Goal: Information Seeking & Learning: Find specific fact

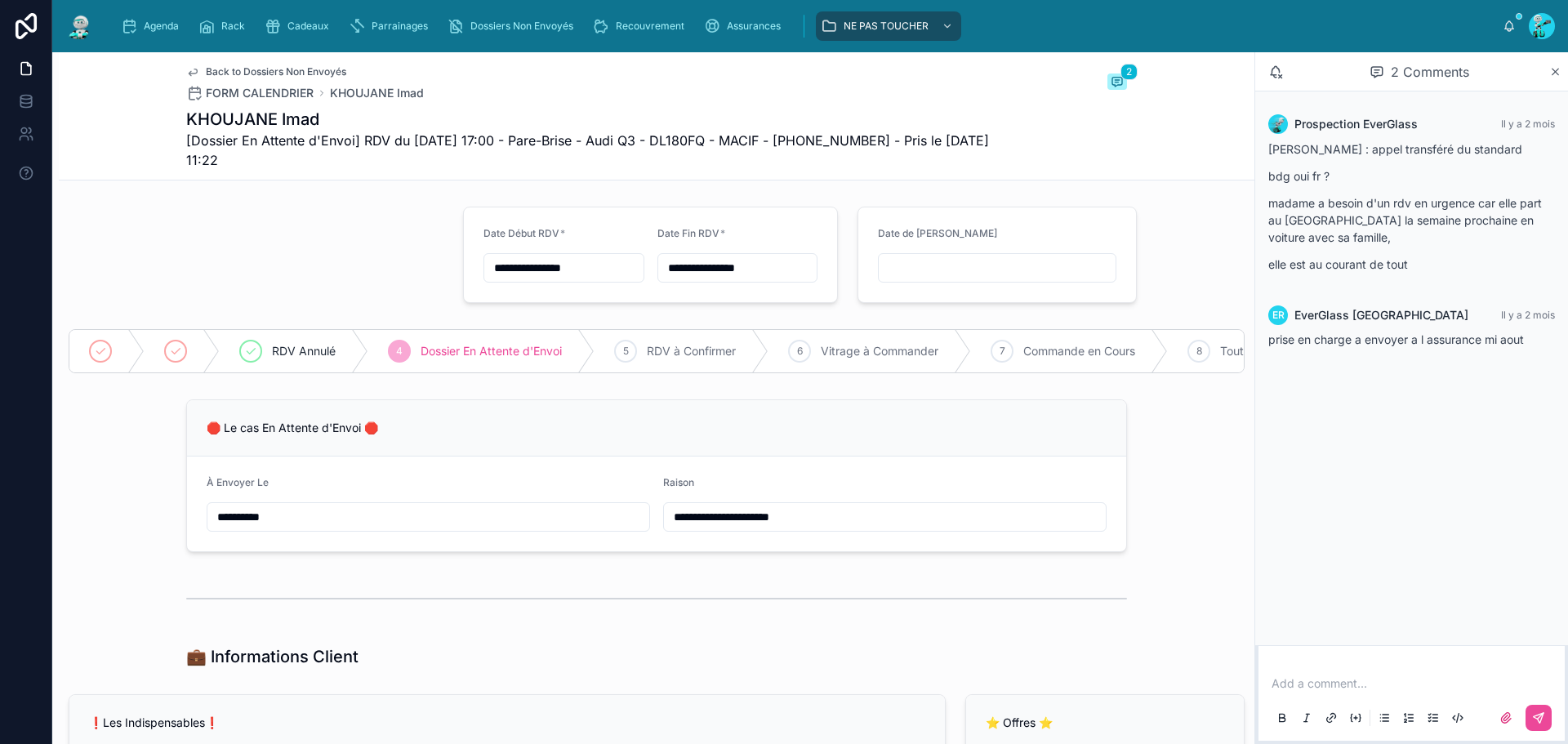
scroll to position [2778, 0]
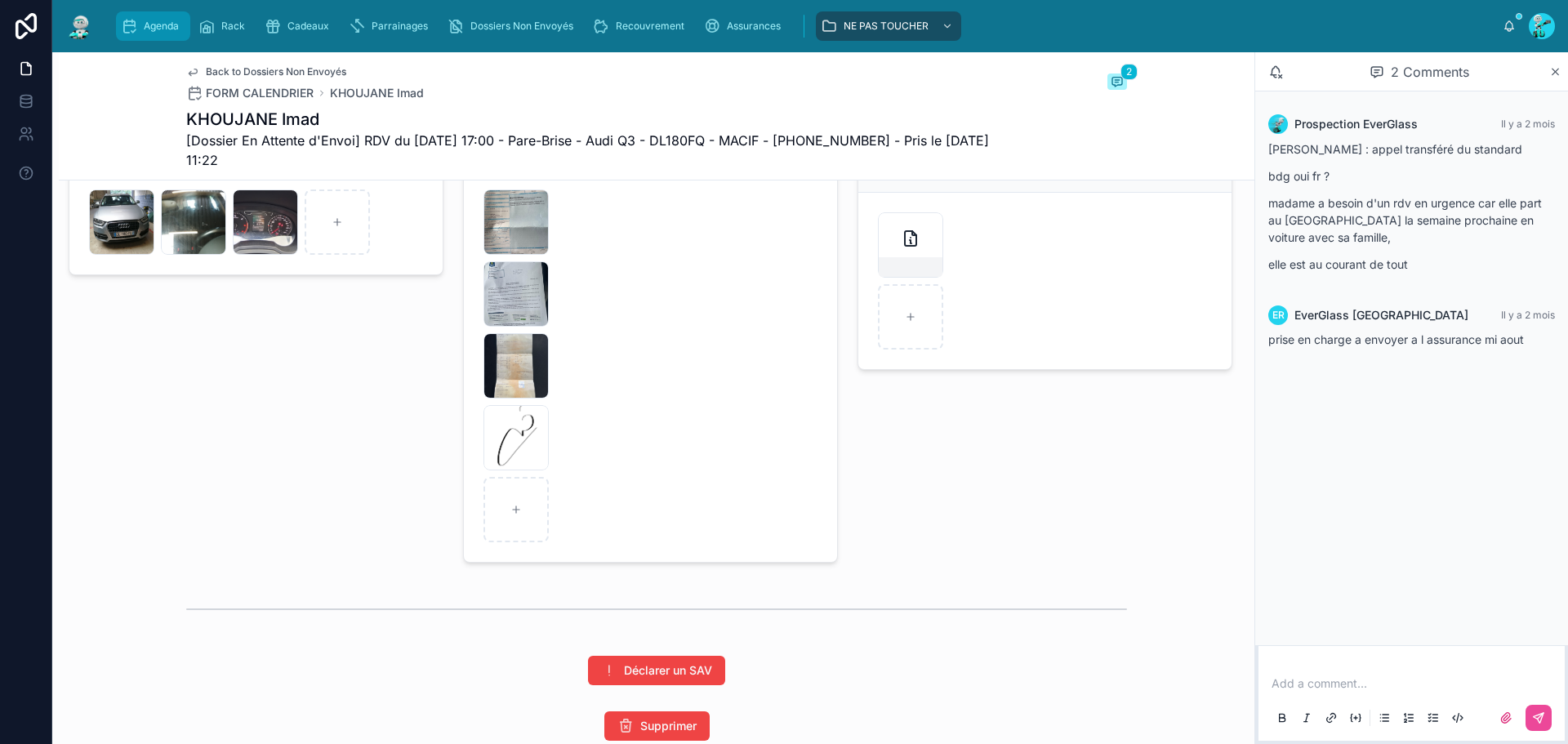
drag, startPoint x: 163, startPoint y: 23, endPoint x: 138, endPoint y: 4, distance: 31.4
click at [163, 23] on span "Agenda" at bounding box center [162, 26] width 35 height 13
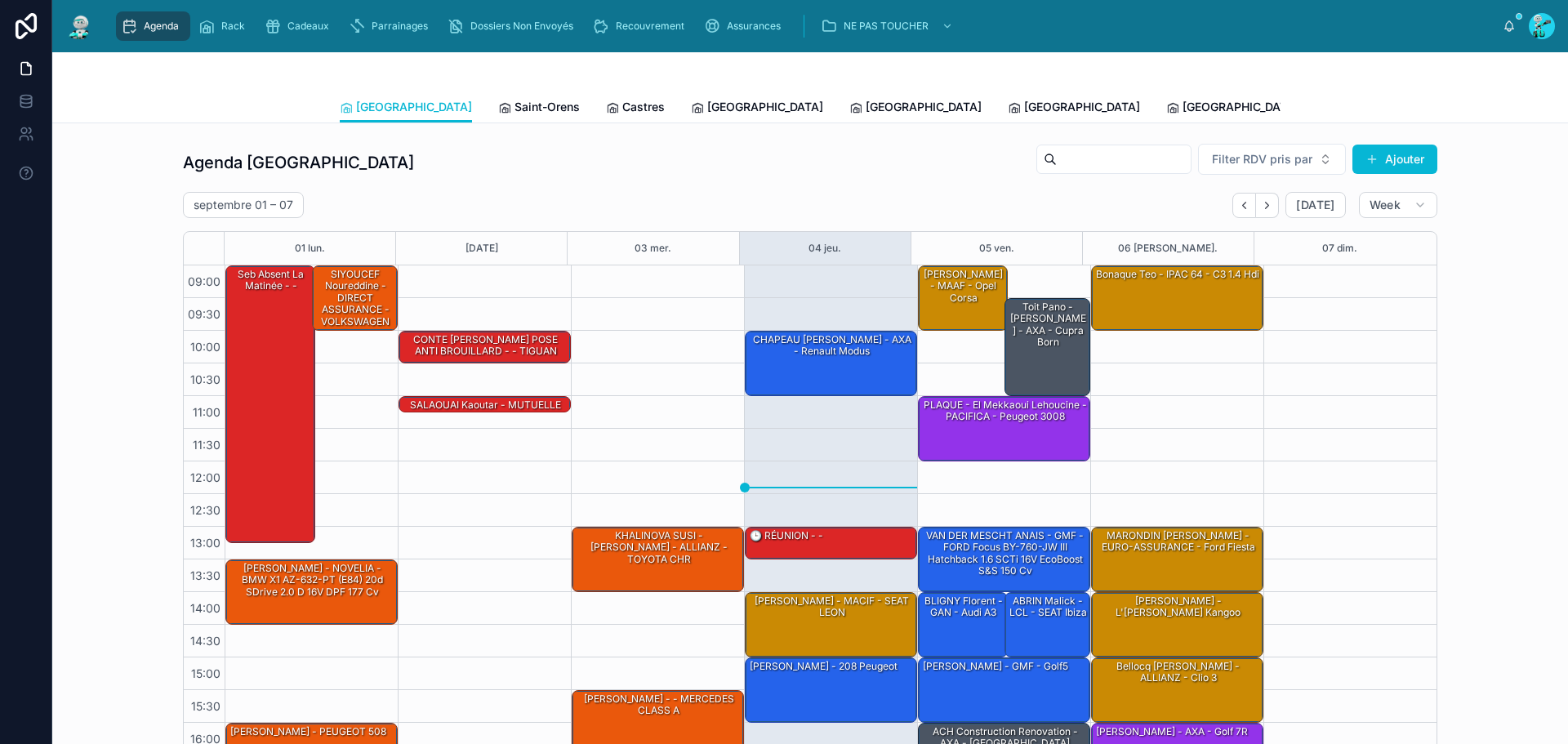
scroll to position [94, 0]
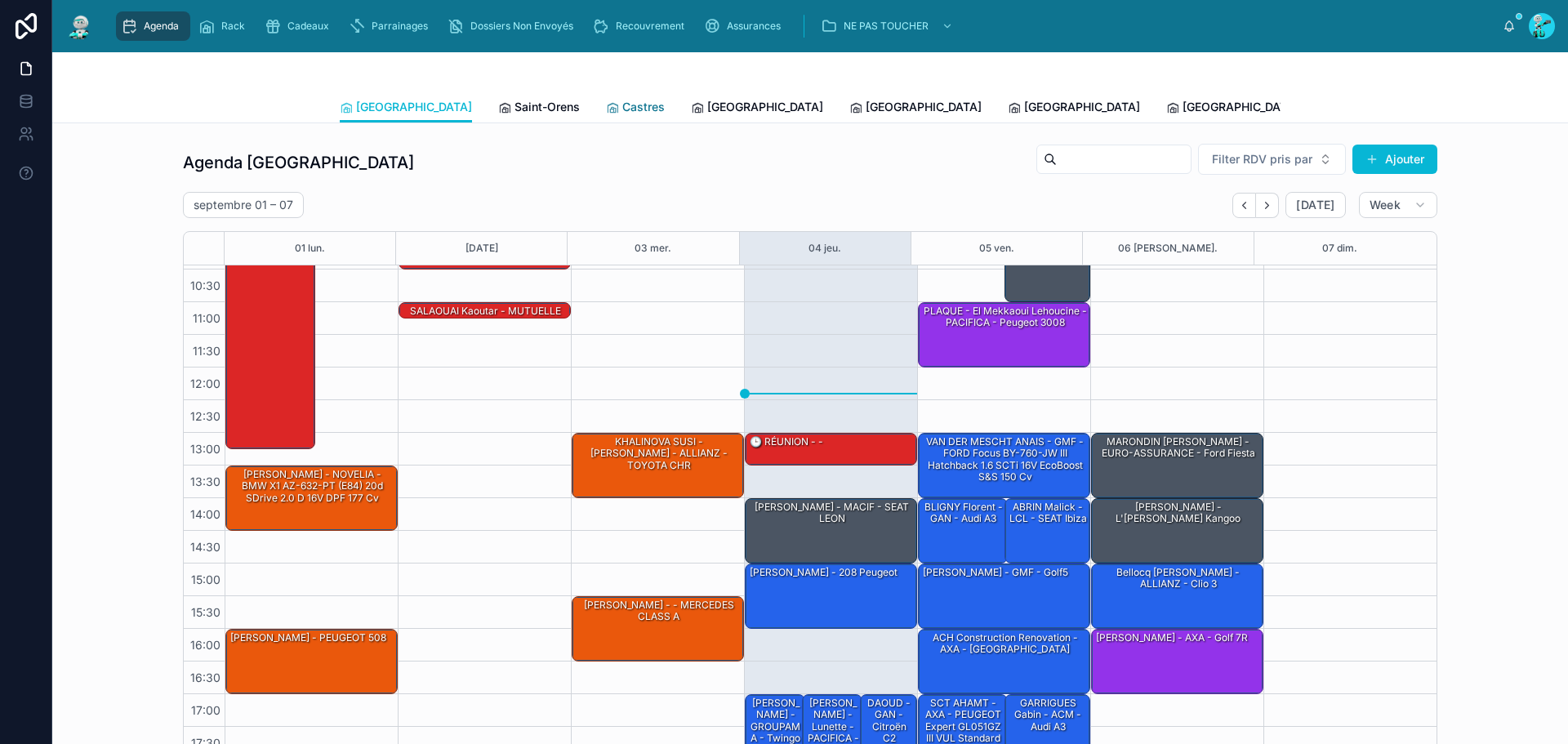
click at [622, 112] on span "Castres" at bounding box center [643, 106] width 42 height 16
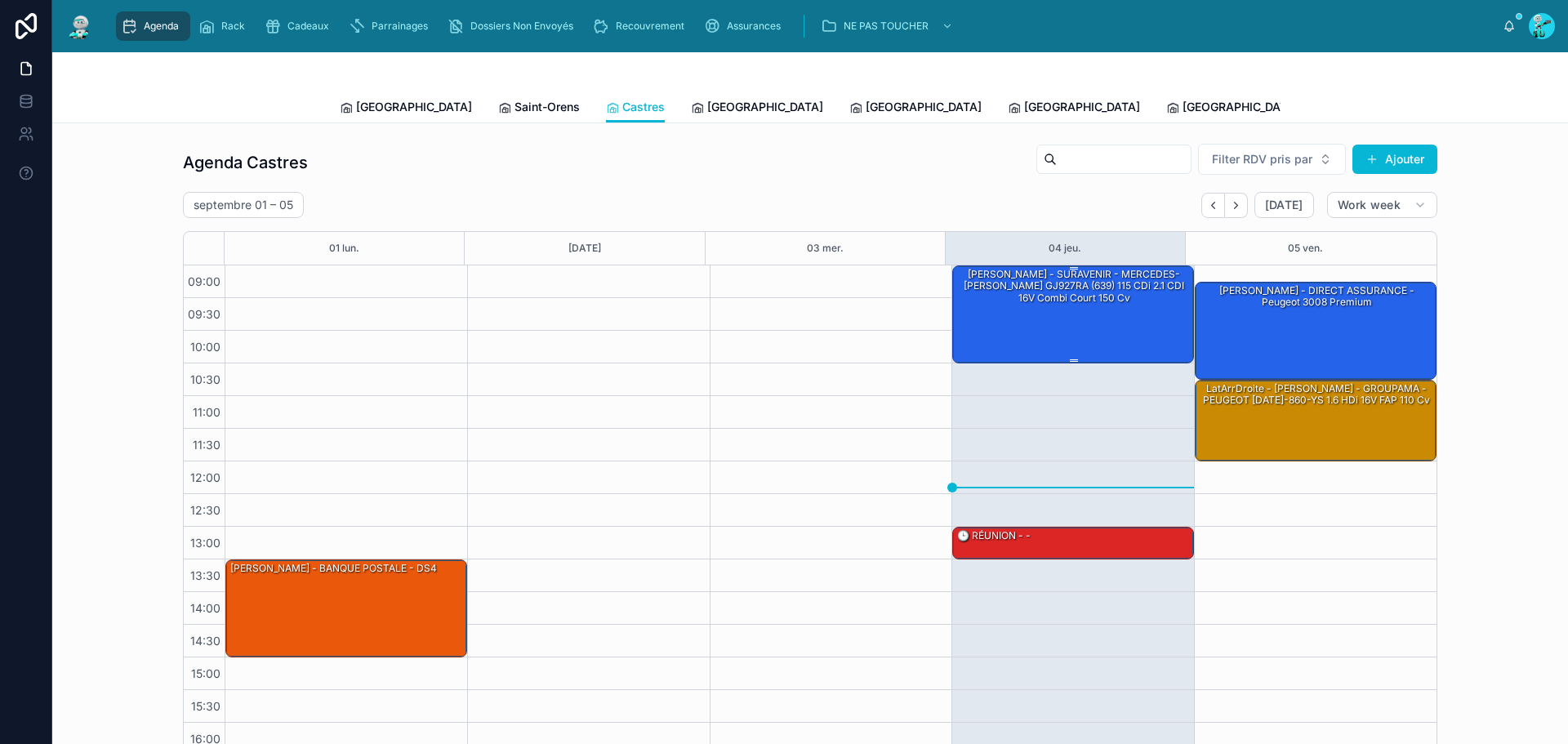
click at [1069, 303] on div "[PERSON_NAME] - SURAVENIR - MERCEDES-[PERSON_NAME] GJ927RA (639) 115 CDi 2.1 CD…" at bounding box center [1074, 286] width 237 height 39
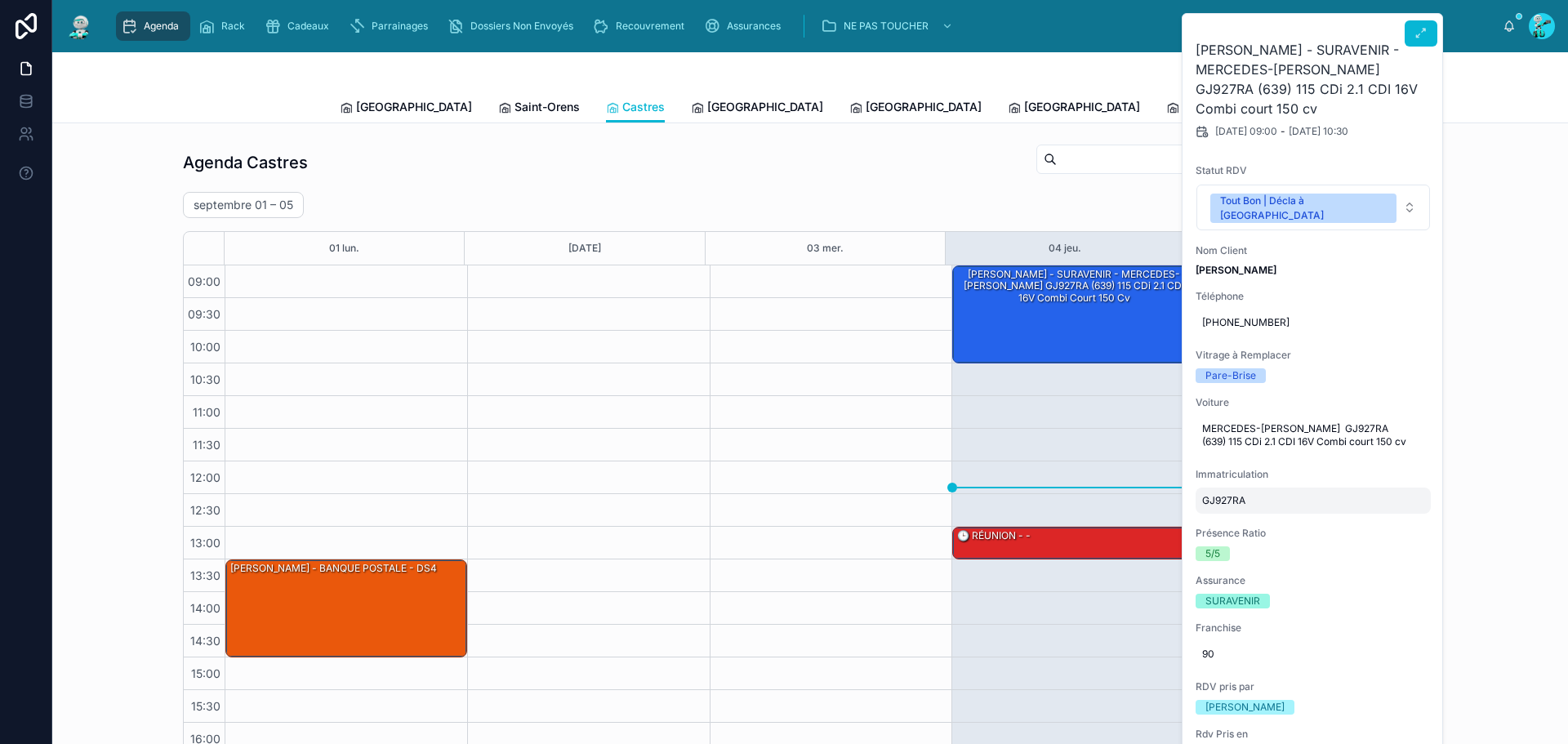
click at [1230, 495] on span "GJ927RA" at bounding box center [1313, 501] width 222 height 13
click at [1226, 483] on input "*******" at bounding box center [1282, 490] width 153 height 23
click at [1426, 25] on button at bounding box center [1421, 33] width 33 height 26
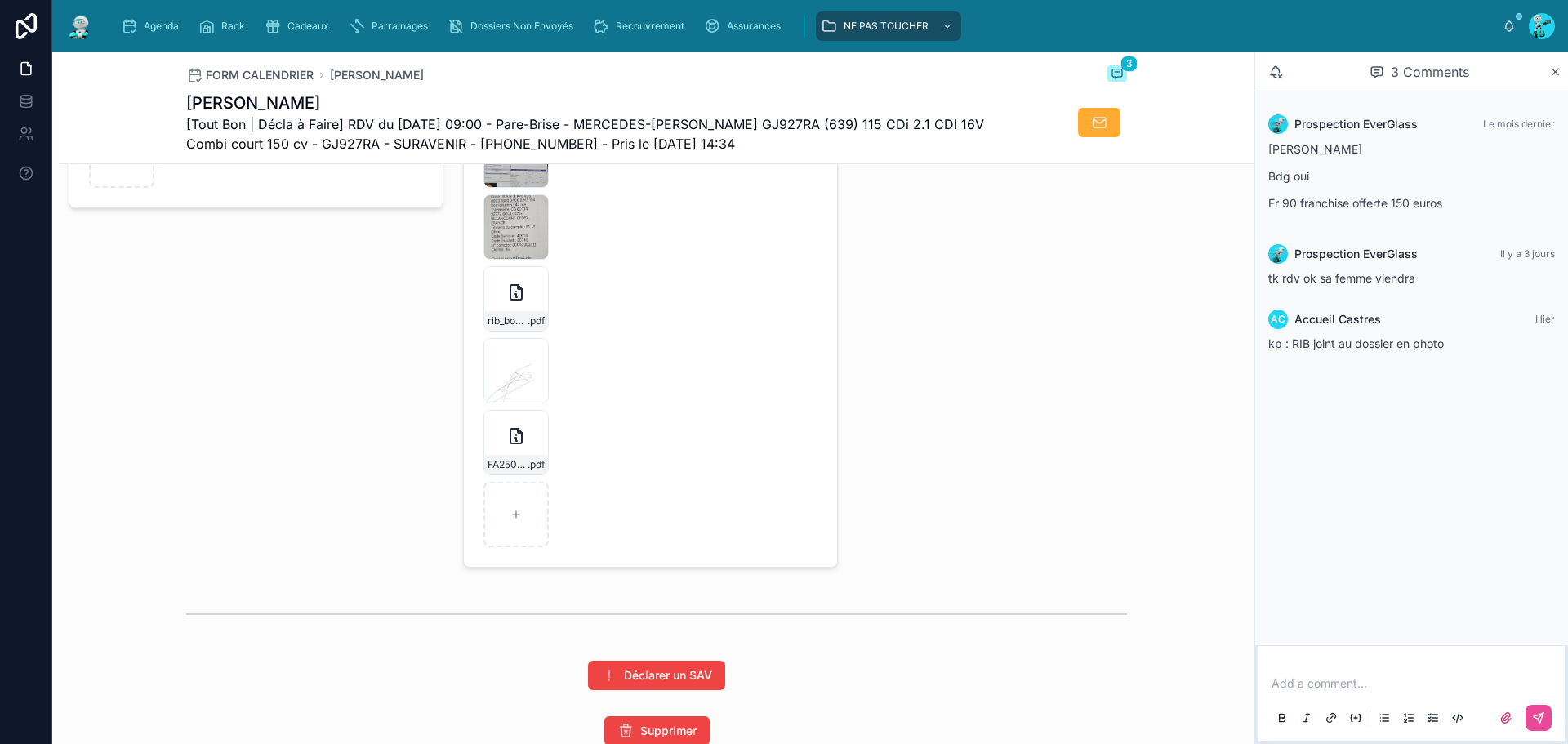
scroll to position [2620, 0]
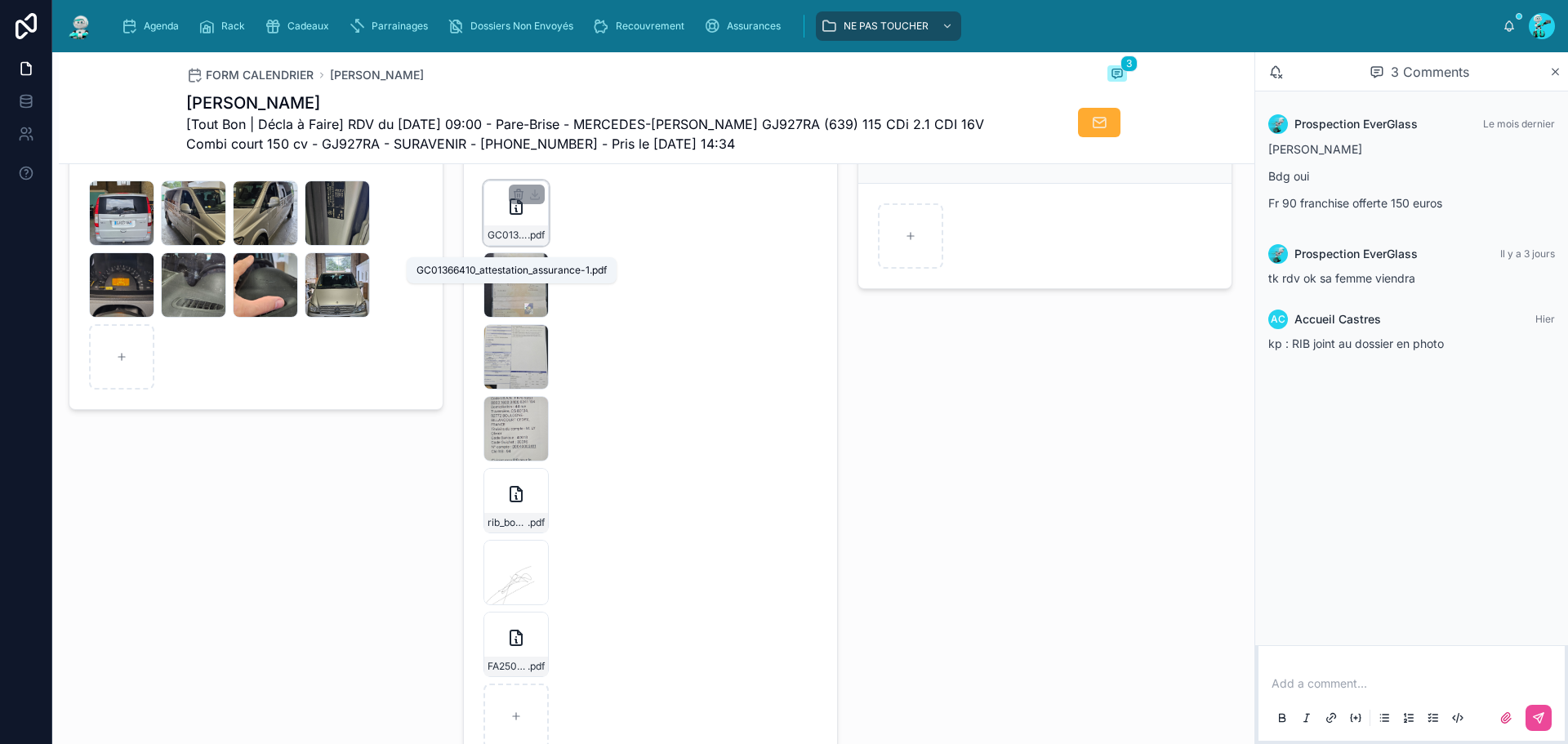
click at [507, 242] on span "GC01366410_attestation_assurance-1" at bounding box center [508, 236] width 40 height 13
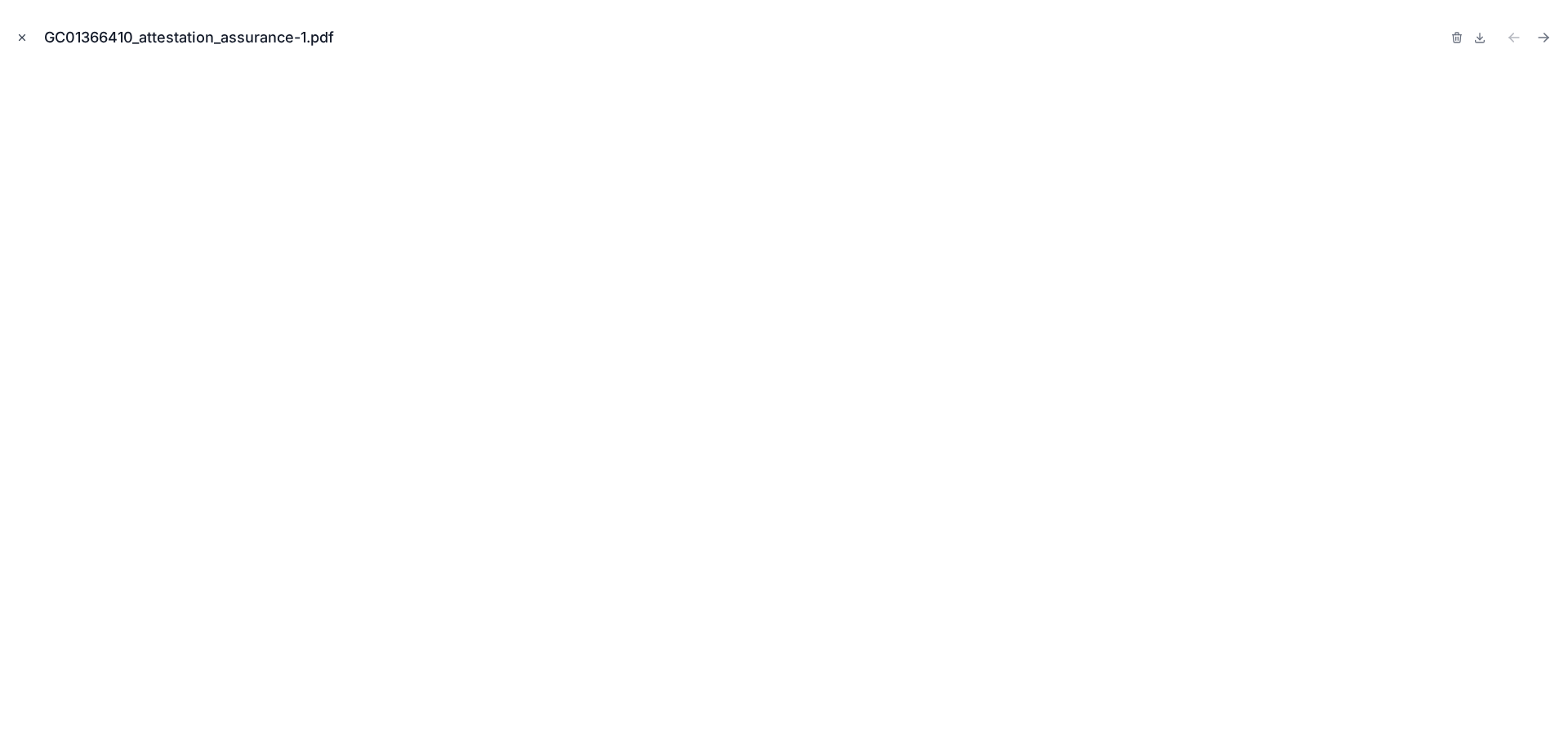
click at [20, 39] on icon "Close modal" at bounding box center [22, 38] width 12 height 12
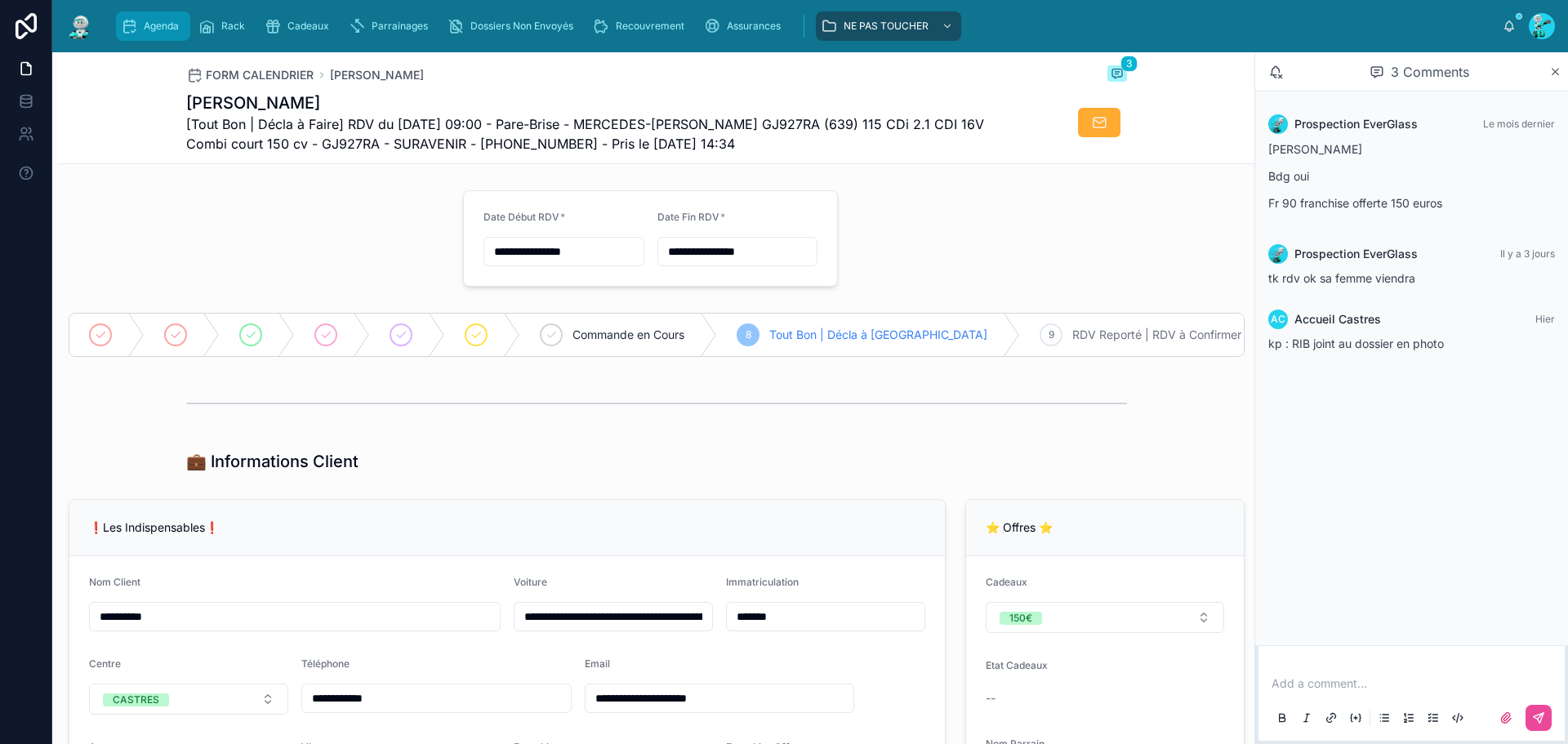
drag, startPoint x: 164, startPoint y: 18, endPoint x: 165, endPoint y: 1, distance: 17.0
click at [164, 18] on div "Agenda" at bounding box center [153, 26] width 65 height 26
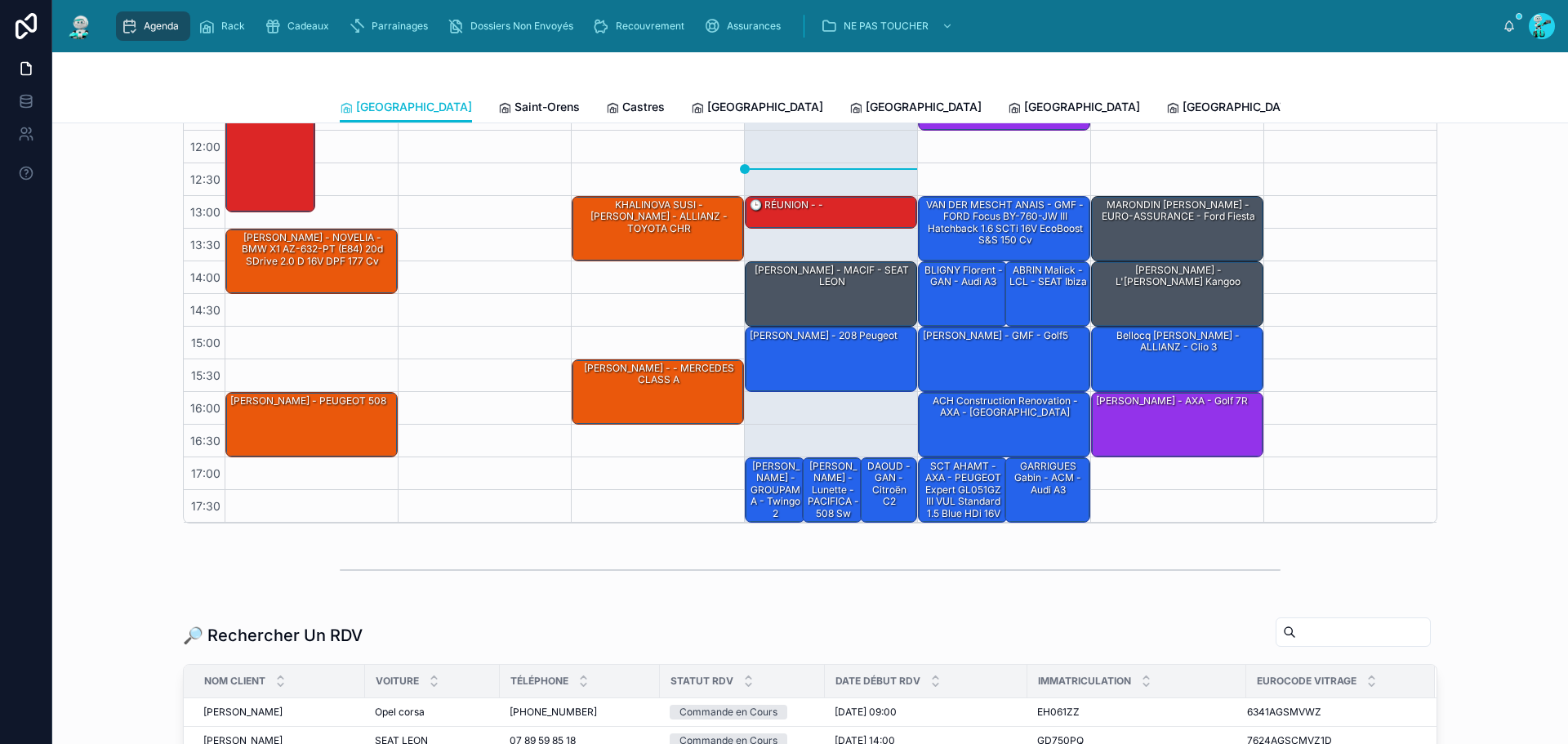
scroll to position [245, 0]
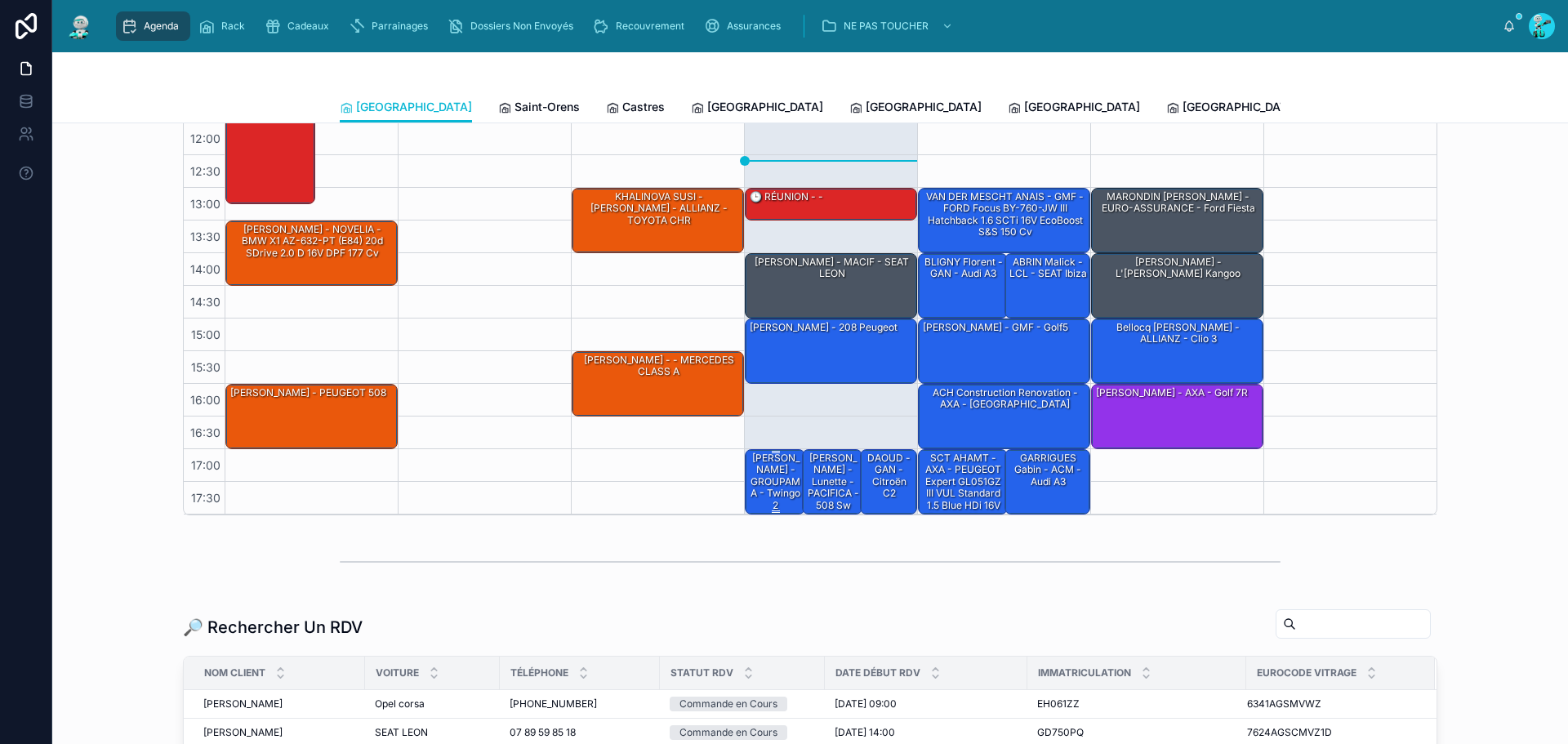
click at [768, 497] on div "[PERSON_NAME] - GROUPAMA - twingo 2" at bounding box center [776, 482] width 56 height 62
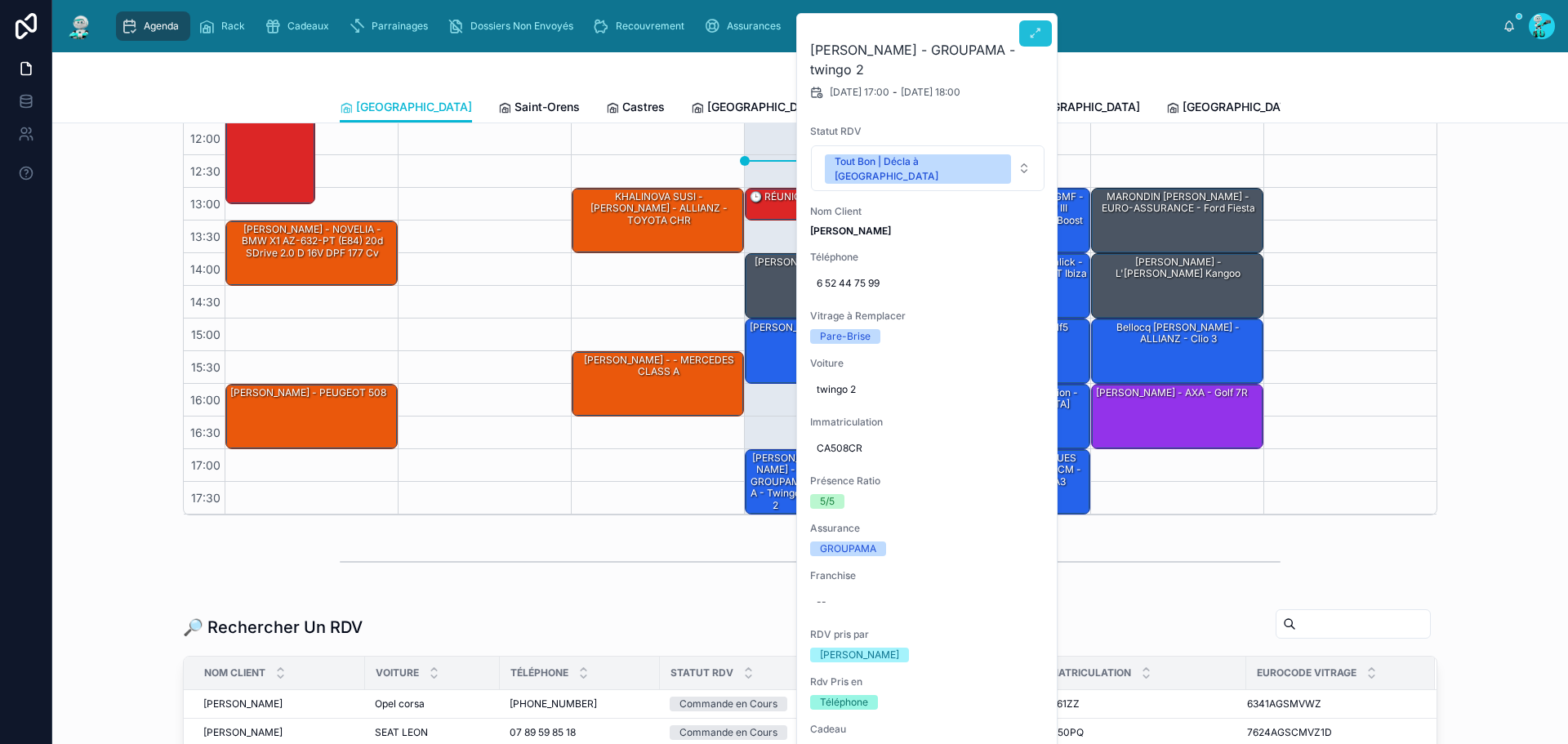
click at [1025, 29] on button at bounding box center [1035, 33] width 33 height 26
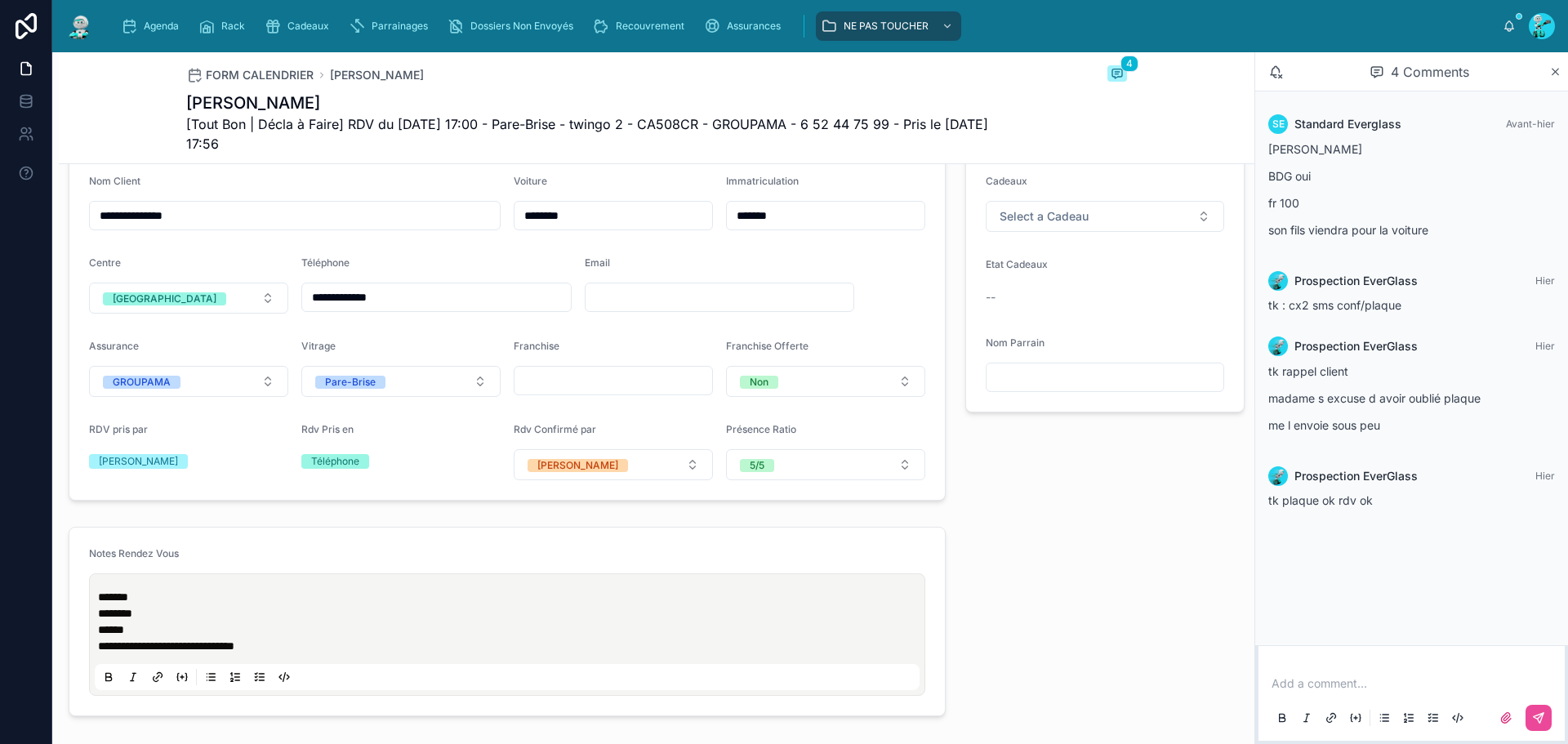
scroll to position [245, 0]
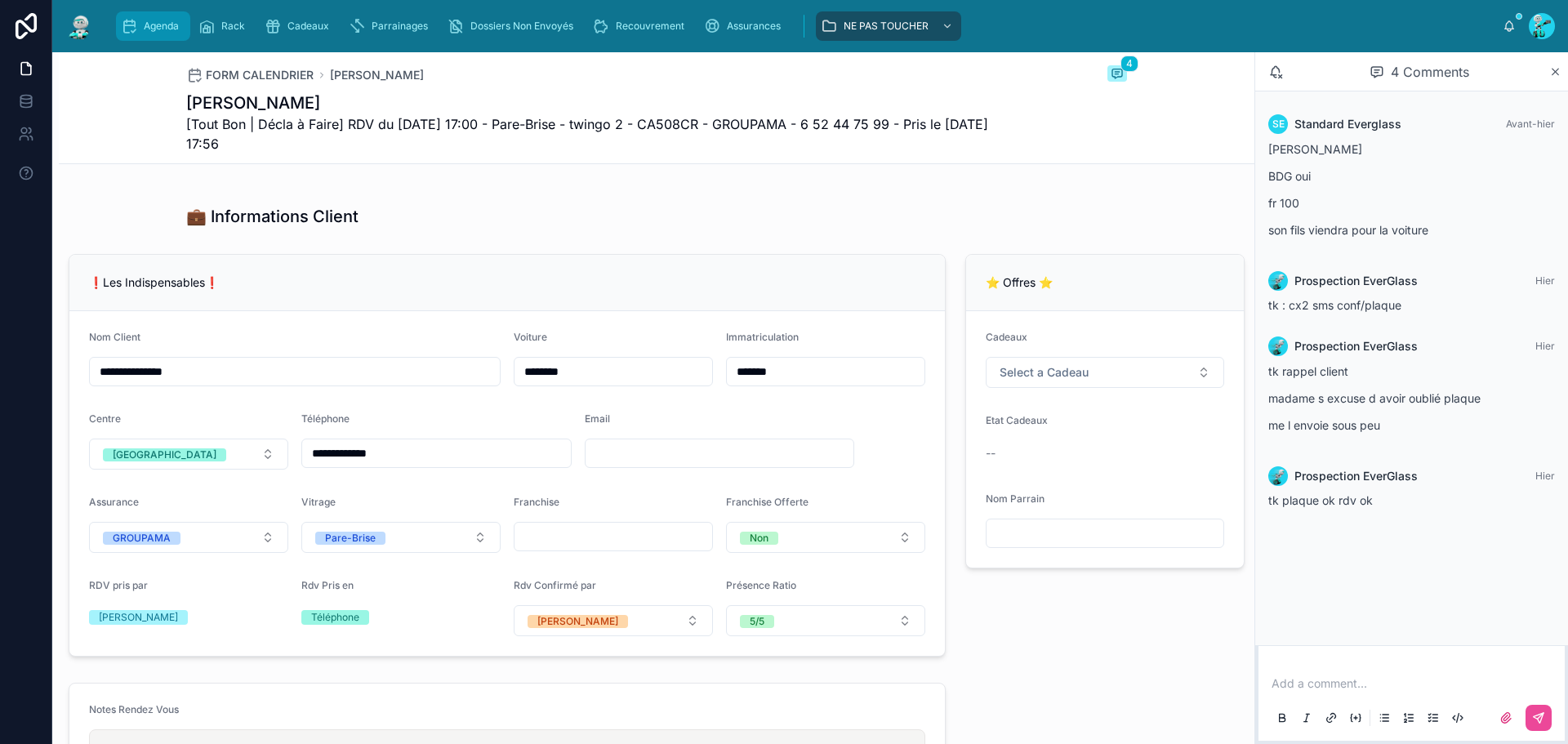
click at [167, 23] on span "Agenda" at bounding box center [162, 26] width 35 height 13
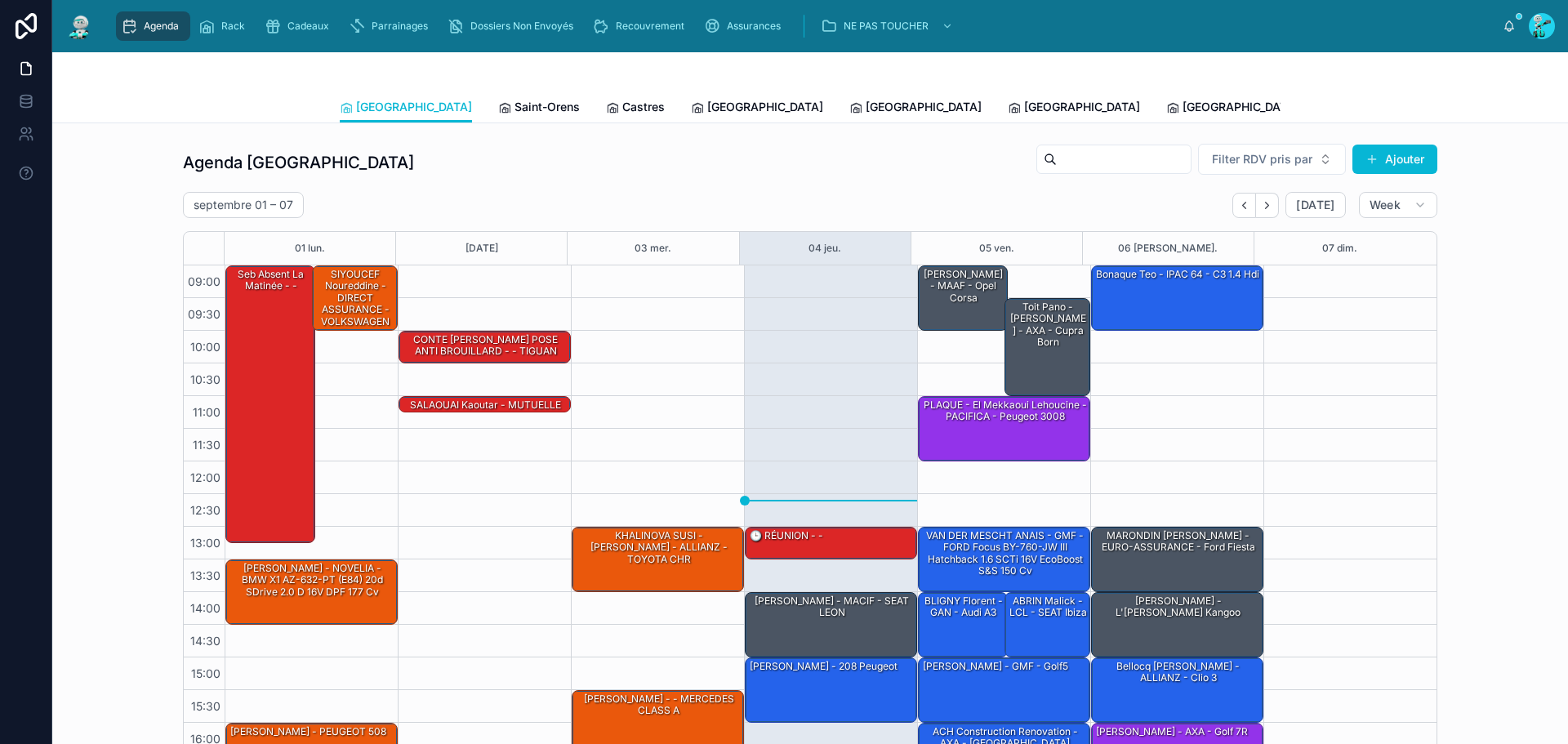
scroll to position [94, 0]
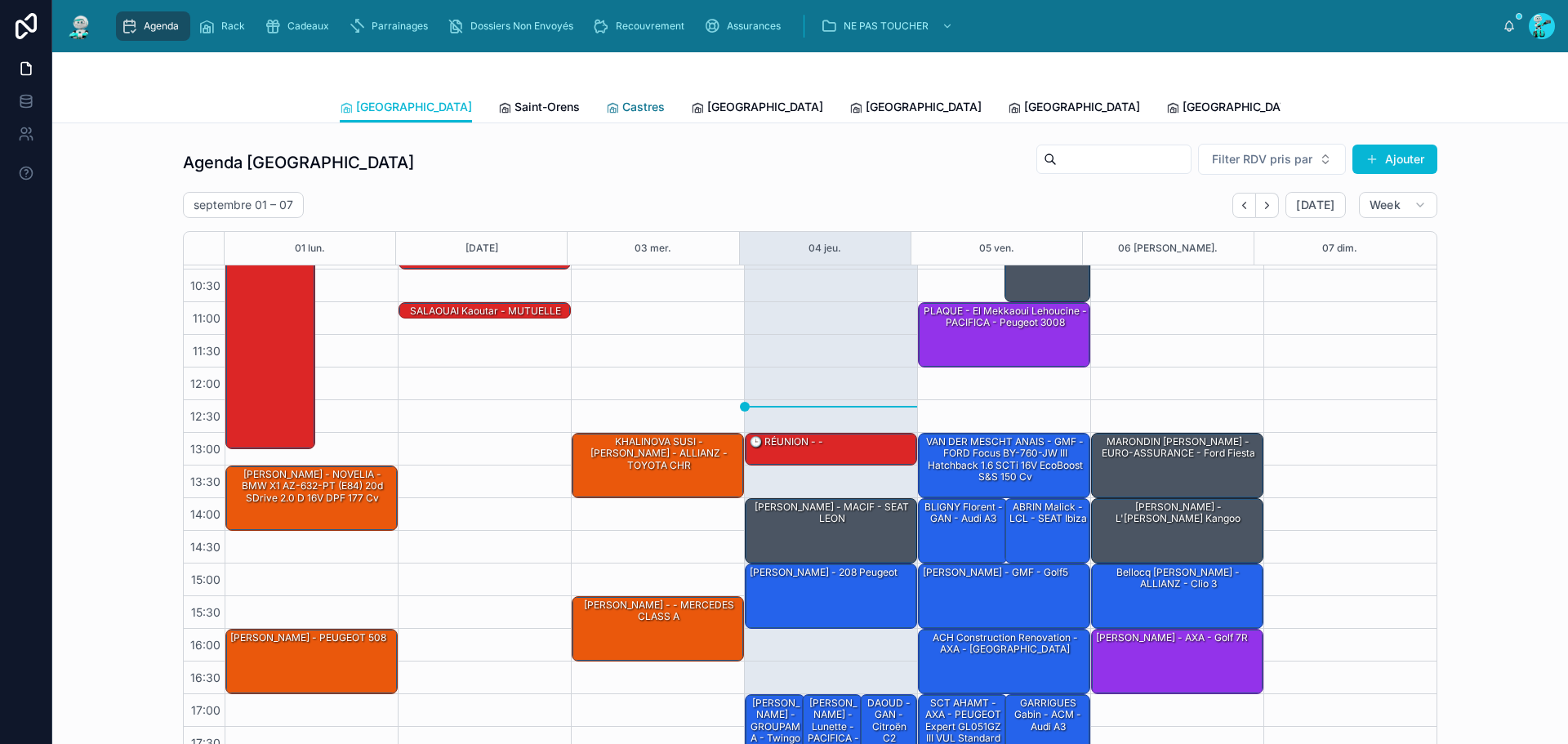
click at [622, 101] on span "Castres" at bounding box center [643, 106] width 42 height 16
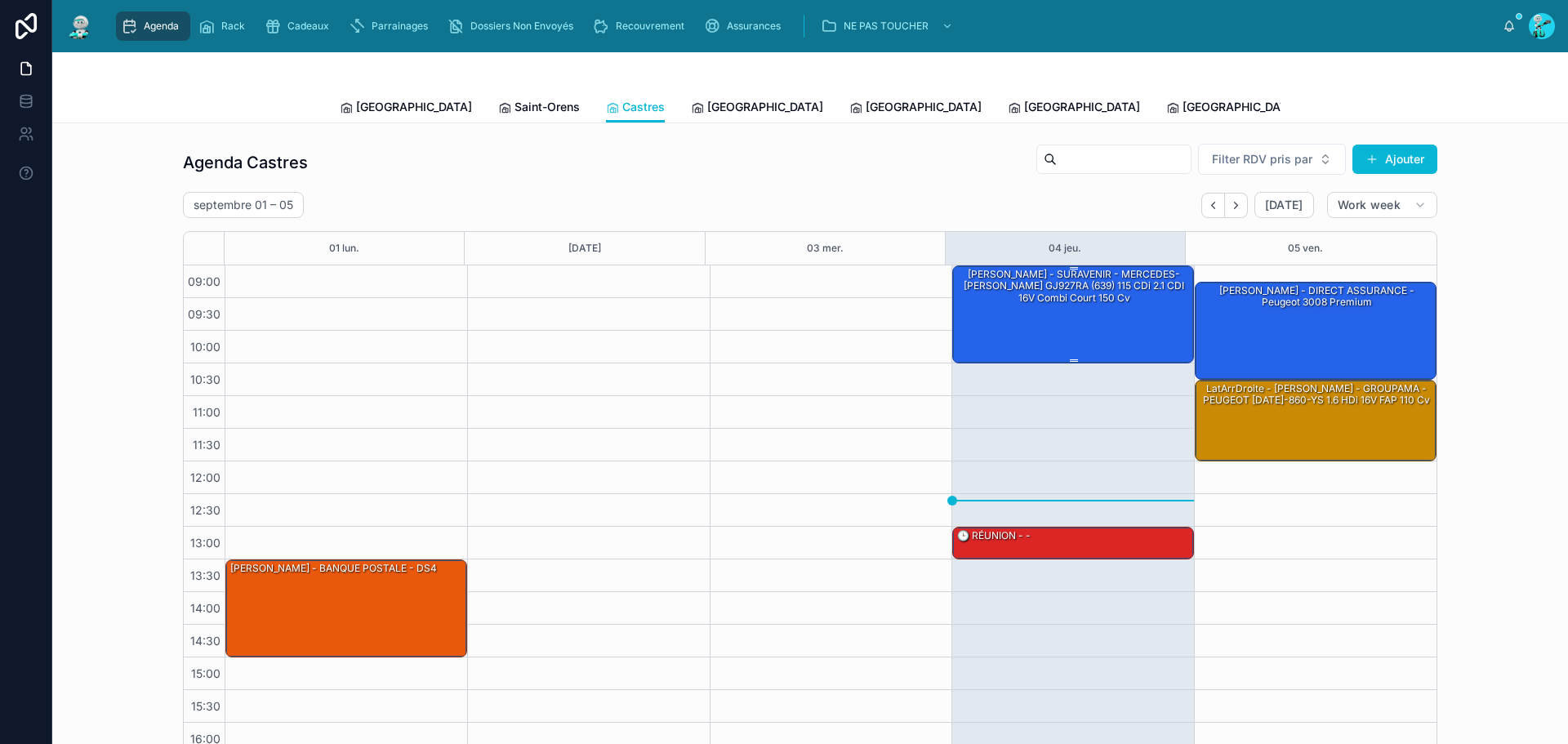
click at [1069, 311] on div "[PERSON_NAME] - SURAVENIR - MERCEDES-[PERSON_NAME] GJ927RA (639) 115 CDi 2.1 CD…" at bounding box center [1074, 313] width 237 height 94
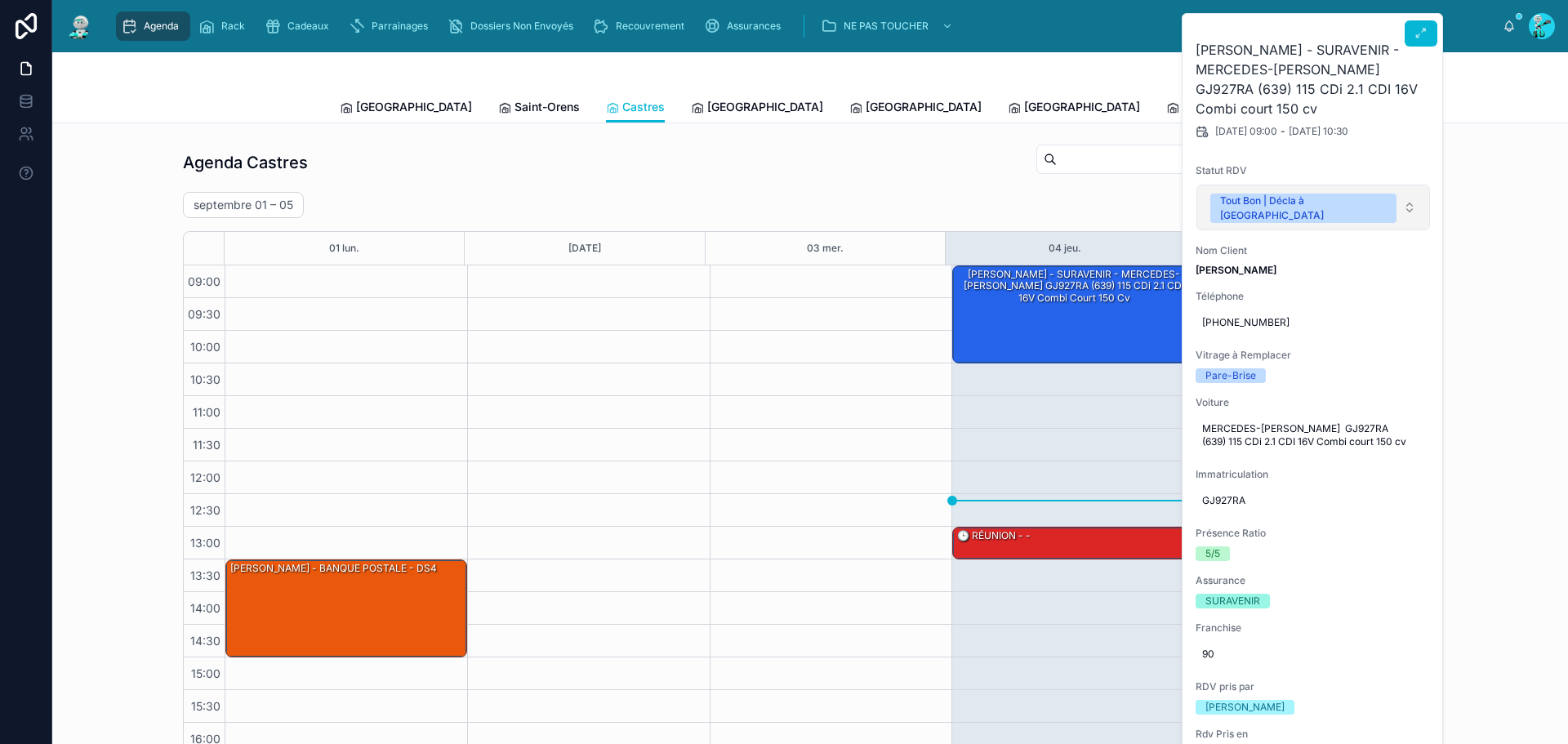
click at [1243, 194] on div "Tout Bon | Décla à [GEOGRAPHIC_DATA]" at bounding box center [1304, 208] width 167 height 29
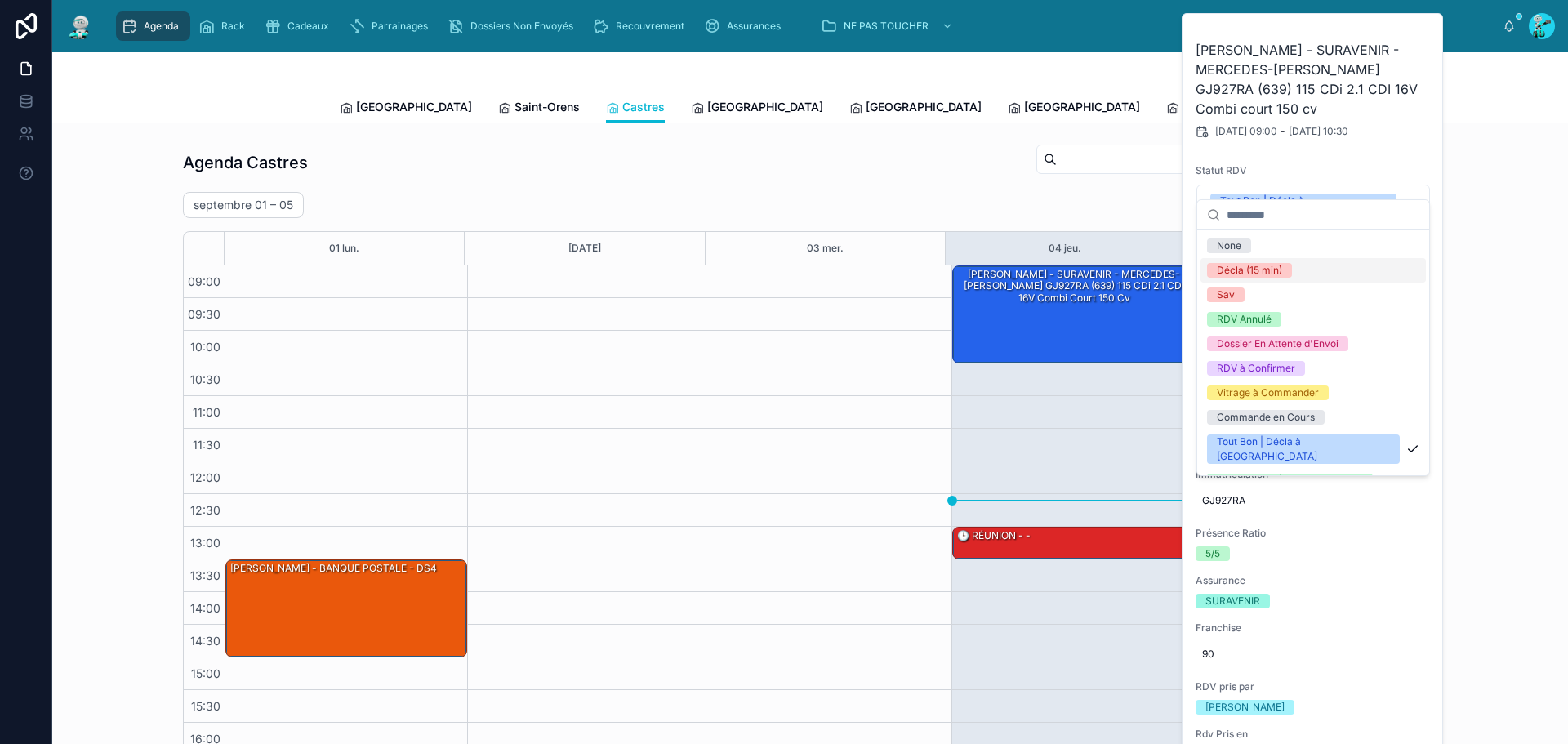
scroll to position [163, 0]
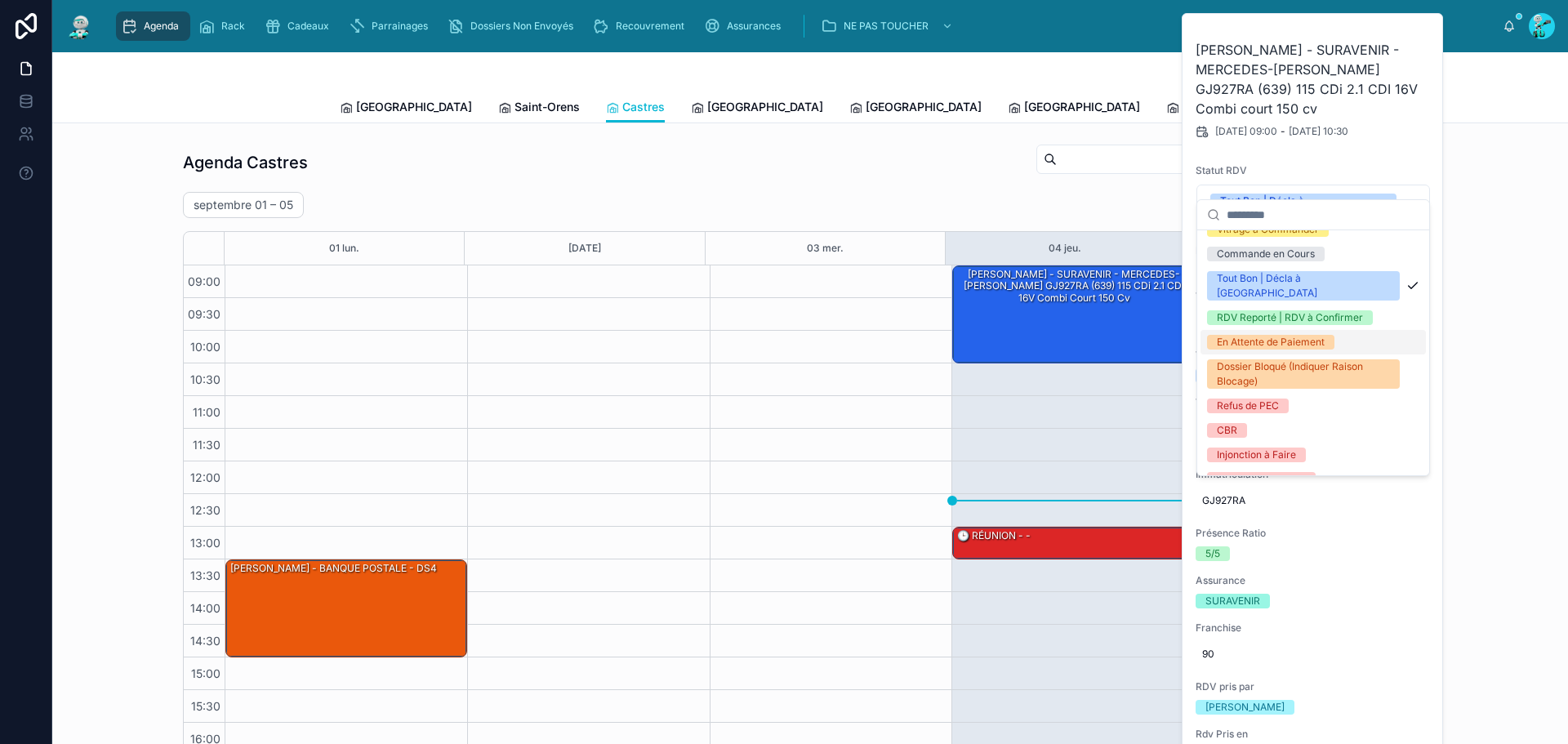
click at [1291, 335] on div "En Attente de Paiement" at bounding box center [1271, 342] width 108 height 14
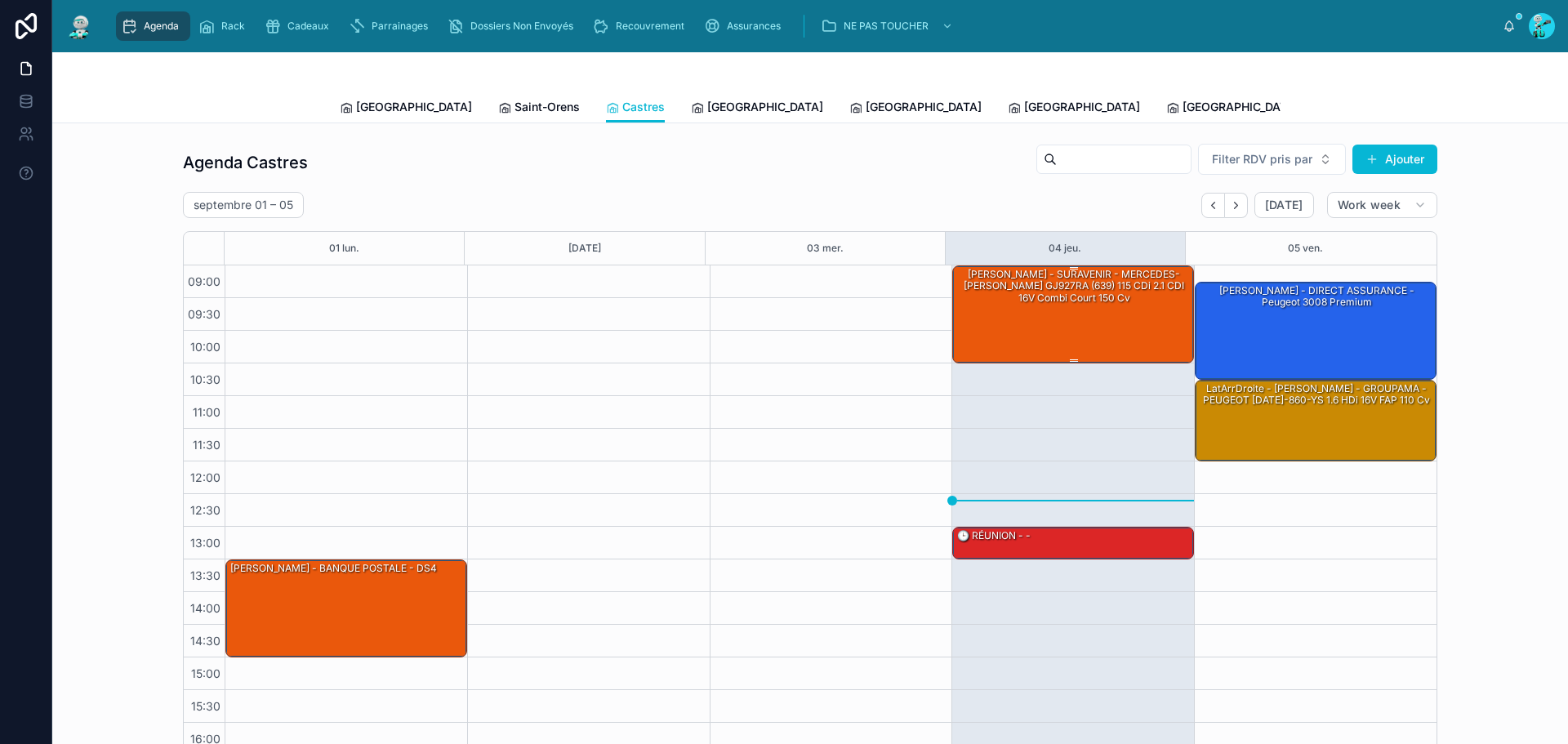
click at [1069, 314] on div "[PERSON_NAME] - SURAVENIR - MERCEDES-[PERSON_NAME] GJ927RA (639) 115 CDi 2.1 CD…" at bounding box center [1074, 313] width 237 height 94
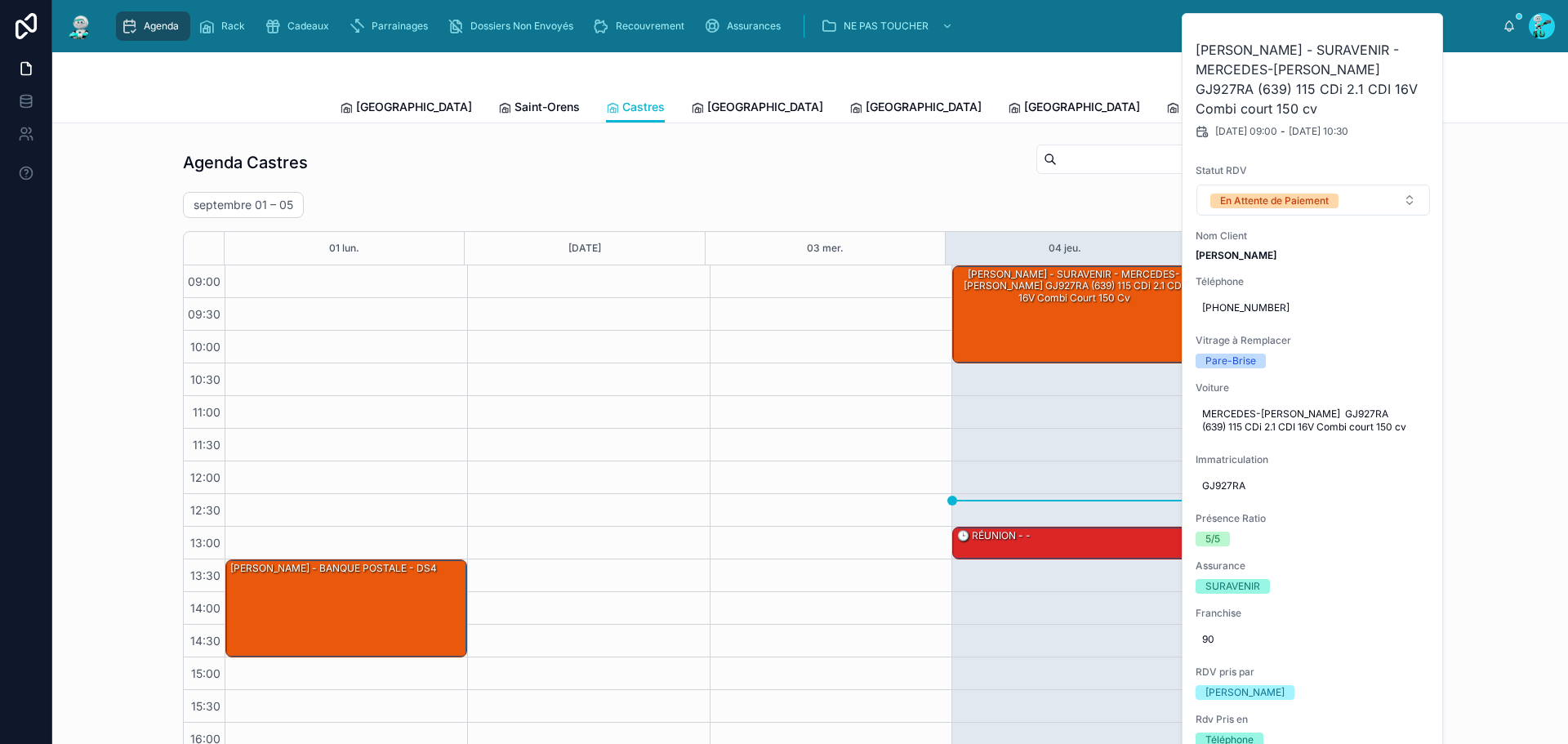
click at [855, 164] on div "Agenda Castres Filter RDV pris par [PERSON_NAME]" at bounding box center [810, 163] width 1255 height 40
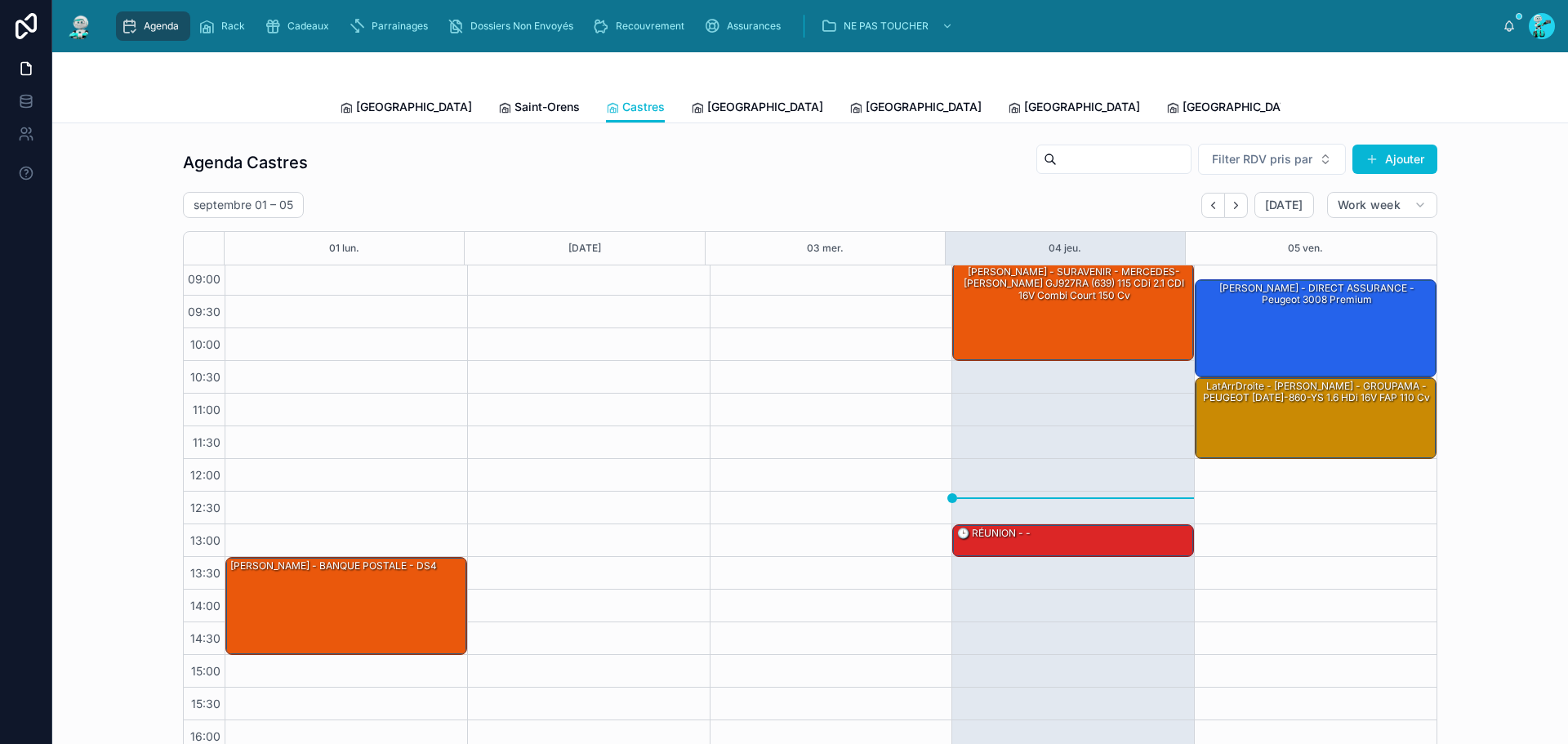
scroll to position [0, 0]
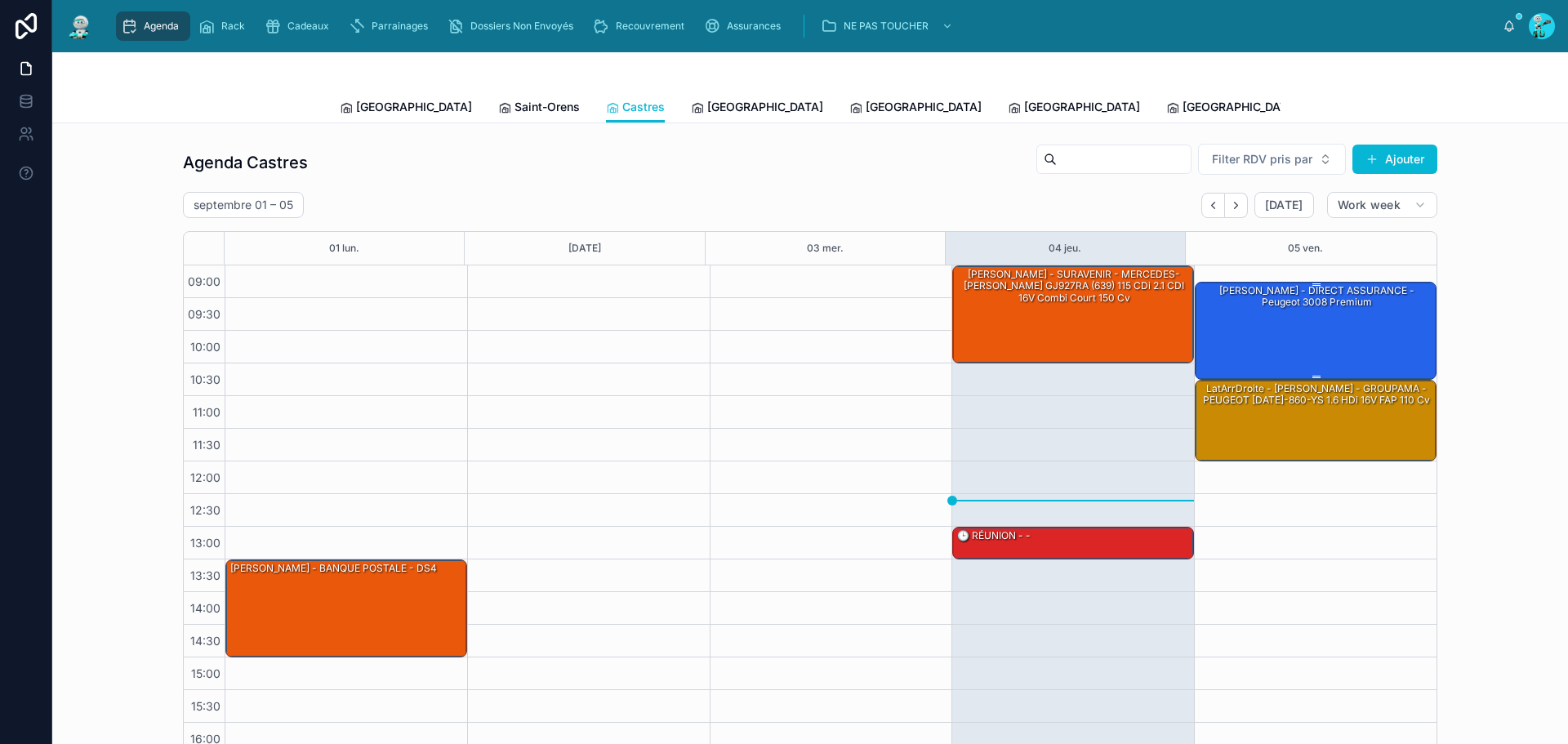
click at [1251, 332] on div "[PERSON_NAME] - DIRECT ASSURANCE - Peugeot 3008 premium" at bounding box center [1316, 330] width 237 height 94
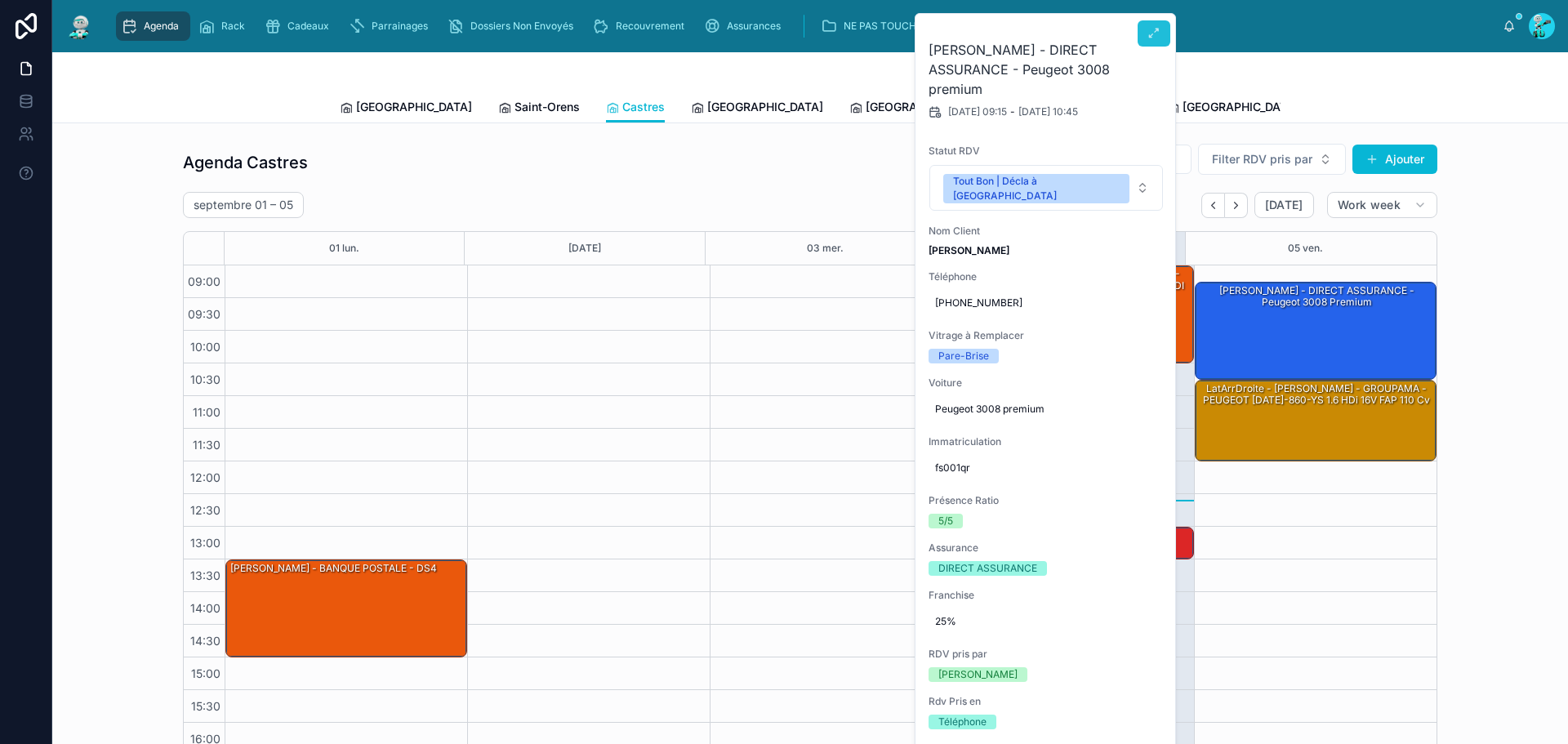
click at [1145, 29] on button at bounding box center [1154, 33] width 33 height 26
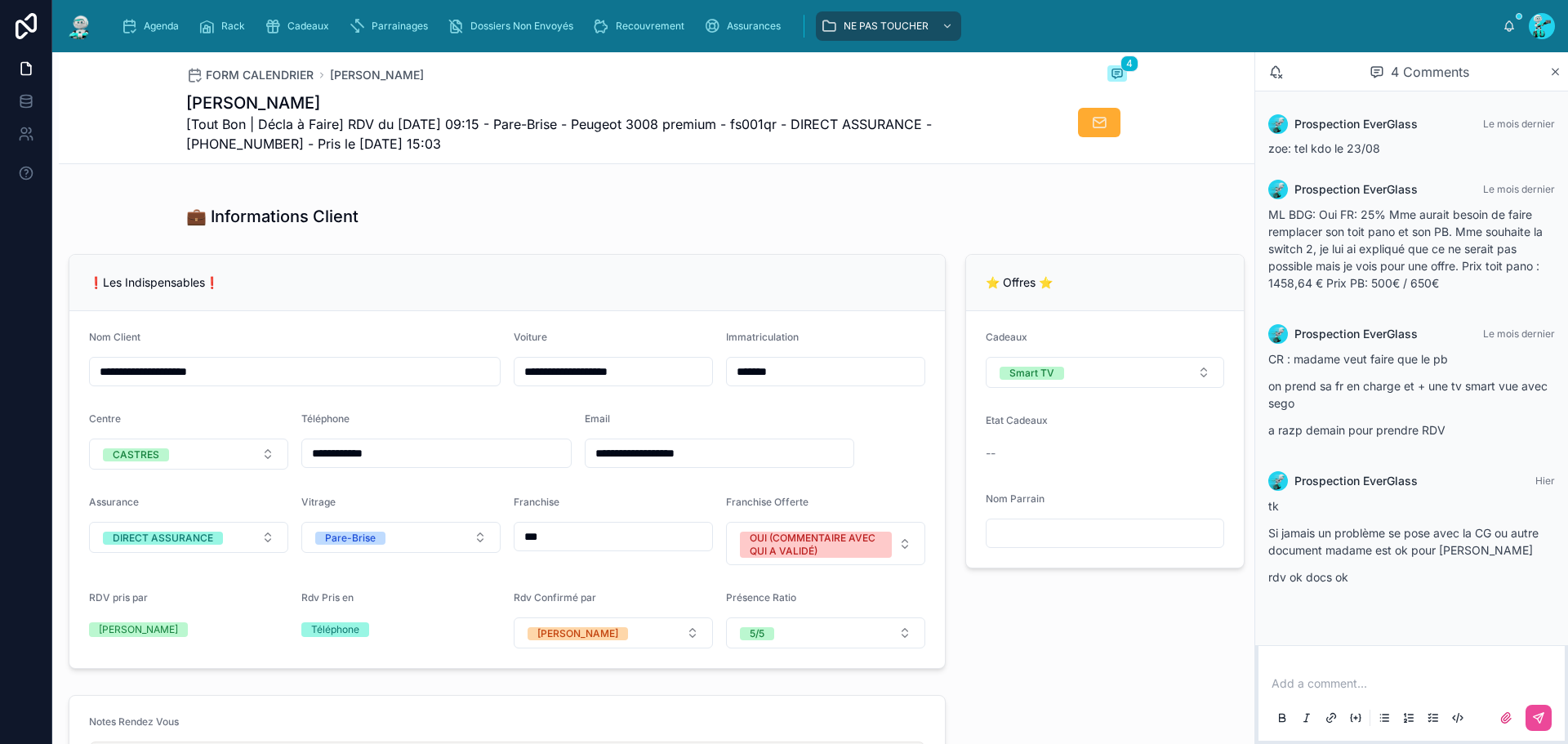
scroll to position [327, 0]
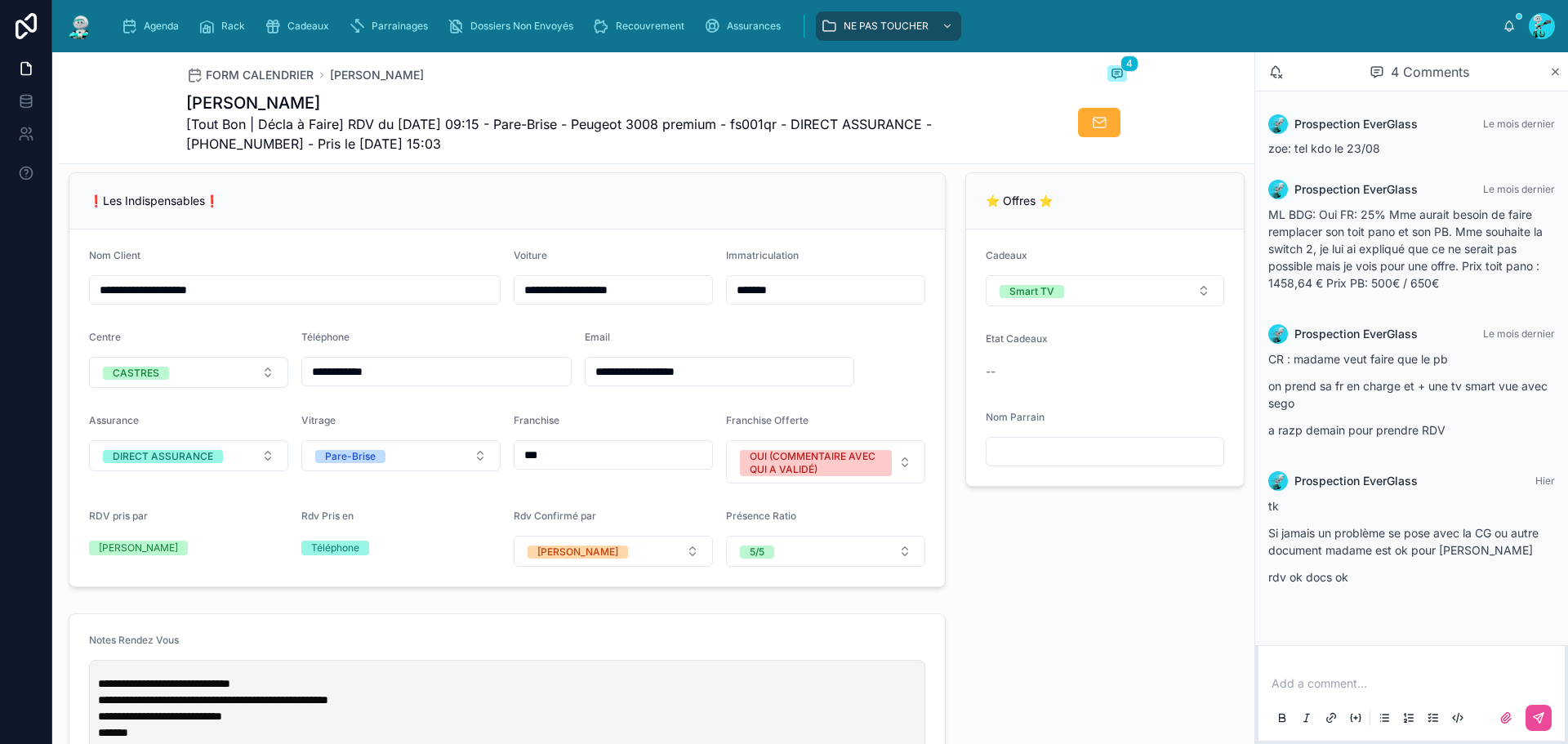
drag, startPoint x: 179, startPoint y: 104, endPoint x: 395, endPoint y: 110, distance: 216.1
click at [395, 110] on div "FORM CALENDRIER VANSHDE [PERSON_NAME] 4 VANSHDE [PERSON_NAME] [Tout Bon | Décla…" at bounding box center [657, 108] width 1196 height 112
copy h1 "[PERSON_NAME]"
click at [419, 107] on h1 "[PERSON_NAME]" at bounding box center [595, 103] width 819 height 23
drag, startPoint x: 418, startPoint y: 391, endPoint x: 307, endPoint y: 391, distance: 111.0
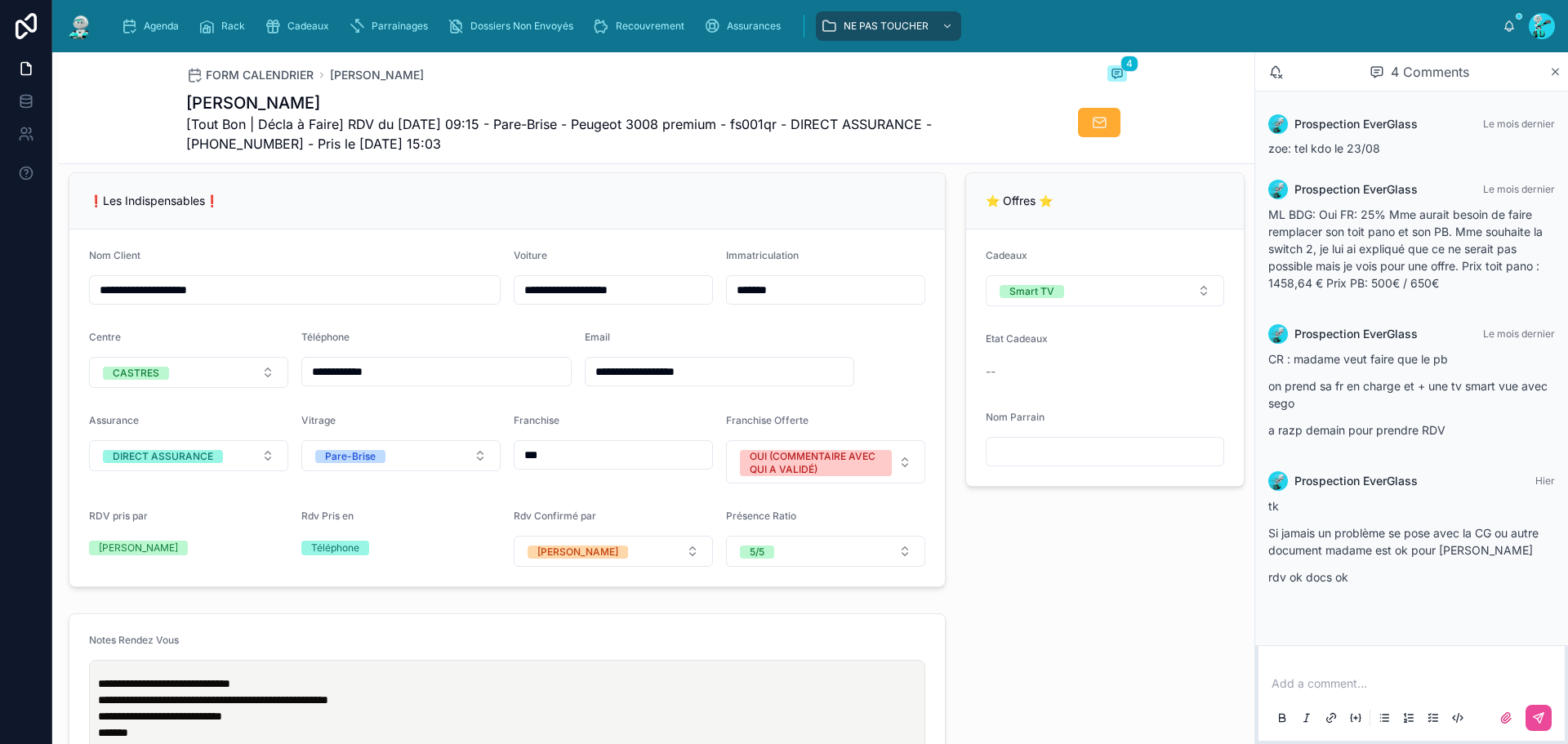
click at [307, 383] on input "**********" at bounding box center [436, 372] width 269 height 23
click at [413, 409] on form "**********" at bounding box center [507, 409] width 876 height 357
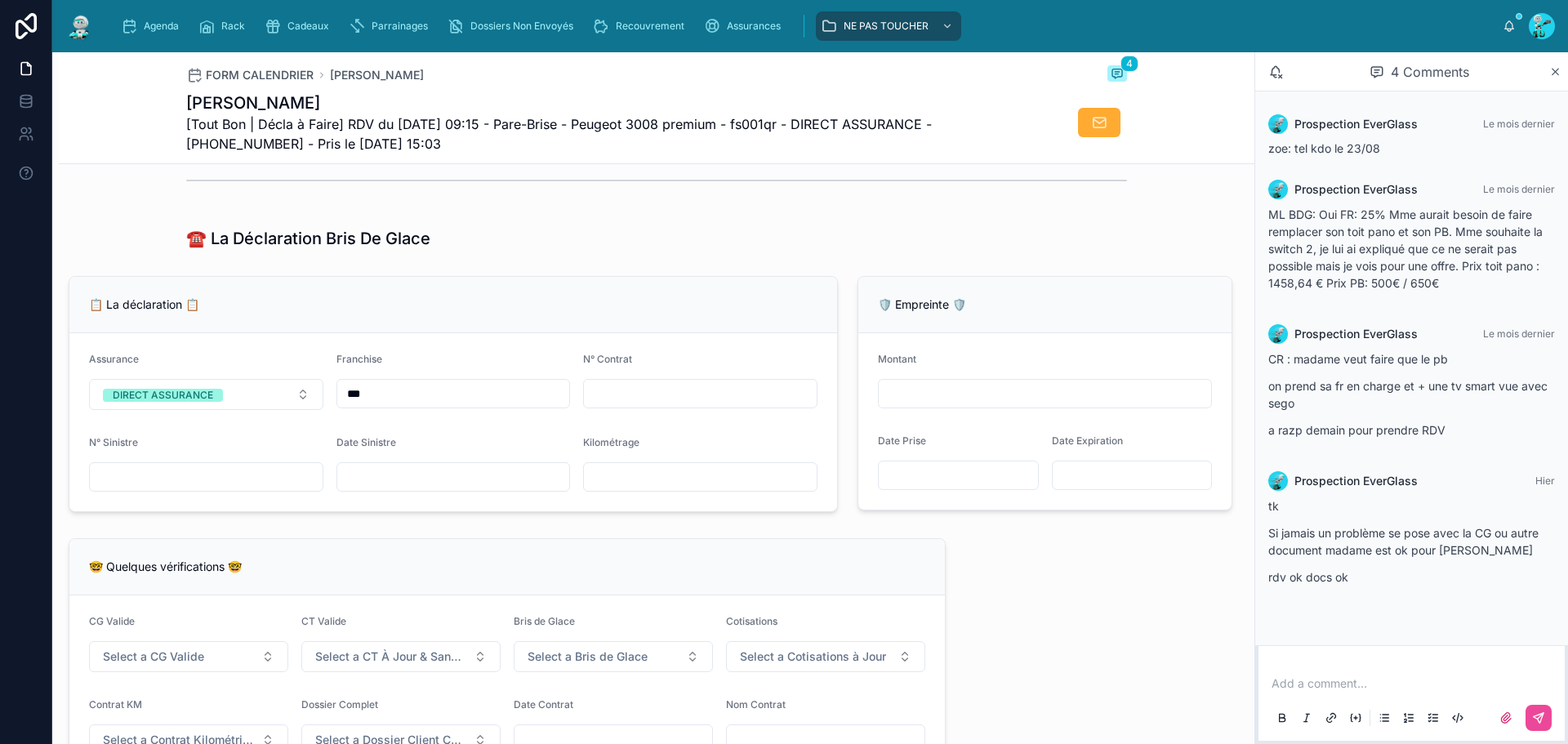
scroll to position [849, 0]
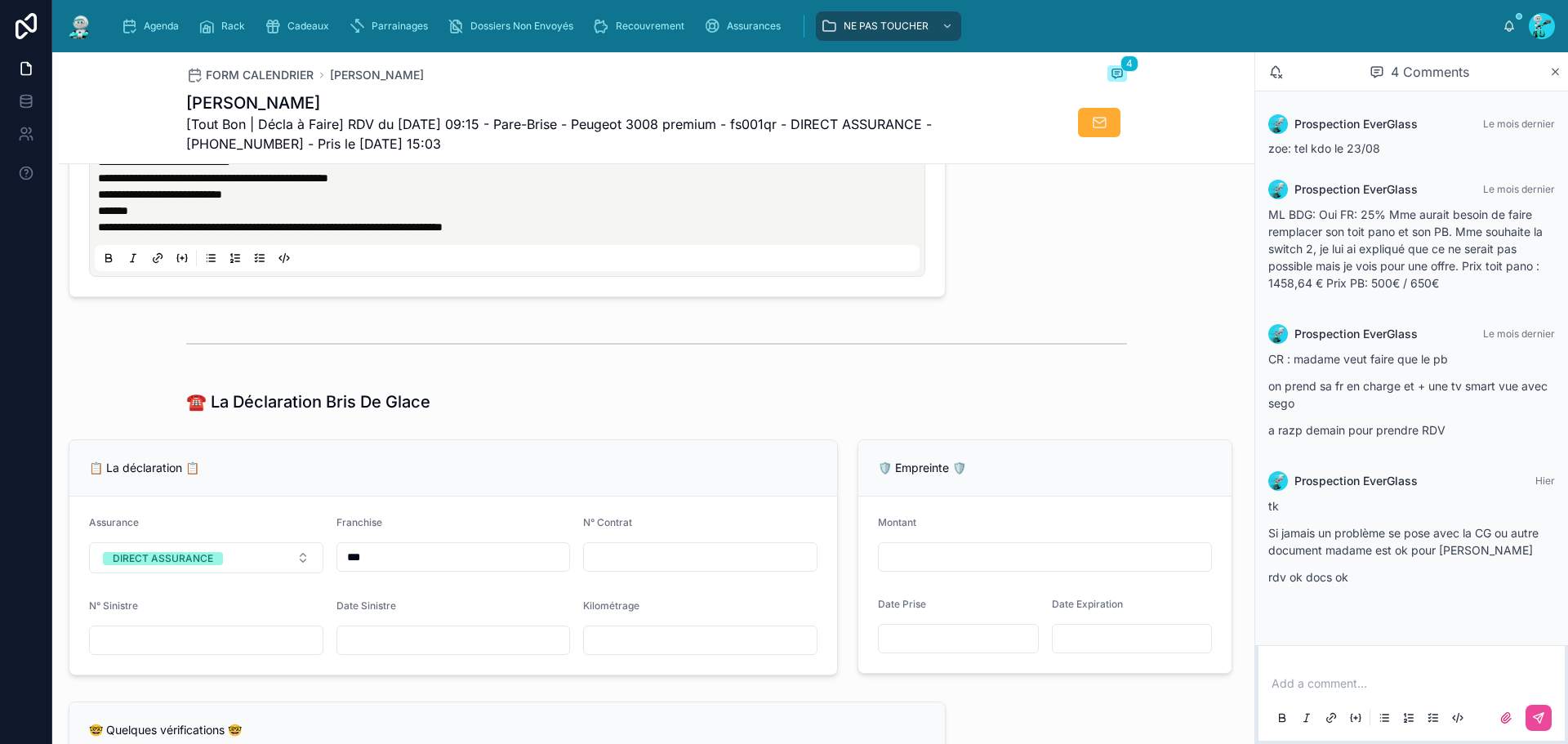
click at [749, 127] on span "[Tout Bon | Décla à Faire] RDV du [DATE] 09:15 - Pare-Brise - Peugeot 3008 prem…" at bounding box center [595, 134] width 819 height 40
drag, startPoint x: 751, startPoint y: 127, endPoint x: 797, endPoint y: 126, distance: 46.0
click at [797, 126] on span "[Tout Bon | Décla à Faire] RDV du [DATE] 09:15 - Pare-Brise - Peugeot 3008 prem…" at bounding box center [595, 134] width 819 height 40
copy span "fs001qr"
click at [717, 147] on span "[Tout Bon | Décla à Faire] RDV du [DATE] 09:15 - Pare-Brise - Peugeot 3008 prem…" at bounding box center [595, 134] width 819 height 40
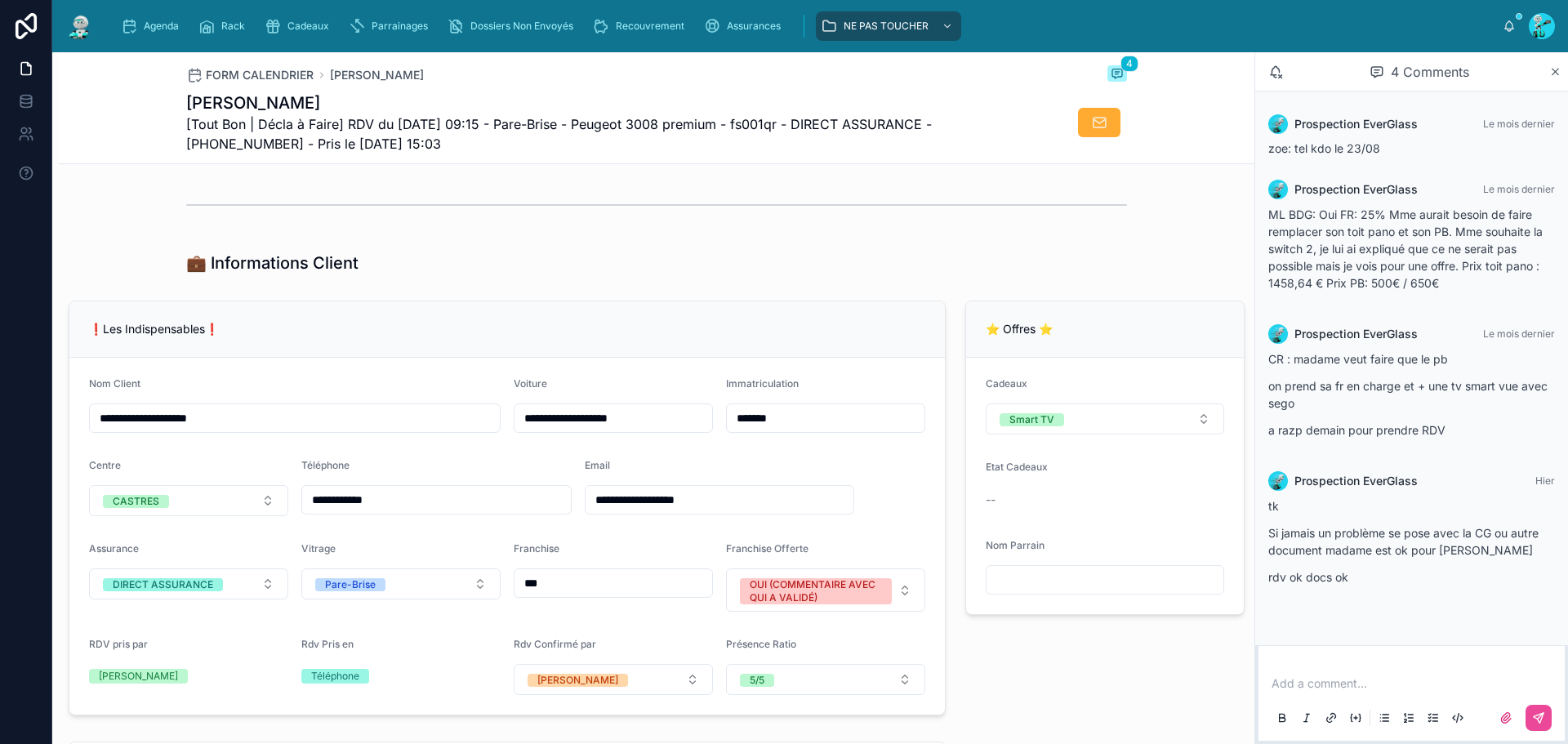
scroll to position [195, 0]
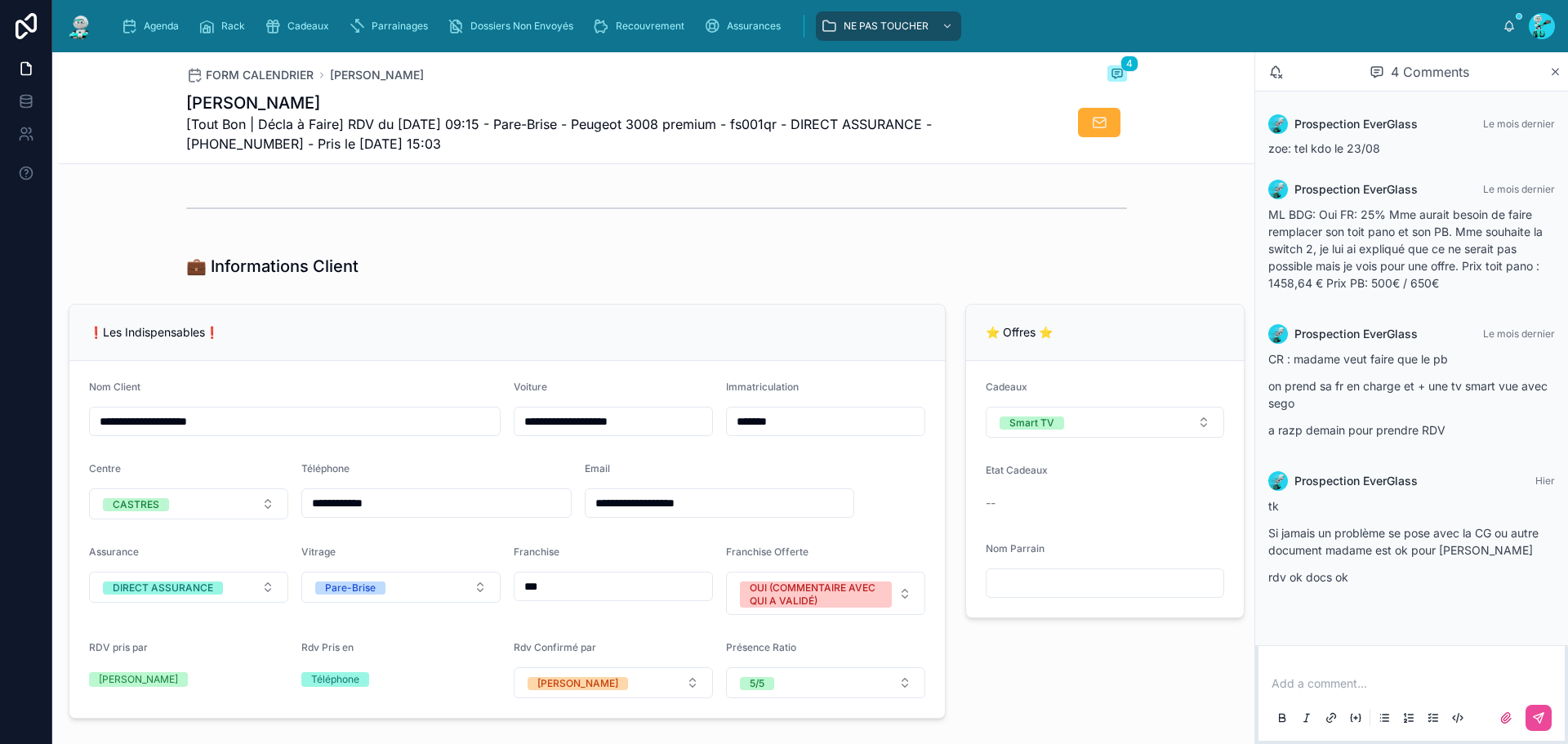
click at [733, 433] on input "*******" at bounding box center [825, 421] width 198 height 23
click at [740, 433] on input "*******" at bounding box center [825, 421] width 198 height 23
type input "*******"
click at [754, 357] on div "❗Les Indispensables❗" at bounding box center [507, 333] width 876 height 56
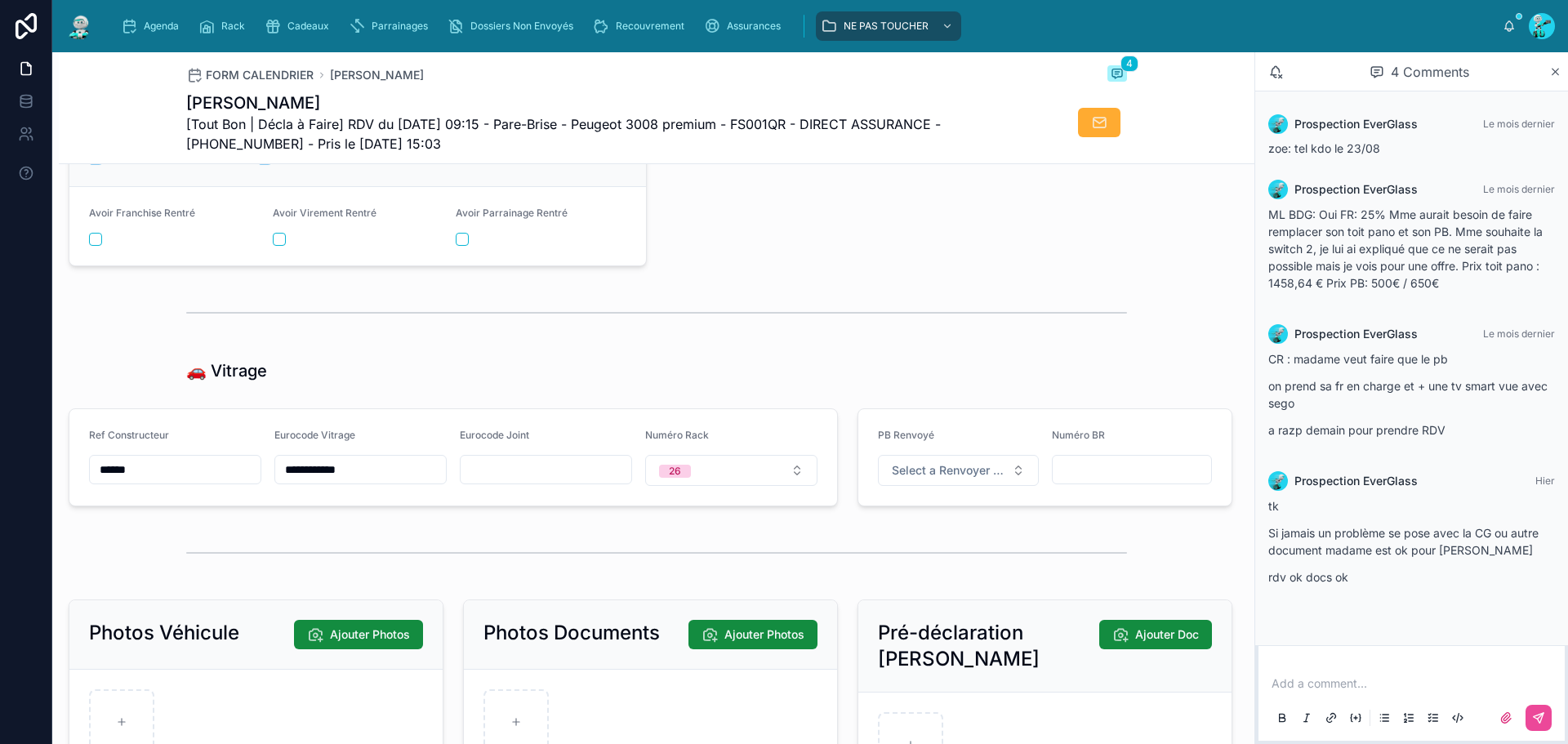
scroll to position [2074, 0]
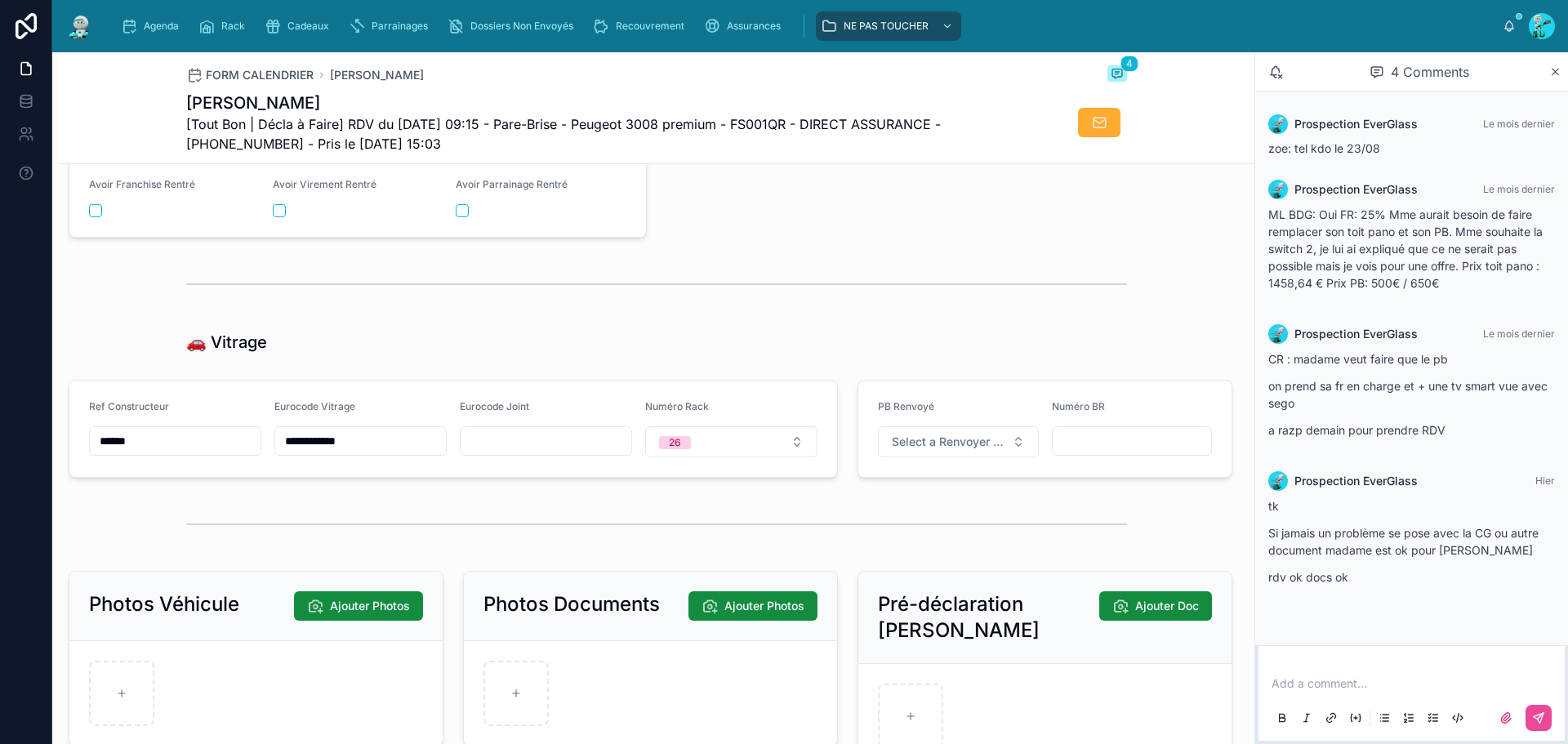
drag, startPoint x: 179, startPoint y: 446, endPoint x: 67, endPoint y: 446, distance: 112.0
click at [67, 446] on div "**********" at bounding box center [453, 429] width 789 height 111
drag, startPoint x: 387, startPoint y: 454, endPoint x: 285, endPoint y: 465, distance: 102.6
click at [285, 456] on div "**********" at bounding box center [360, 441] width 173 height 29
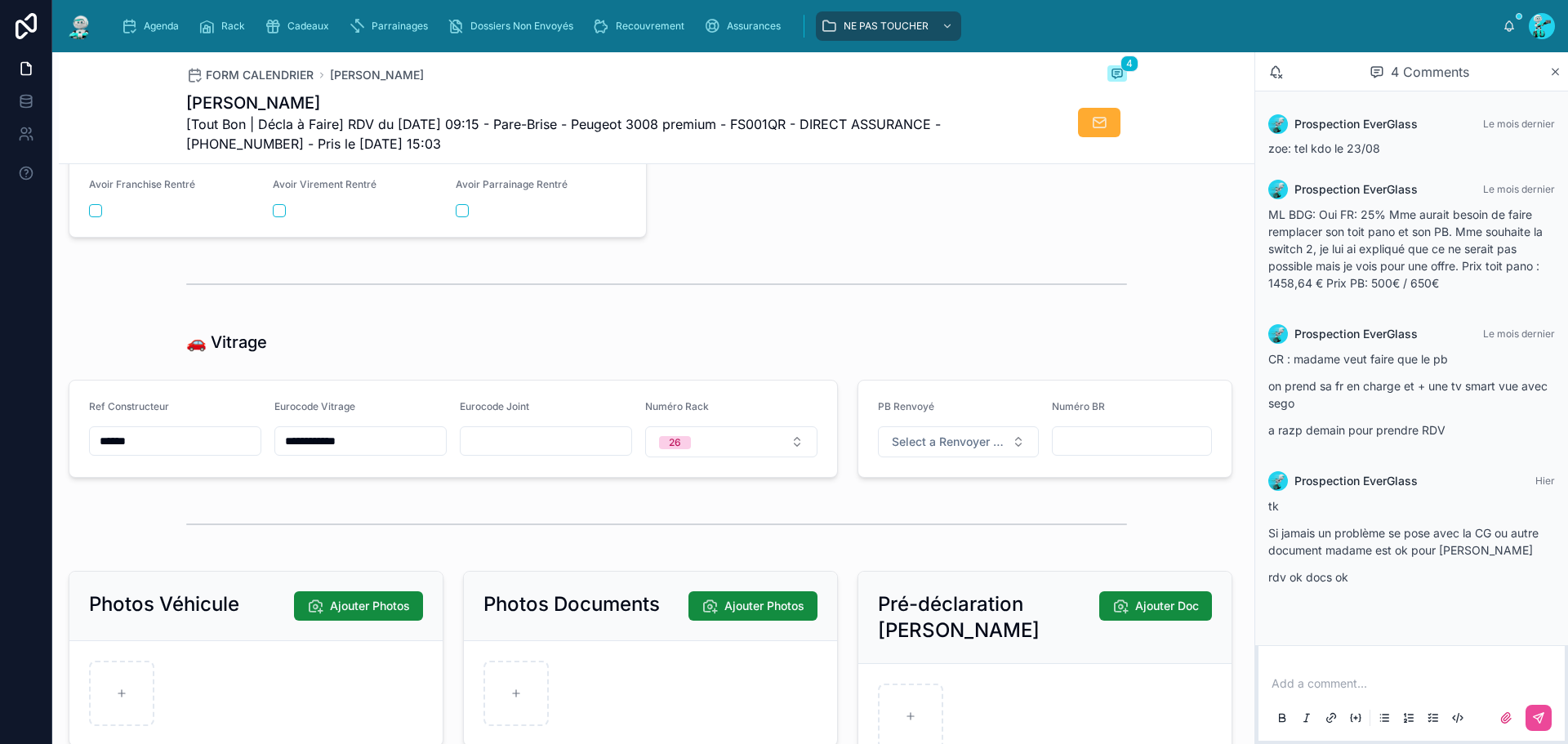
click at [390, 484] on div "**********" at bounding box center [453, 429] width 789 height 111
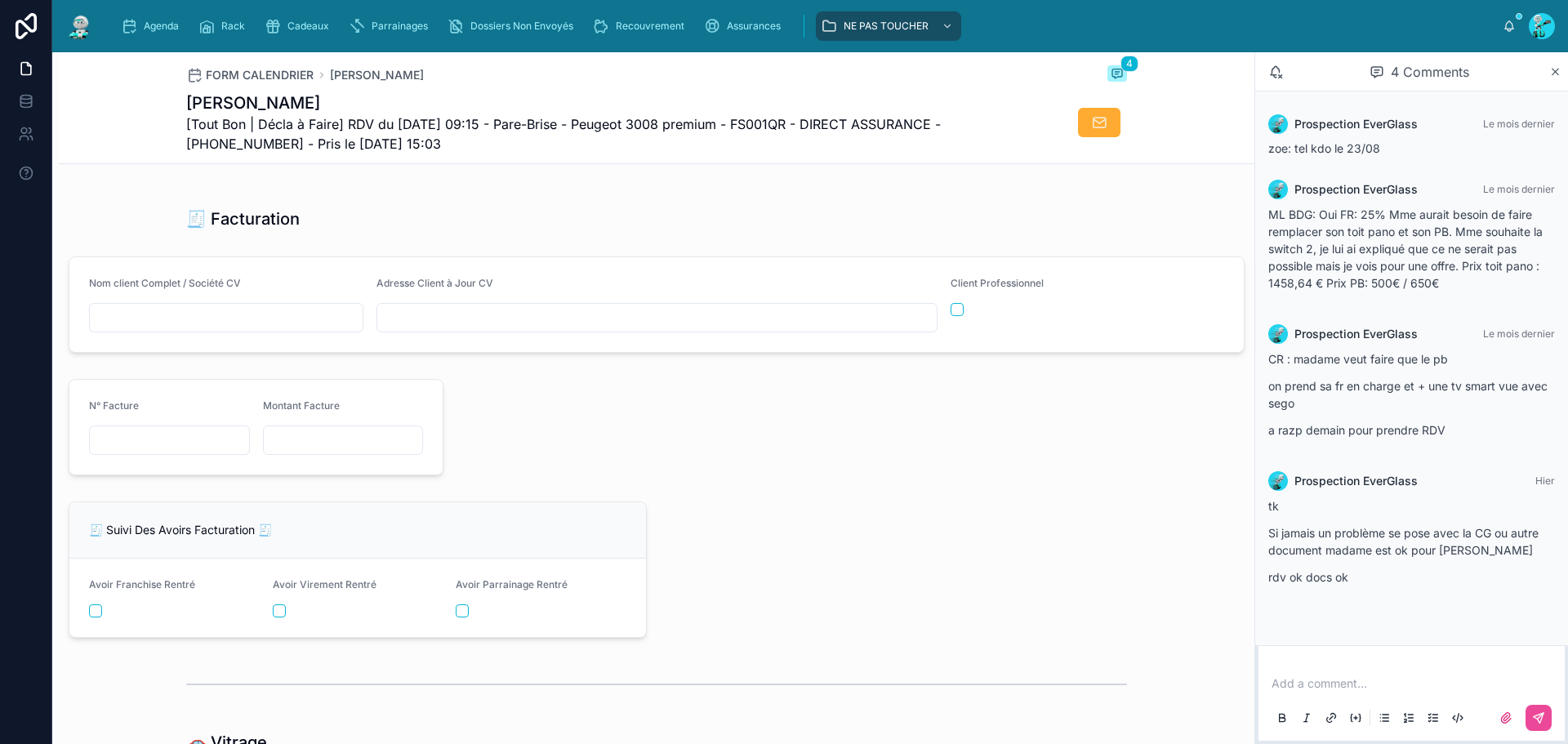
scroll to position [1666, 0]
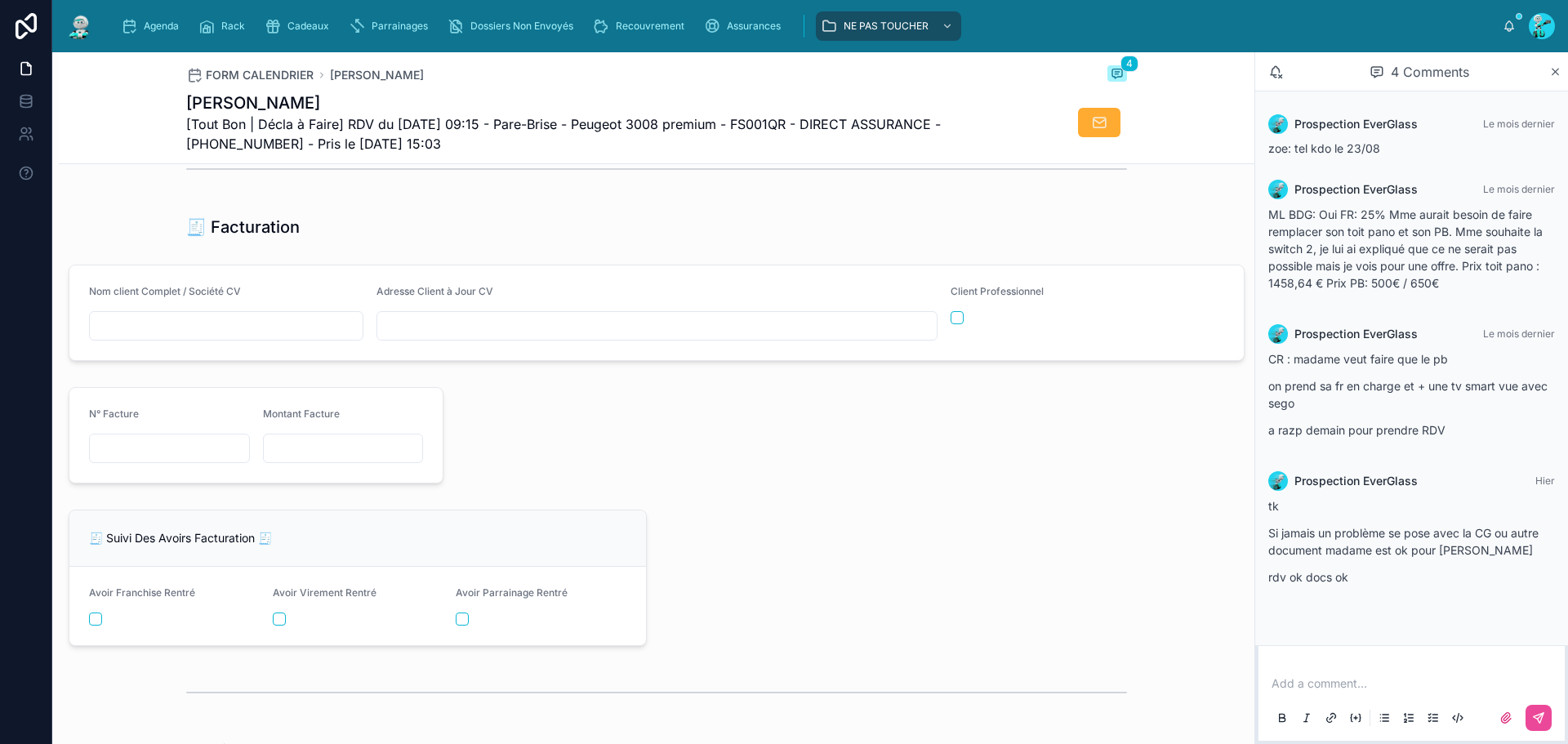
click at [167, 460] on input "text" at bounding box center [169, 448] width 159 height 23
paste input "**********"
type input "**********"
click at [652, 490] on div at bounding box center [847, 436] width 789 height 110
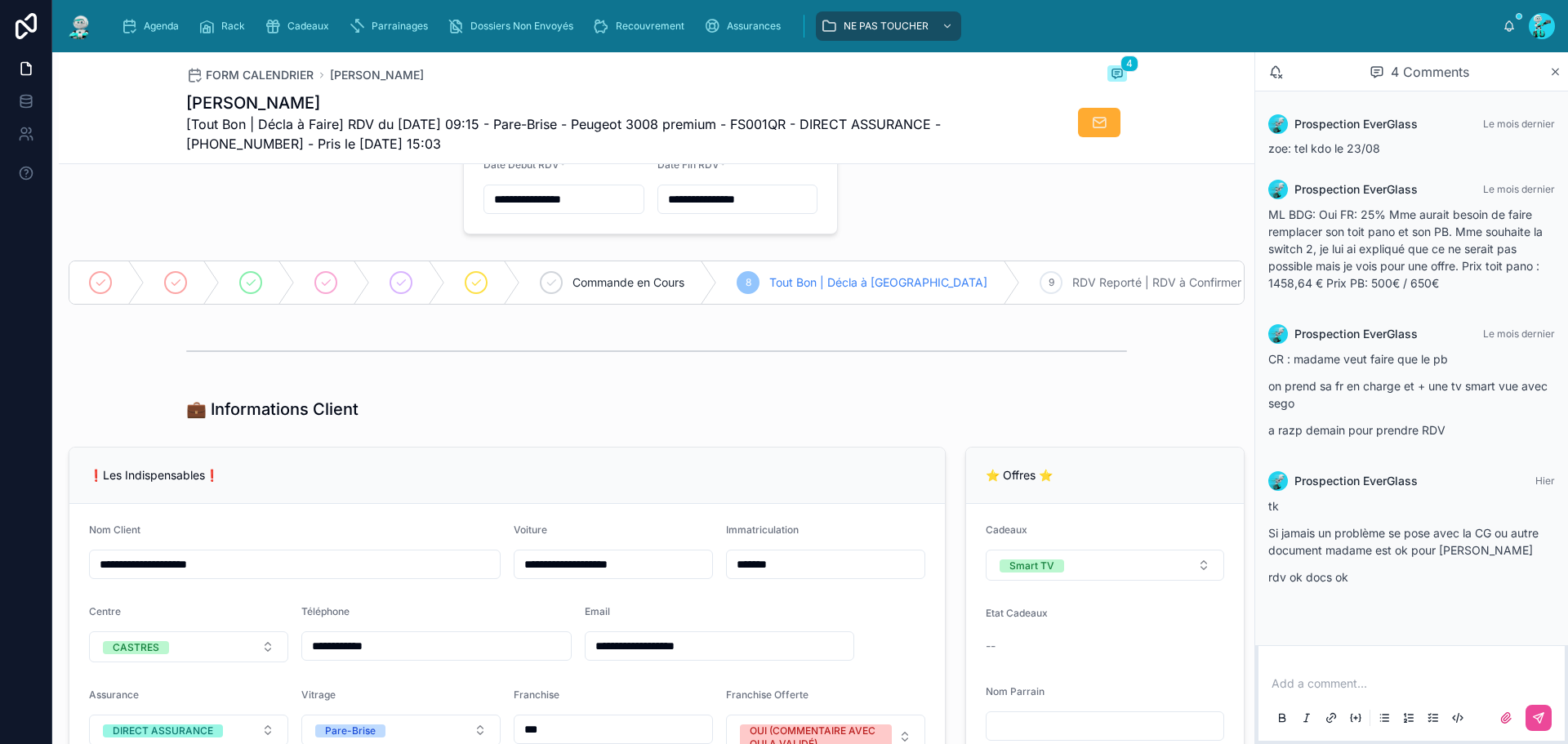
scroll to position [82, 0]
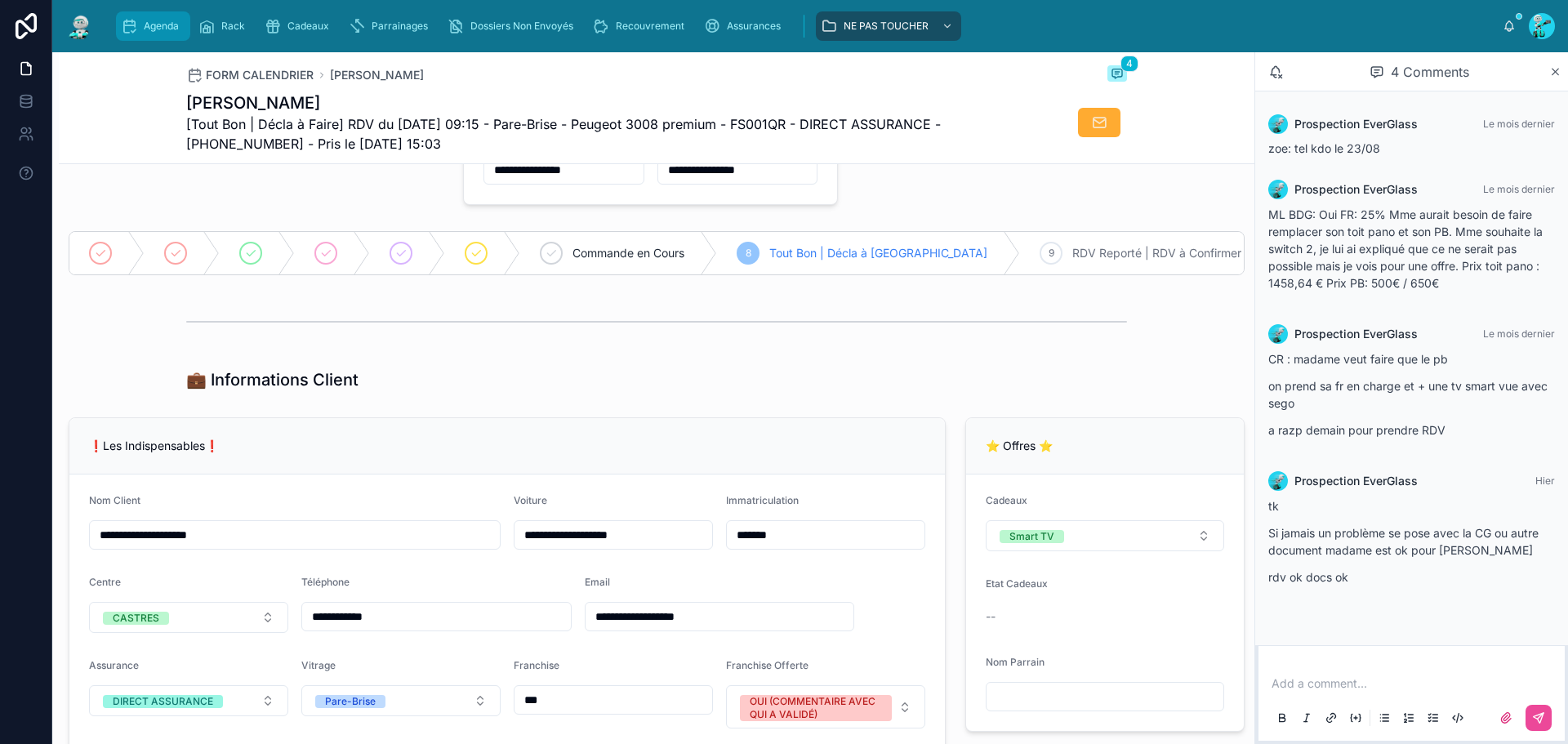
click at [160, 24] on span "Agenda" at bounding box center [162, 26] width 35 height 13
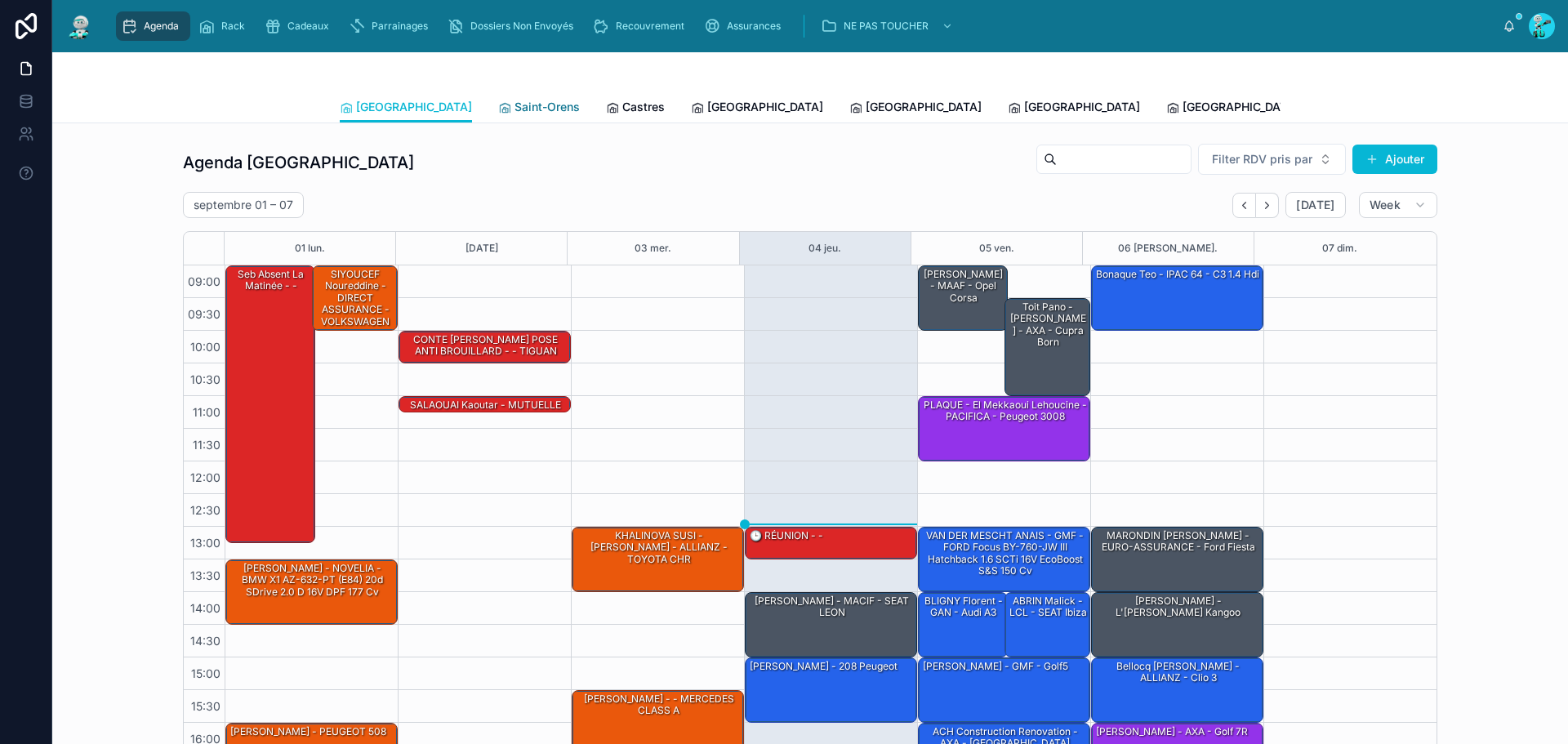
click at [515, 113] on span "Saint-Orens" at bounding box center [547, 106] width 66 height 16
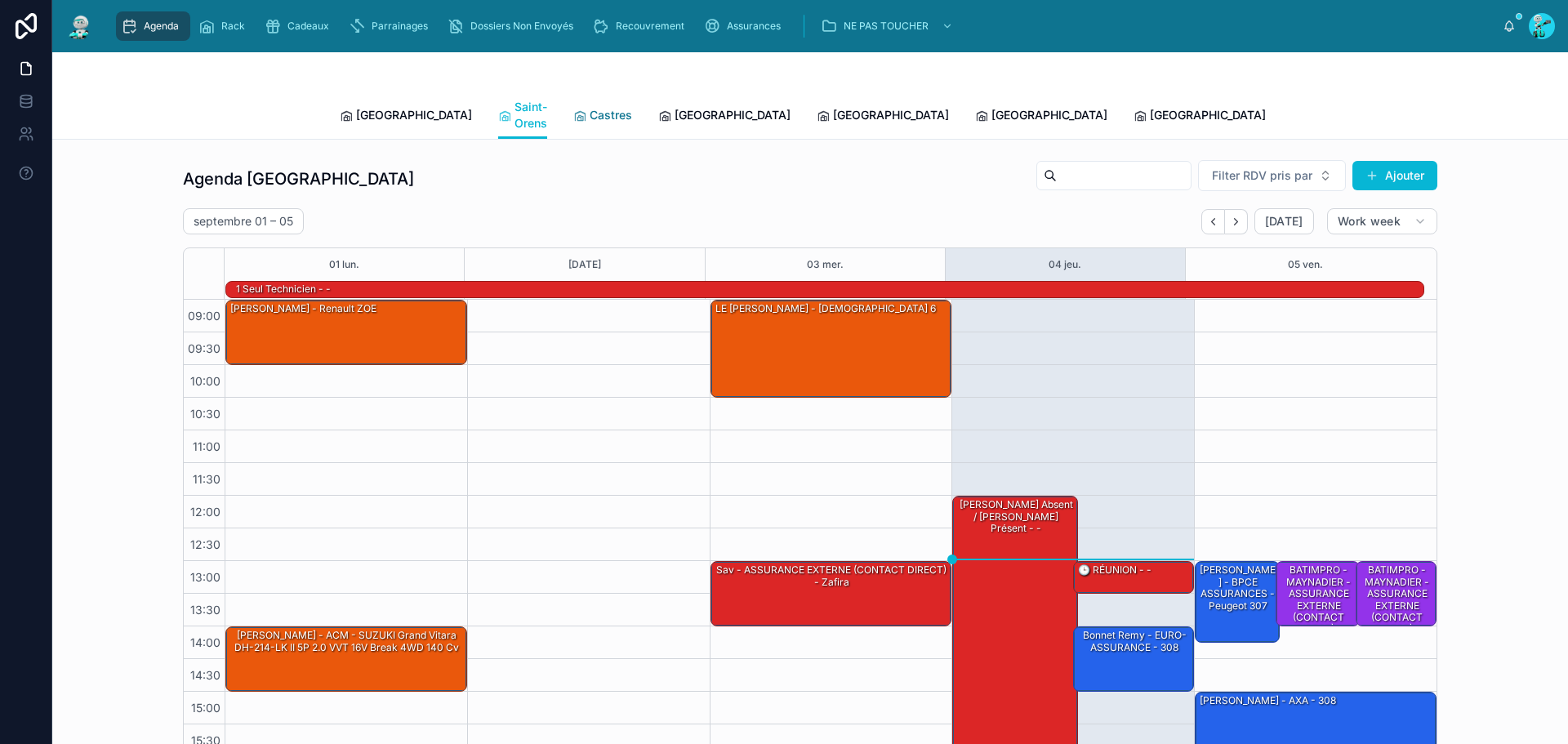
click at [589, 107] on span "Castres" at bounding box center [611, 115] width 42 height 16
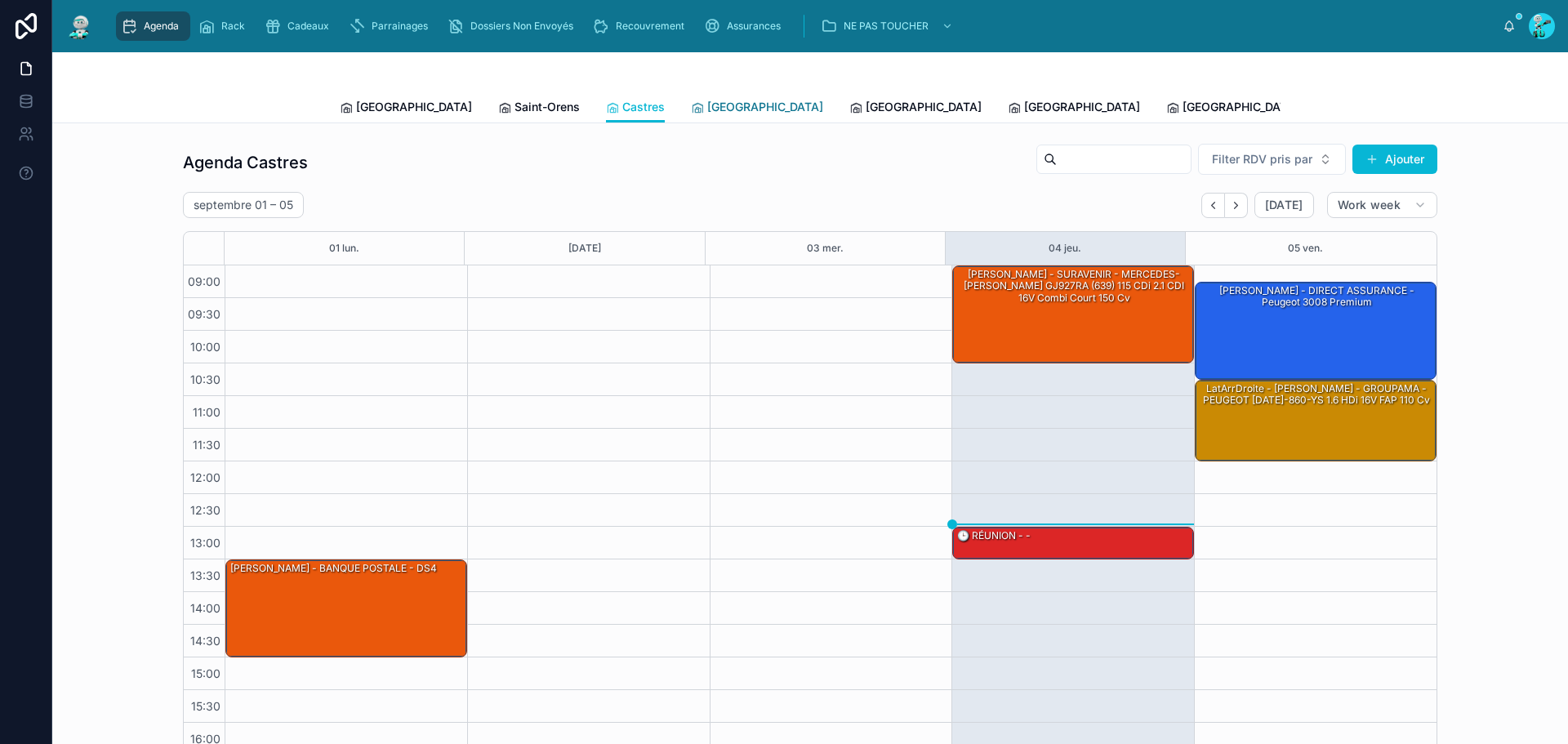
click at [691, 98] on link "[GEOGRAPHIC_DATA]" at bounding box center [756, 109] width 132 height 33
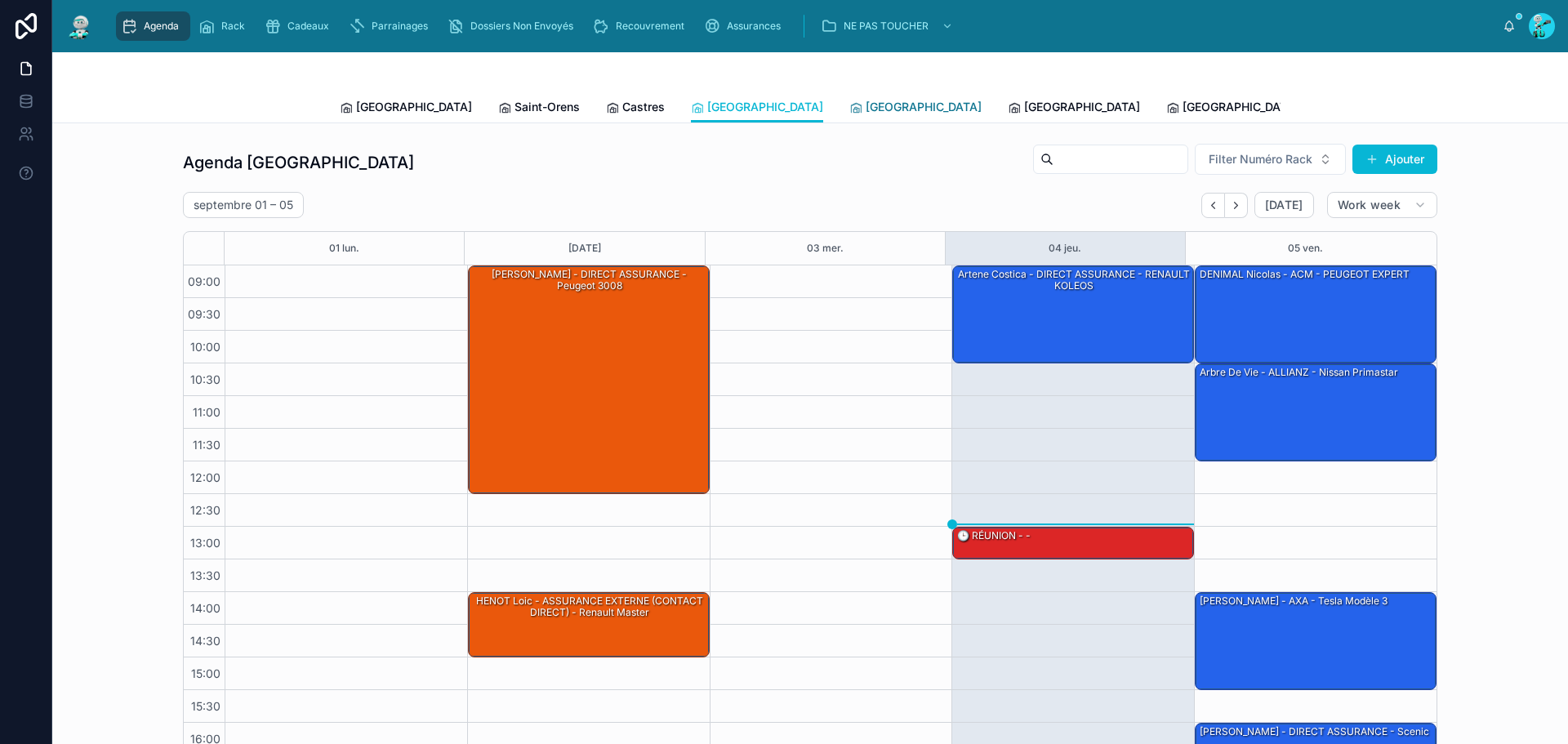
click at [866, 104] on span "[GEOGRAPHIC_DATA]" at bounding box center [924, 106] width 116 height 16
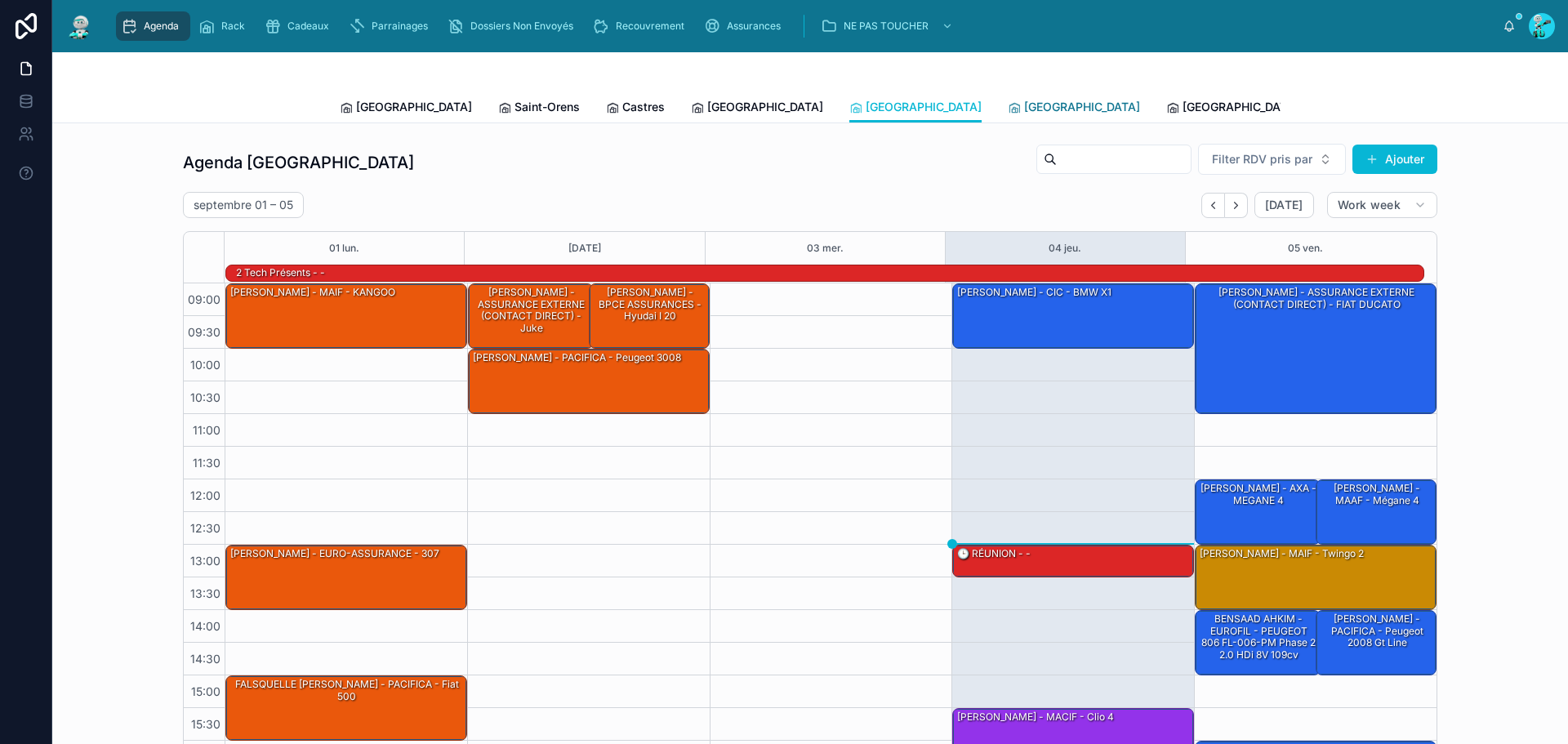
click at [1024, 107] on span "[GEOGRAPHIC_DATA]" at bounding box center [1082, 106] width 116 height 16
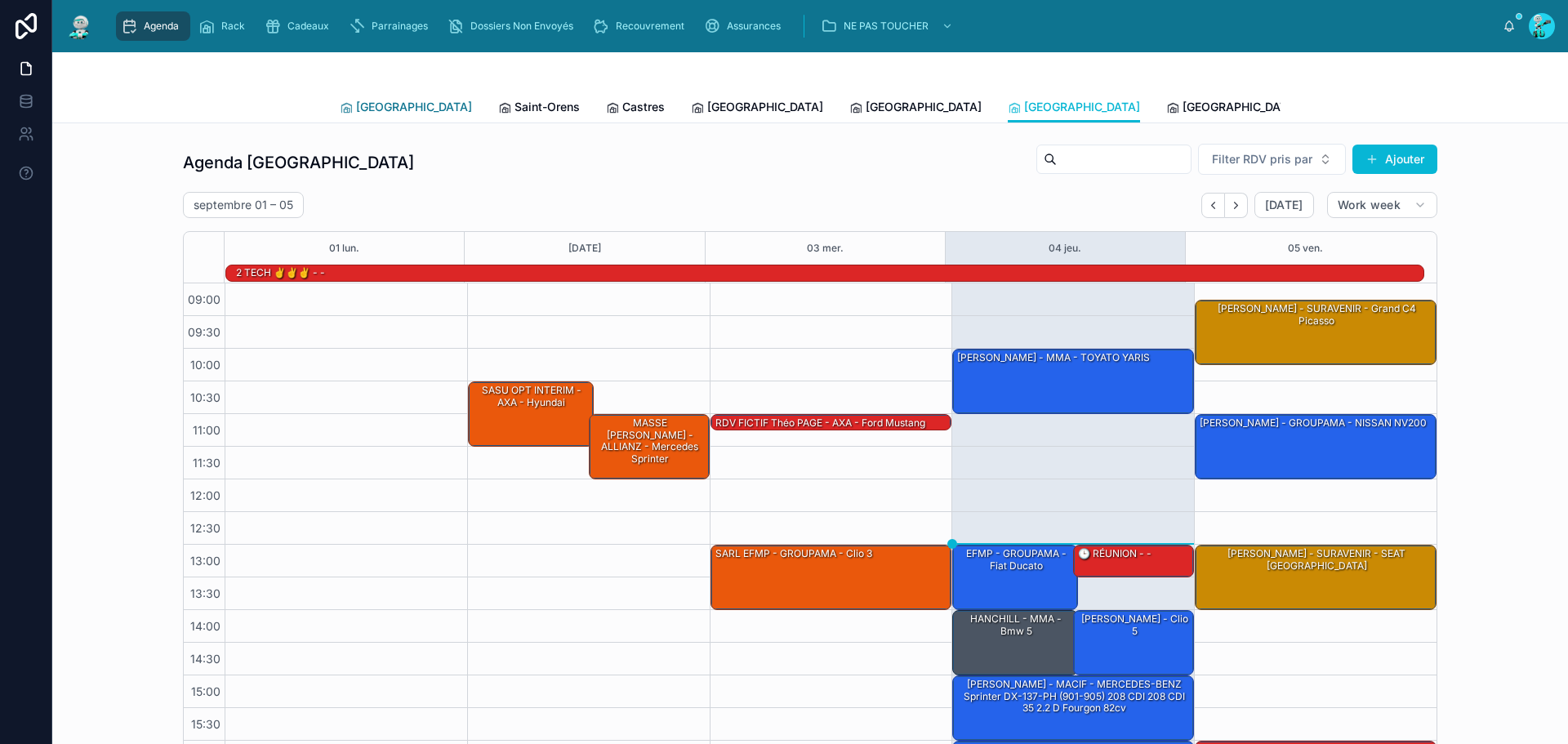
click at [377, 103] on span "[GEOGRAPHIC_DATA]" at bounding box center [414, 106] width 116 height 16
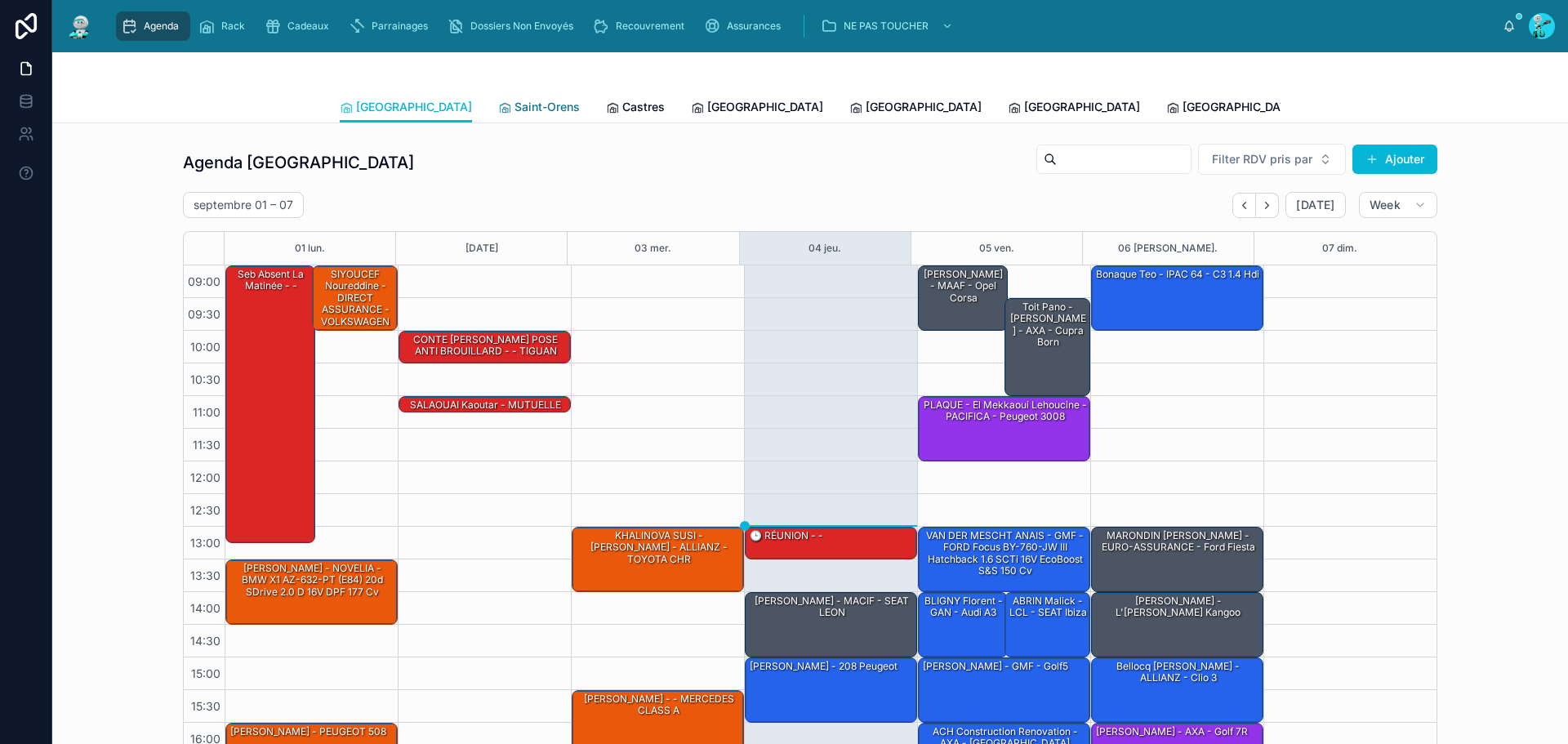
click at [499, 116] on link "Saint-Orens" at bounding box center [539, 109] width 82 height 33
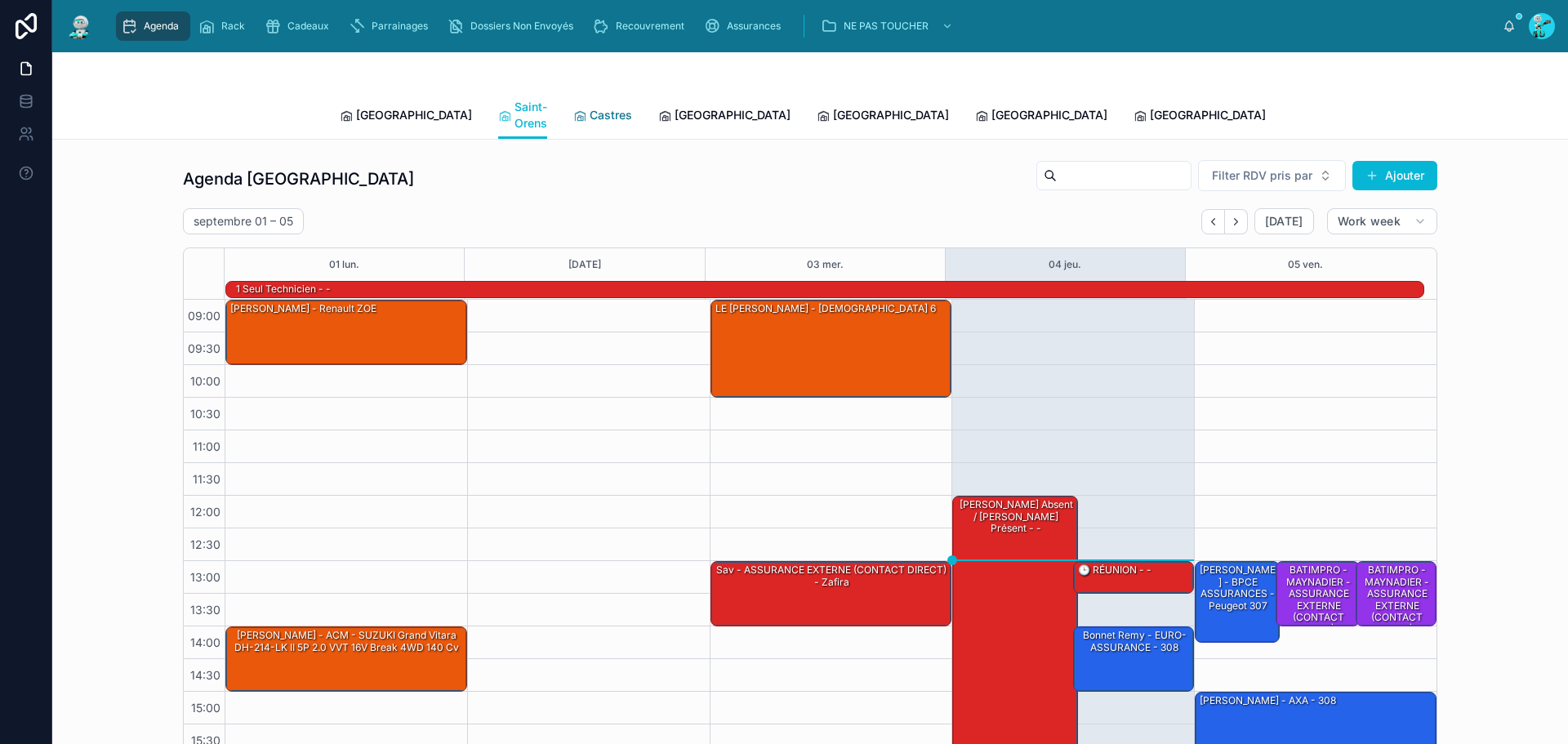
click at [573, 115] on link "Castres" at bounding box center [603, 116] width 59 height 33
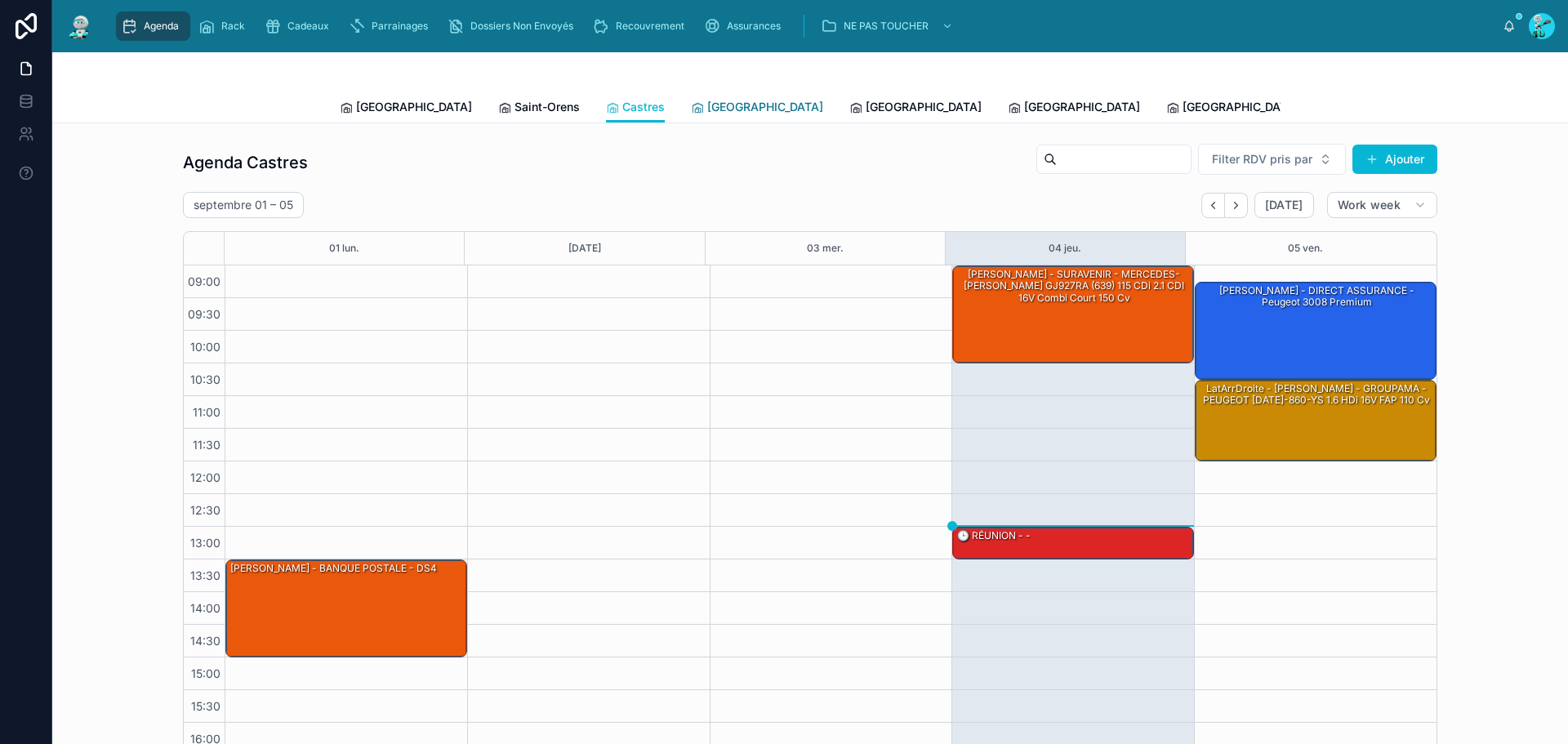
click at [707, 111] on span "[GEOGRAPHIC_DATA]" at bounding box center [765, 106] width 116 height 16
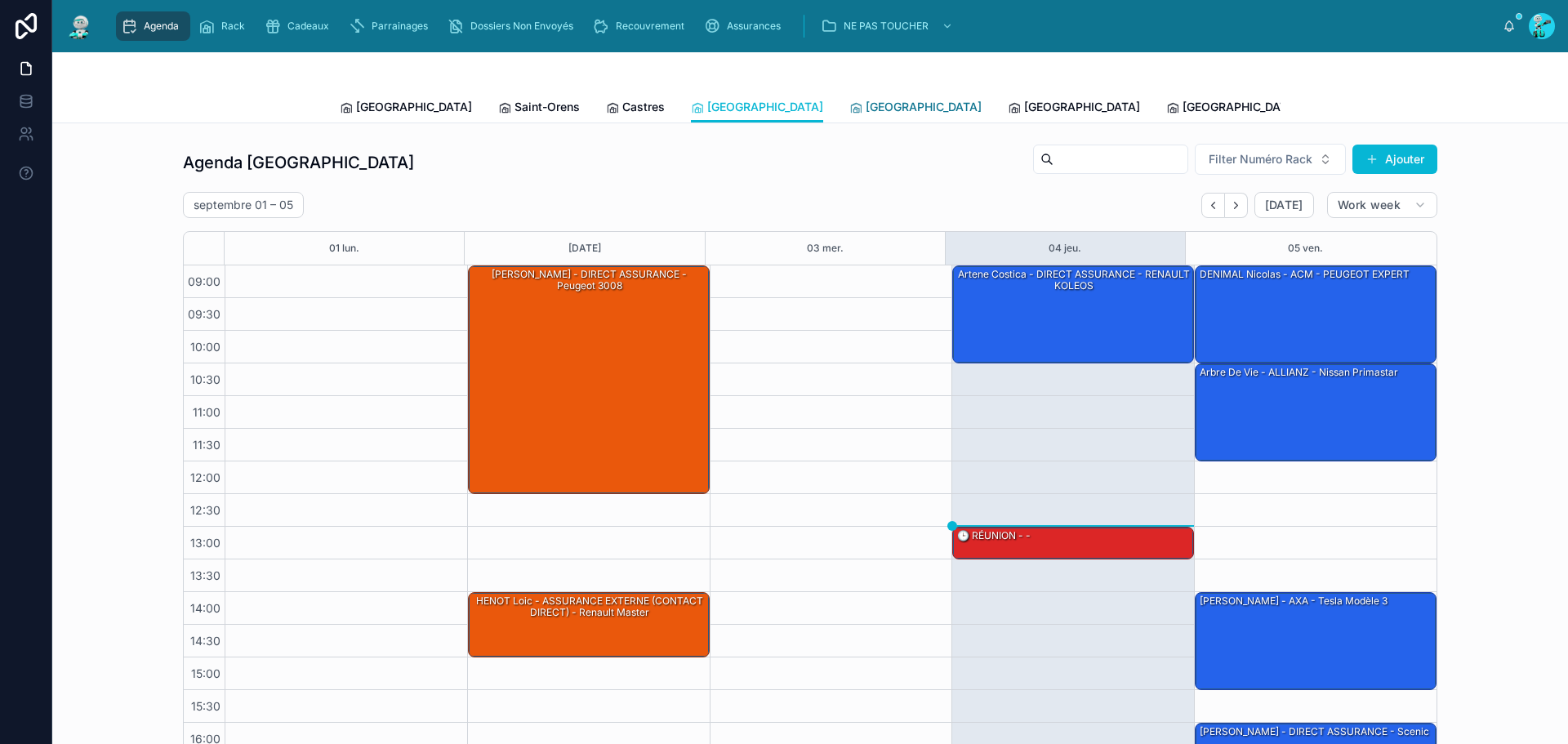
click at [850, 97] on link "[GEOGRAPHIC_DATA]" at bounding box center [915, 109] width 132 height 33
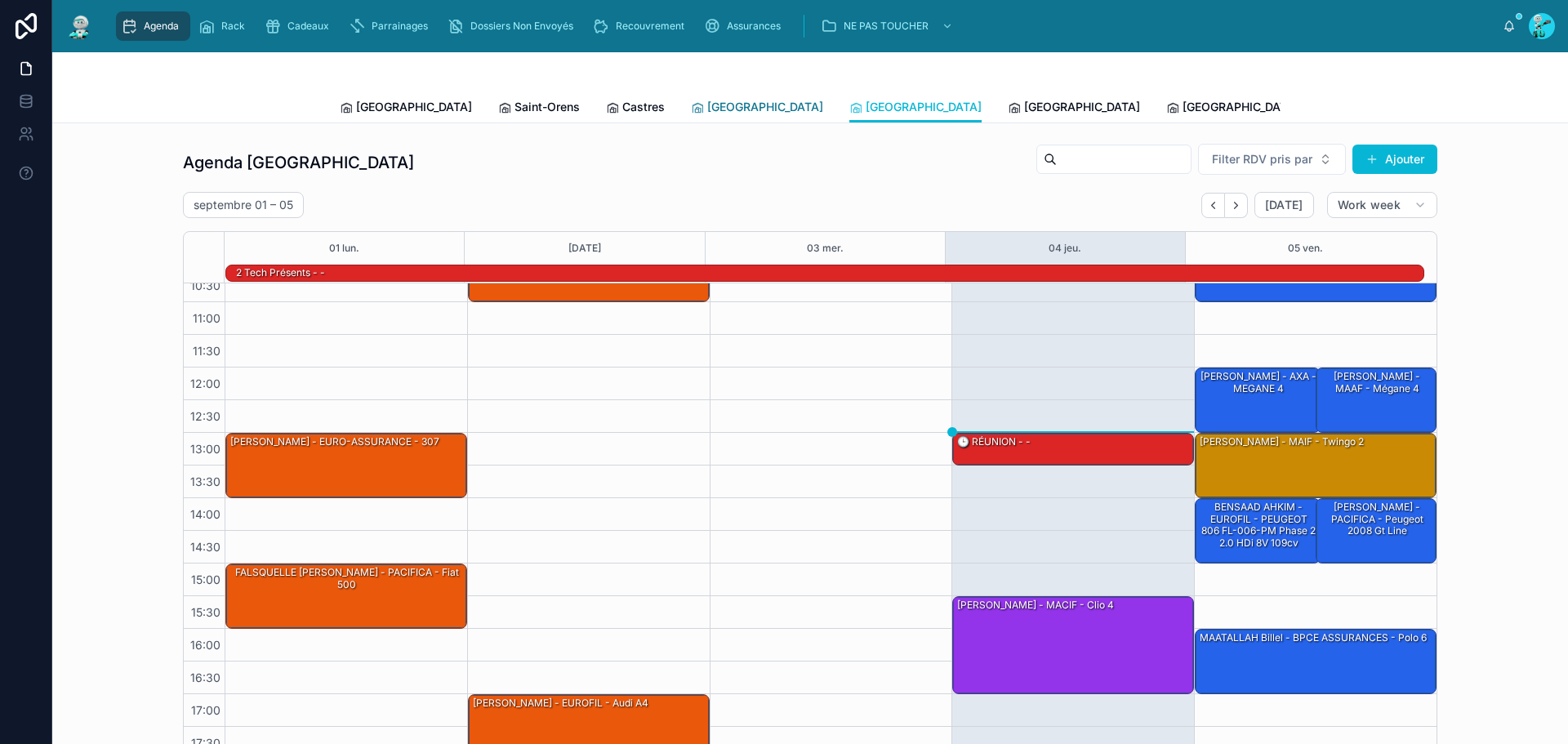
click at [707, 104] on span "[GEOGRAPHIC_DATA]" at bounding box center [765, 106] width 116 height 16
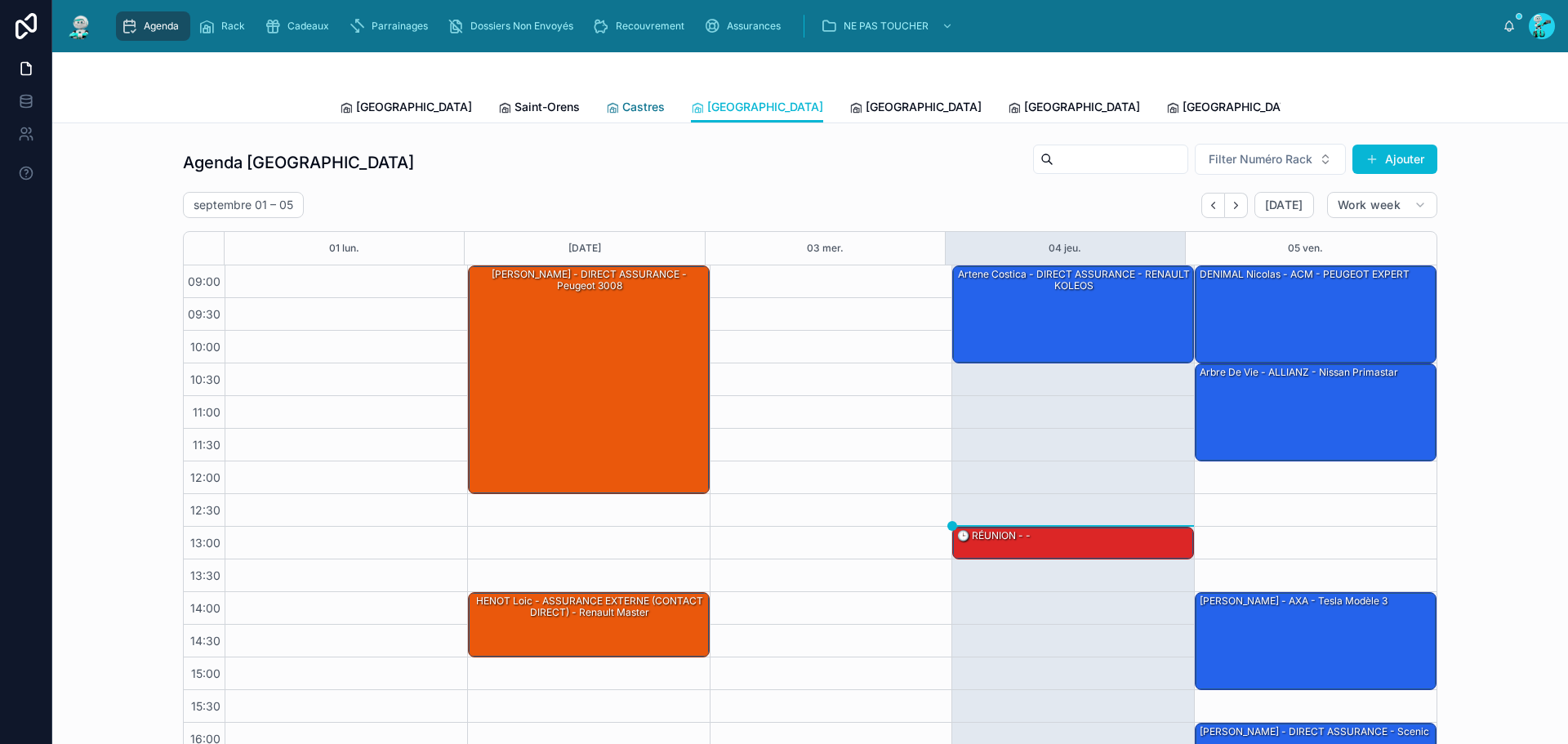
click at [622, 110] on span "Castres" at bounding box center [643, 106] width 42 height 16
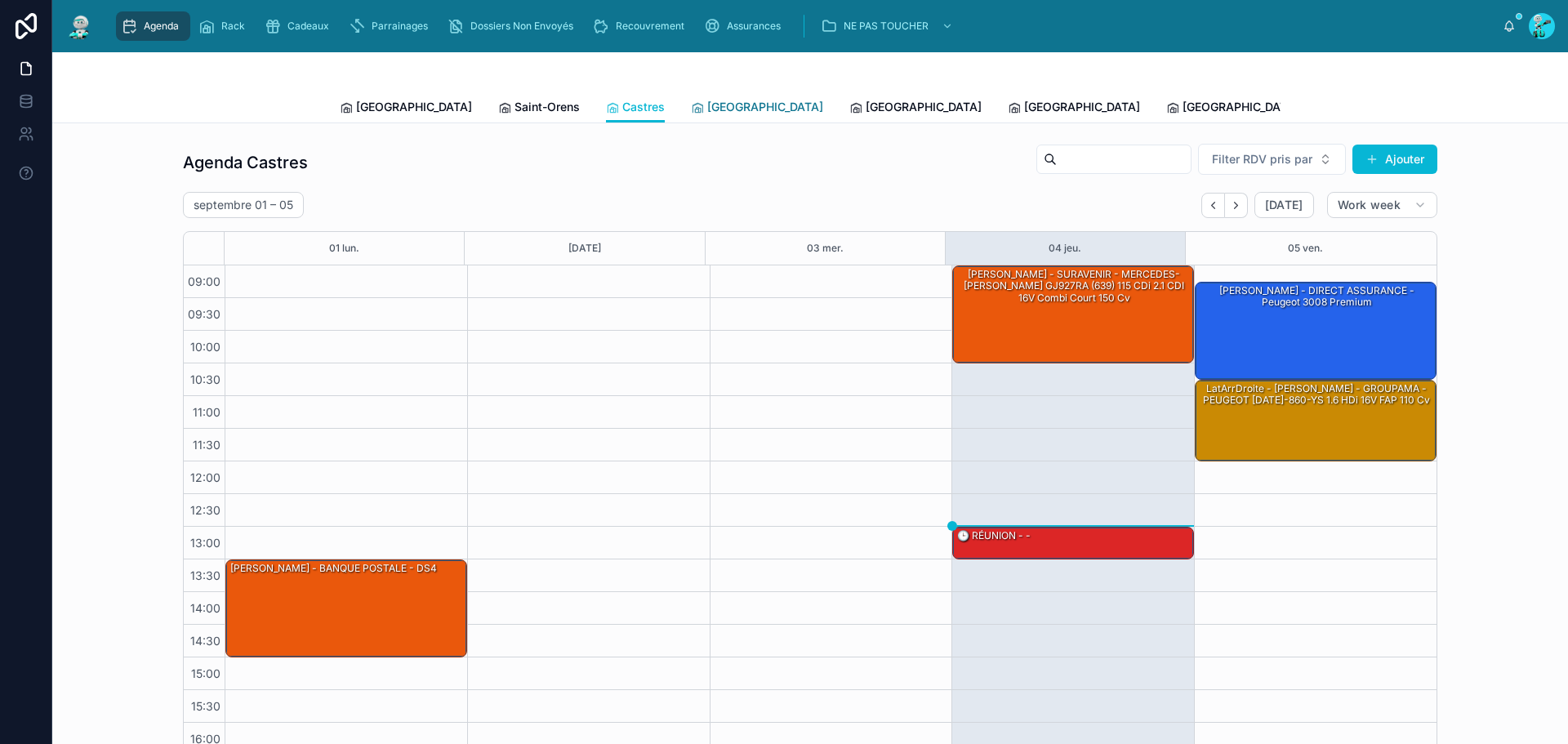
click at [707, 99] on span "[GEOGRAPHIC_DATA]" at bounding box center [765, 106] width 116 height 16
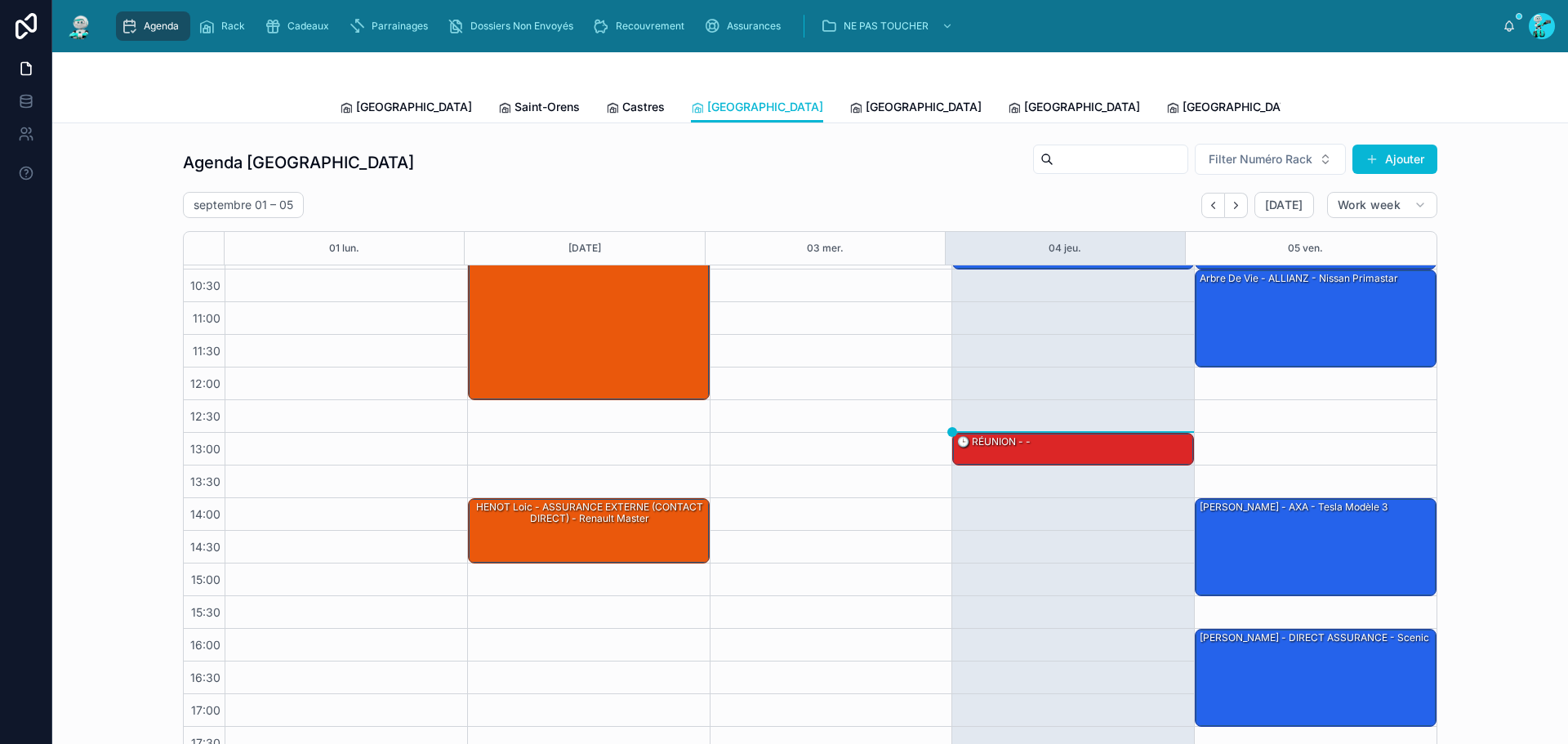
click at [771, 129] on div "Agenda Carcassonne Filter Numéro Rack Ajouter [DATE] – [DATE] [DATE] Work week …" at bounding box center [810, 659] width 1516 height 1073
click at [850, 118] on link "[GEOGRAPHIC_DATA]" at bounding box center [915, 109] width 132 height 33
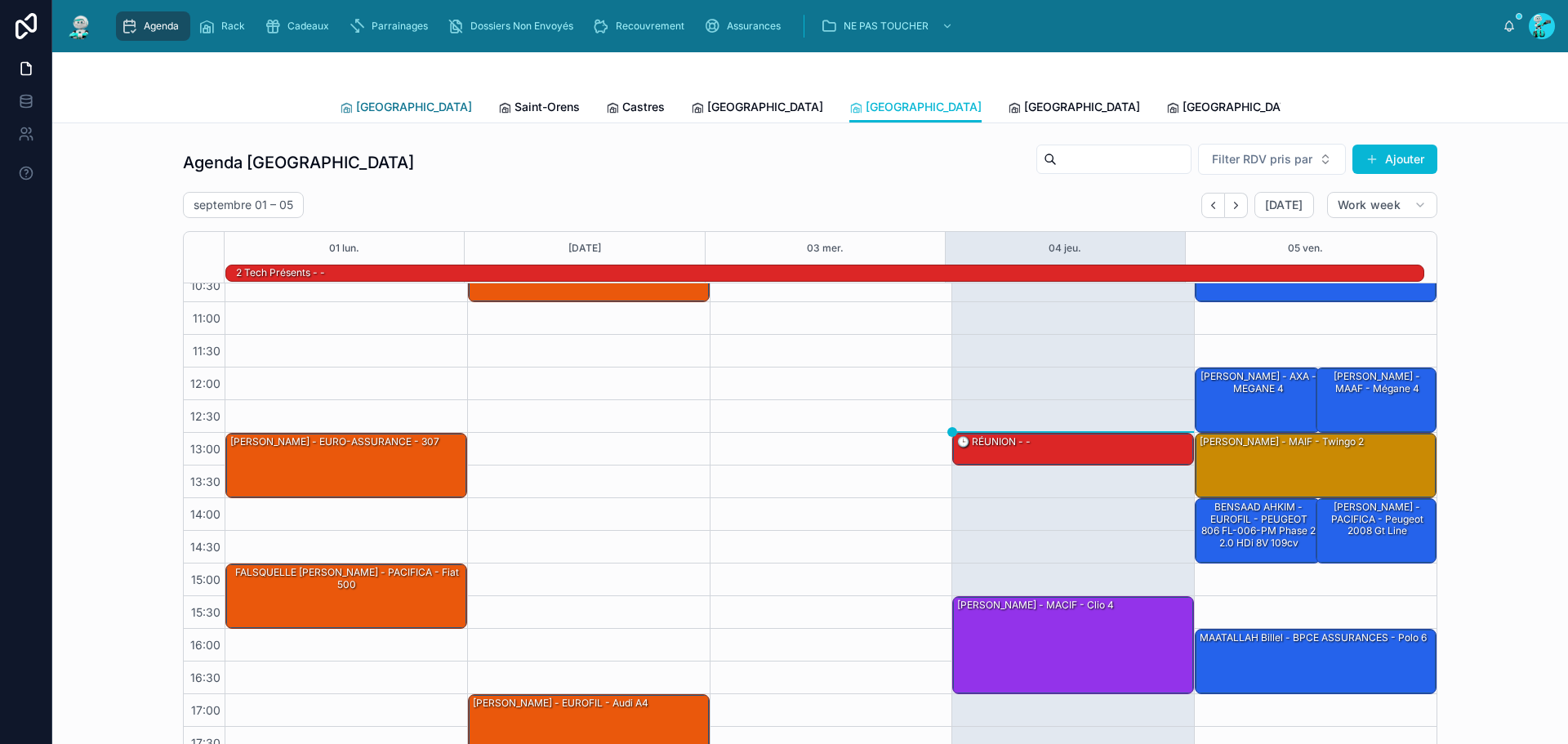
click at [375, 110] on span "[GEOGRAPHIC_DATA]" at bounding box center [414, 106] width 116 height 16
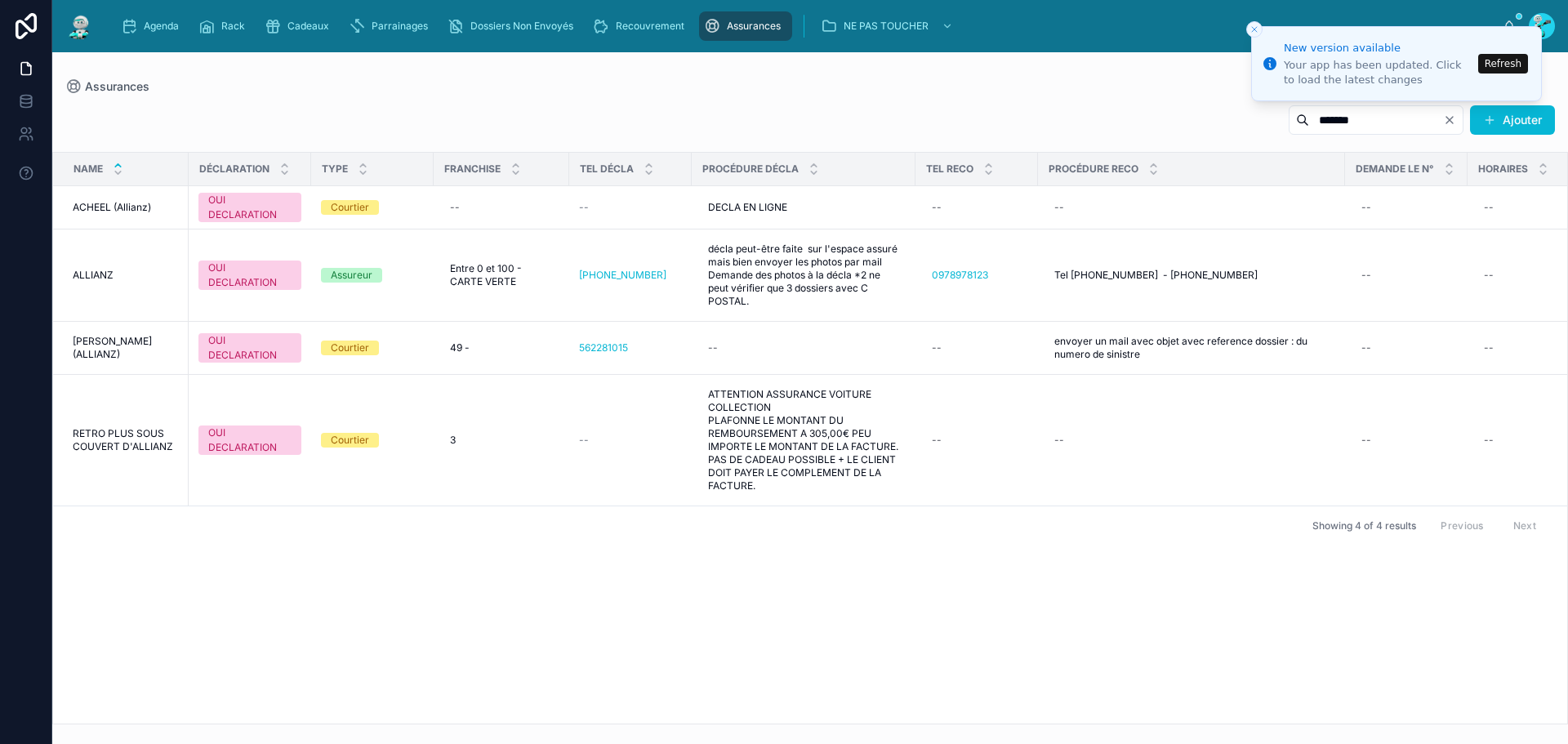
scroll to position [0, 297]
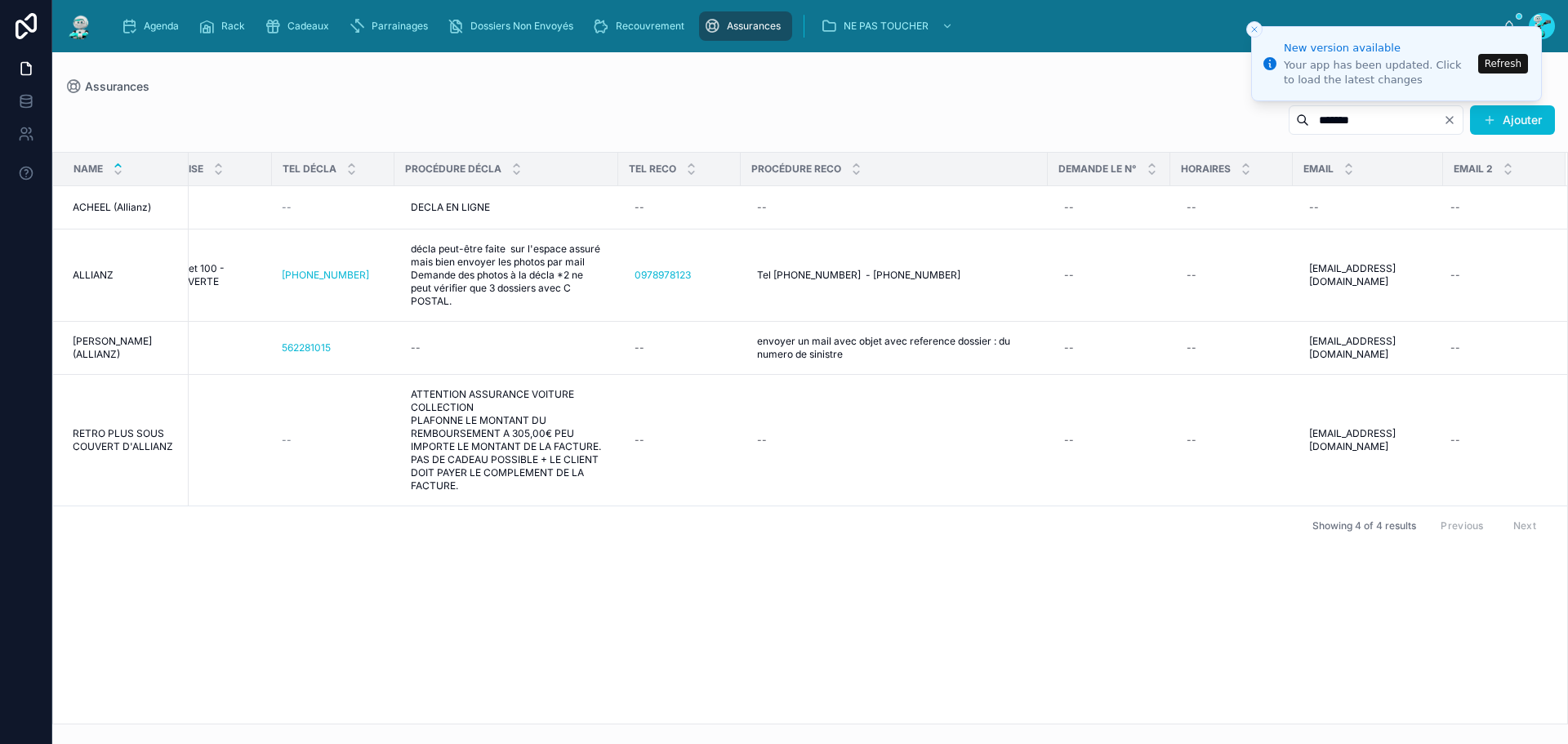
click at [1448, 121] on icon "Clear" at bounding box center [1449, 120] width 7 height 7
click at [1329, 125] on input "text" at bounding box center [1395, 120] width 134 height 23
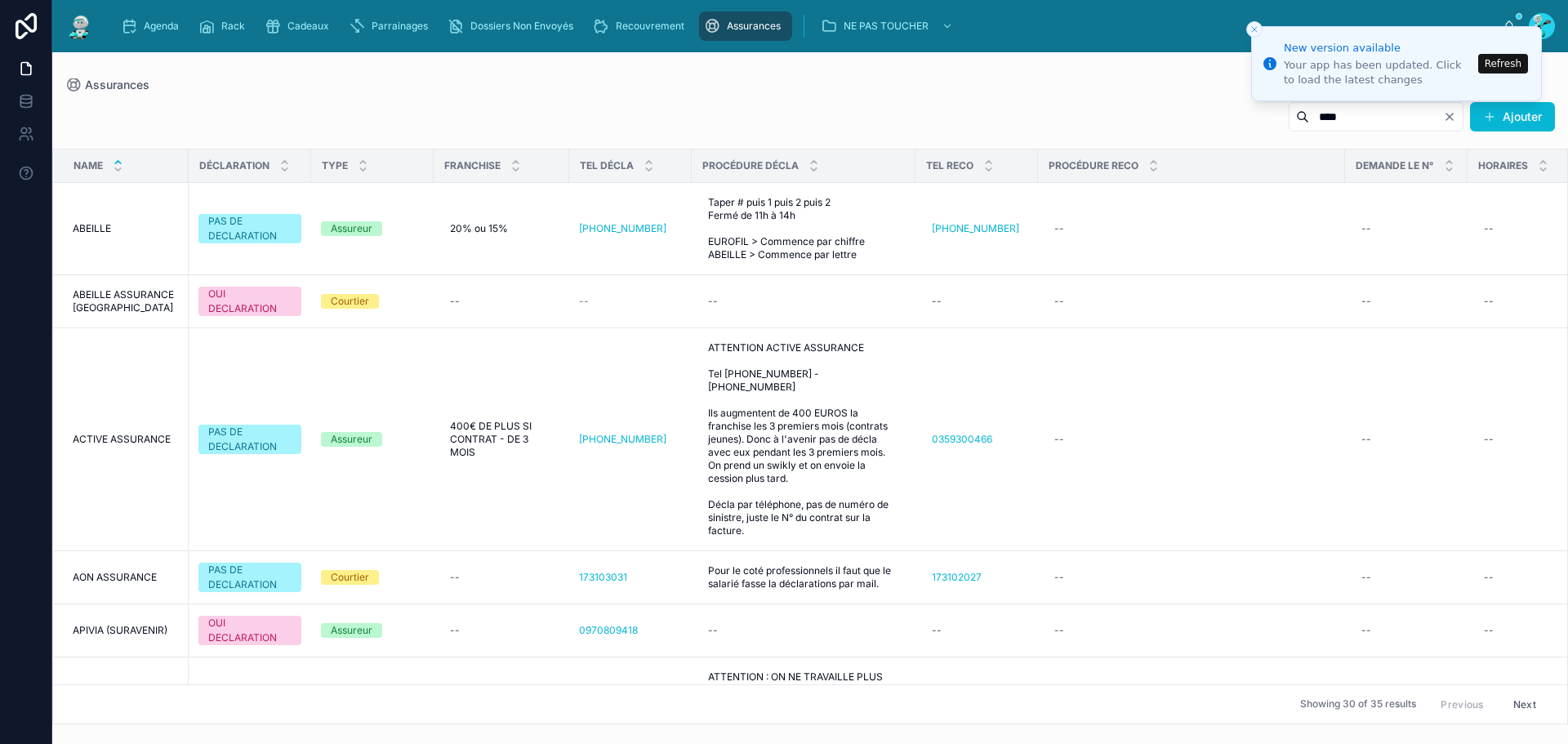
click at [1362, 118] on input "****" at bounding box center [1376, 116] width 134 height 23
type input "*********"
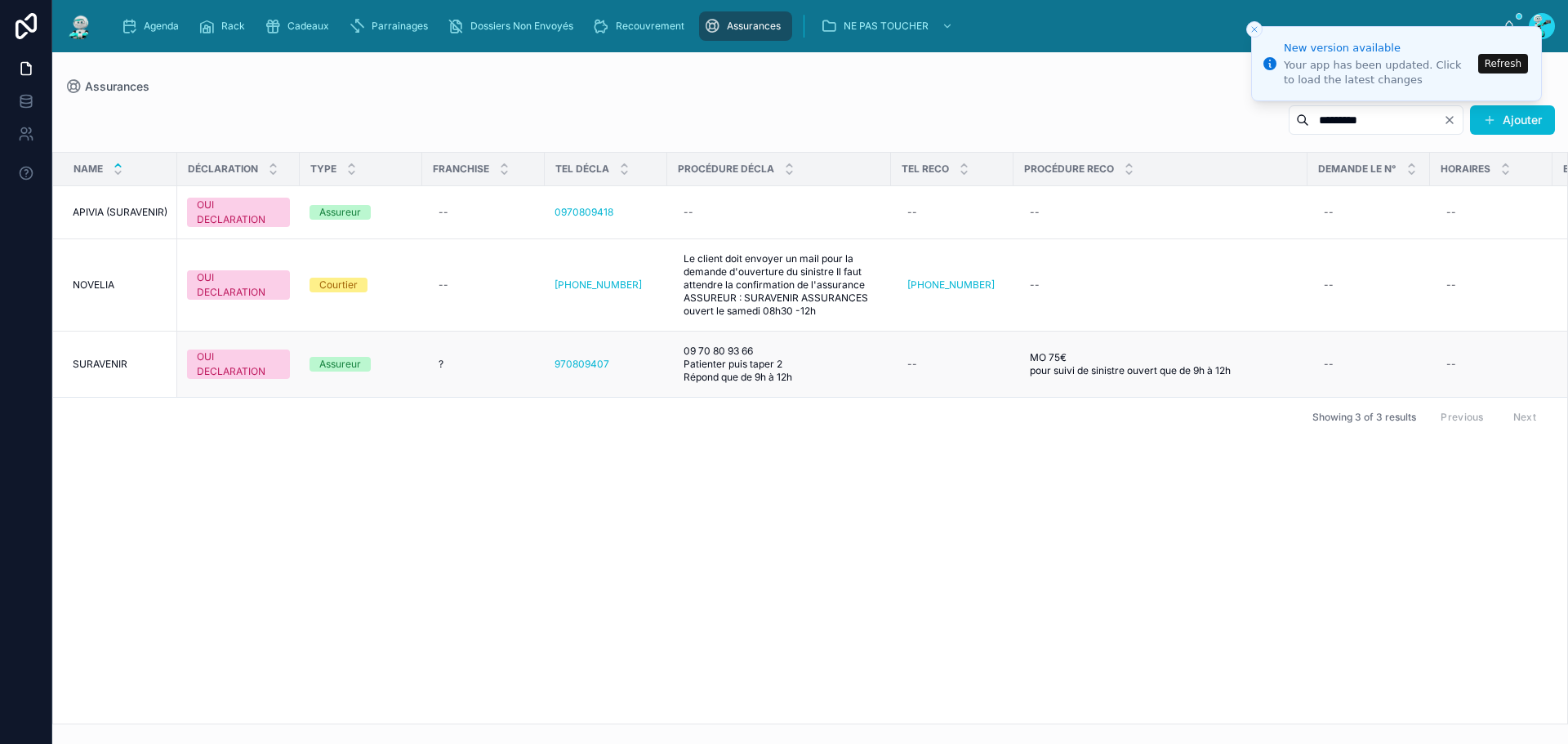
click at [168, 343] on td "SURAVENIR SURAVENIR" at bounding box center [115, 365] width 124 height 67
click at [1291, 710] on div "Name DÉCLARATION TYPE FRANCHISE TEL DÉCLA PROCÉDURE DÉCLA TEL RECO PROCÉDURE RE…" at bounding box center [810, 438] width 1514 height 571
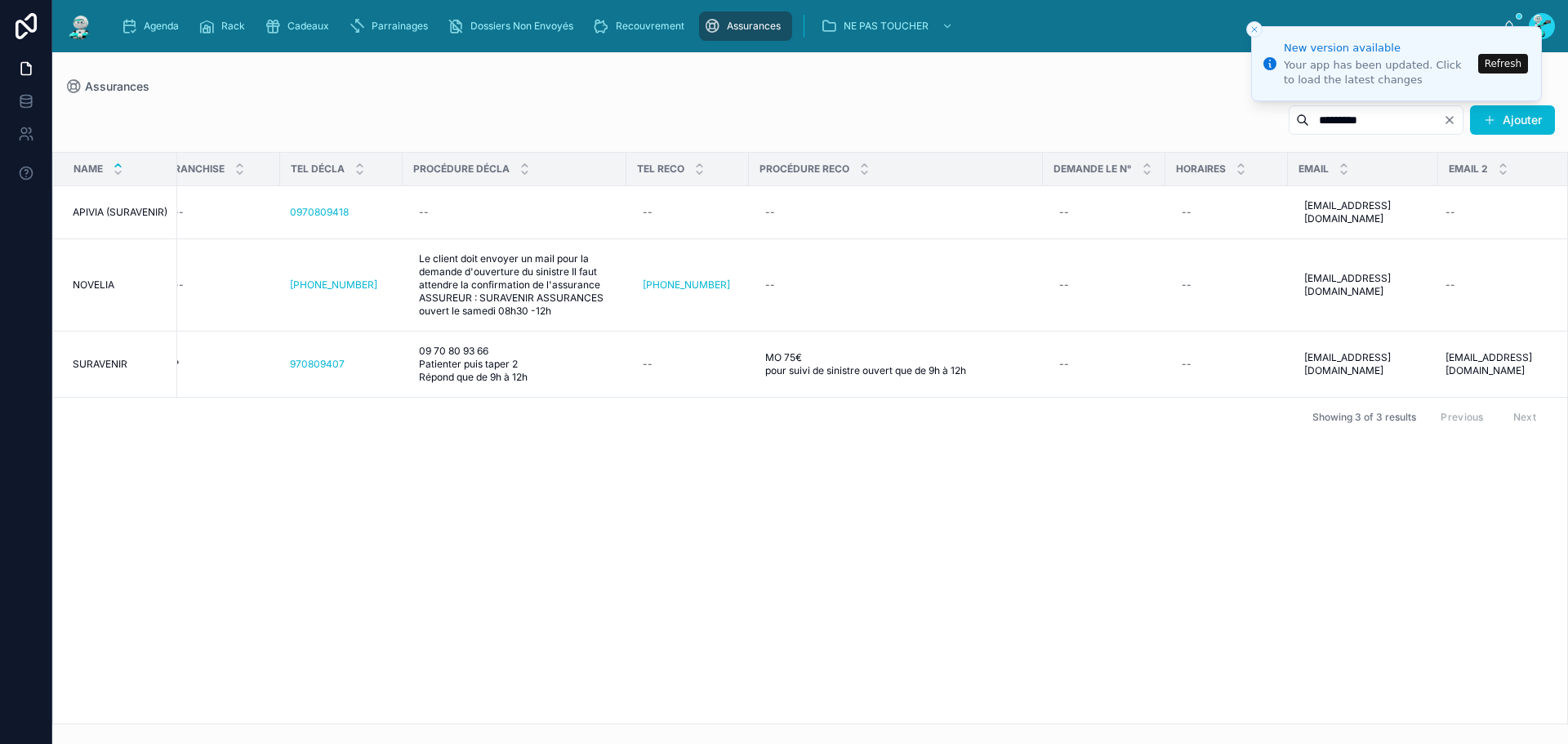
scroll to position [0, 266]
click at [1306, 355] on span "monsinistre@clientsa.fr" at bounding box center [1362, 364] width 118 height 26
drag, startPoint x: 1318, startPoint y: 379, endPoint x: 1485, endPoint y: 399, distance: 168.2
click at [1485, 399] on div "**********" at bounding box center [1408, 378] width 235 height 61
click at [1350, 491] on div "Name DÉCLARATION TYPE FRANCHISE TEL DÉCLA PROCÉDURE DÉCLA TEL RECO PROCÉDURE RE…" at bounding box center [810, 438] width 1514 height 571
